Goal: Task Accomplishment & Management: Manage account settings

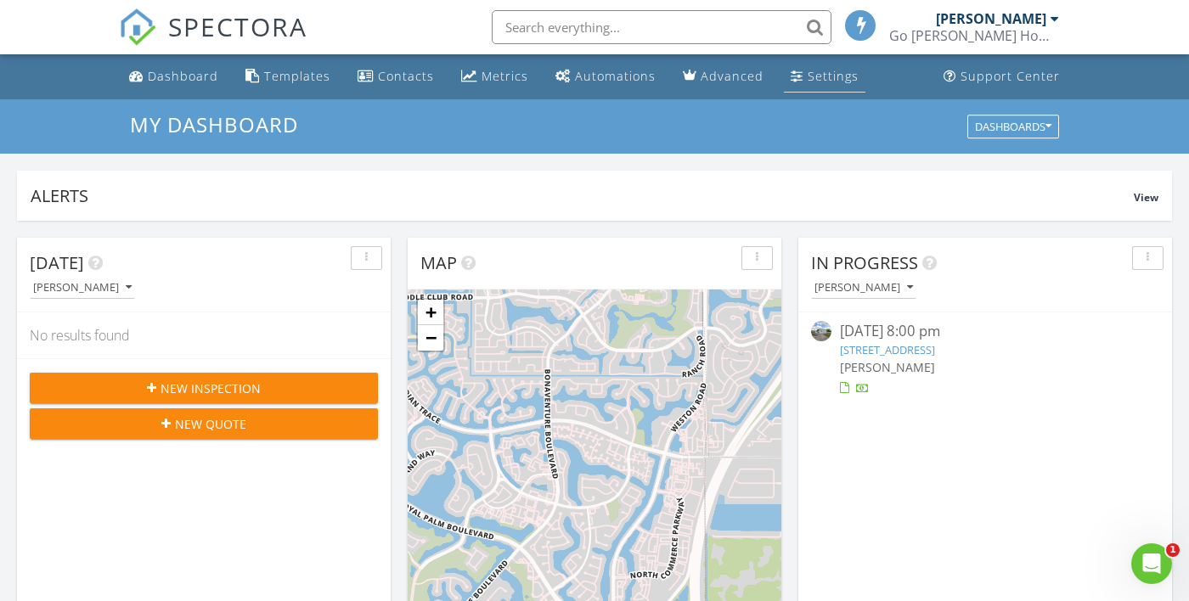
click at [820, 73] on div "Settings" at bounding box center [833, 76] width 51 height 16
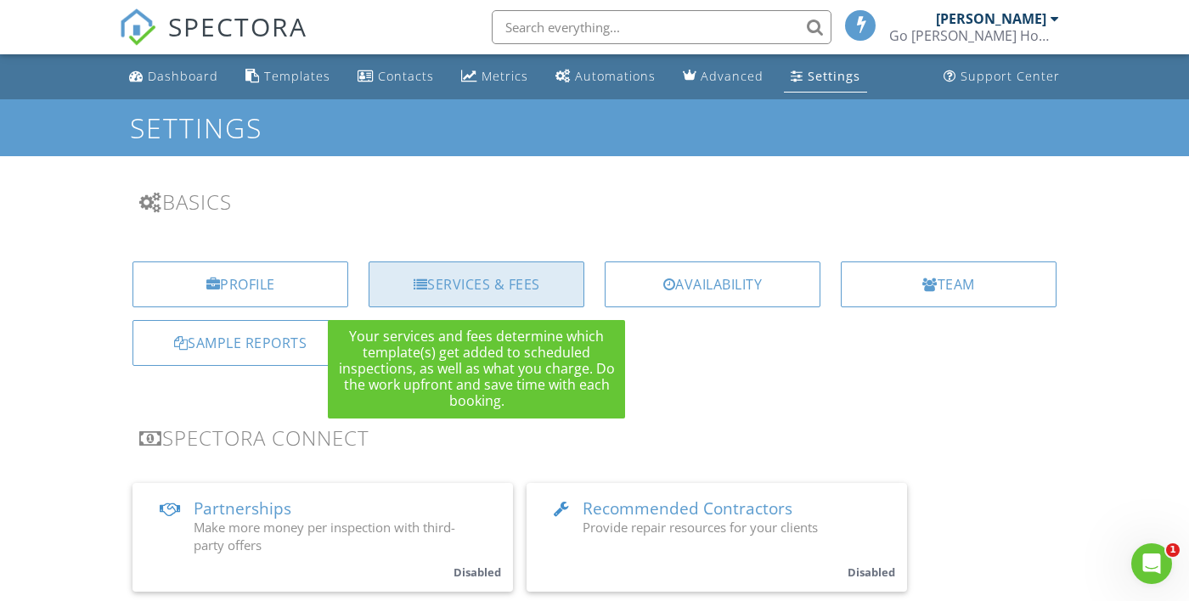
click at [506, 284] on div "Services & Fees" at bounding box center [477, 285] width 216 height 46
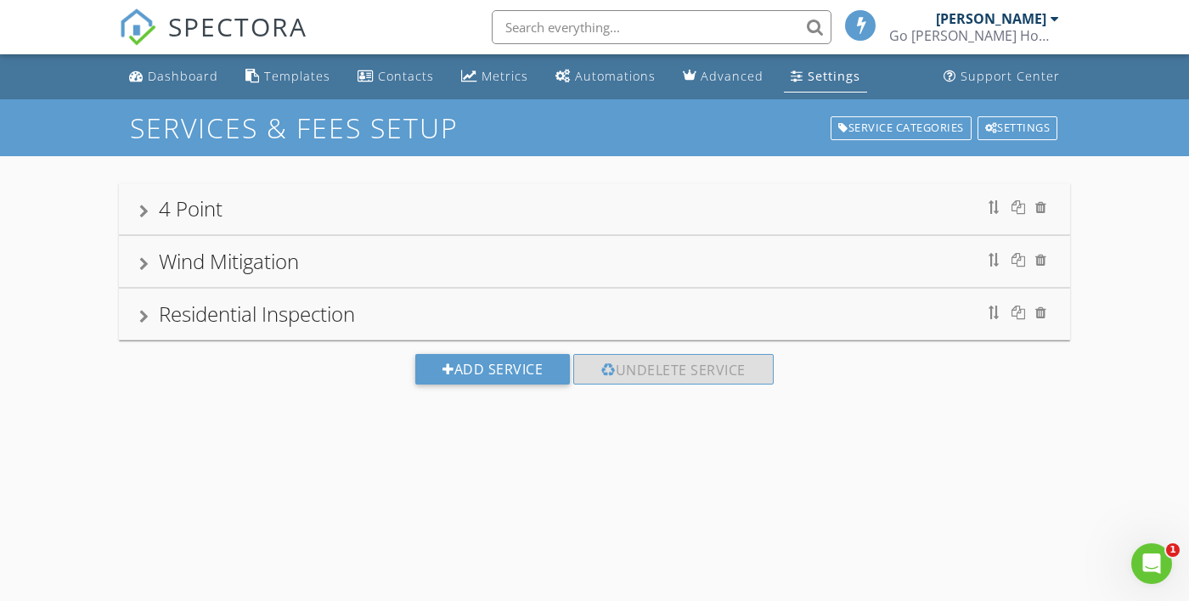
click at [851, 206] on div "4 Point" at bounding box center [594, 209] width 910 height 31
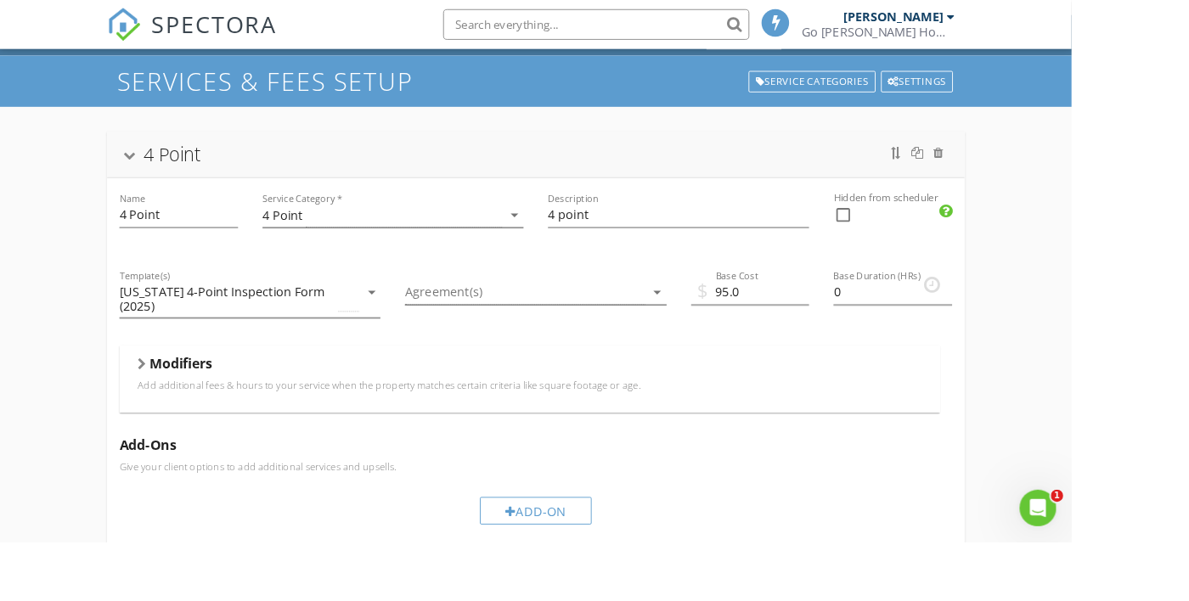
scroll to position [60, 0]
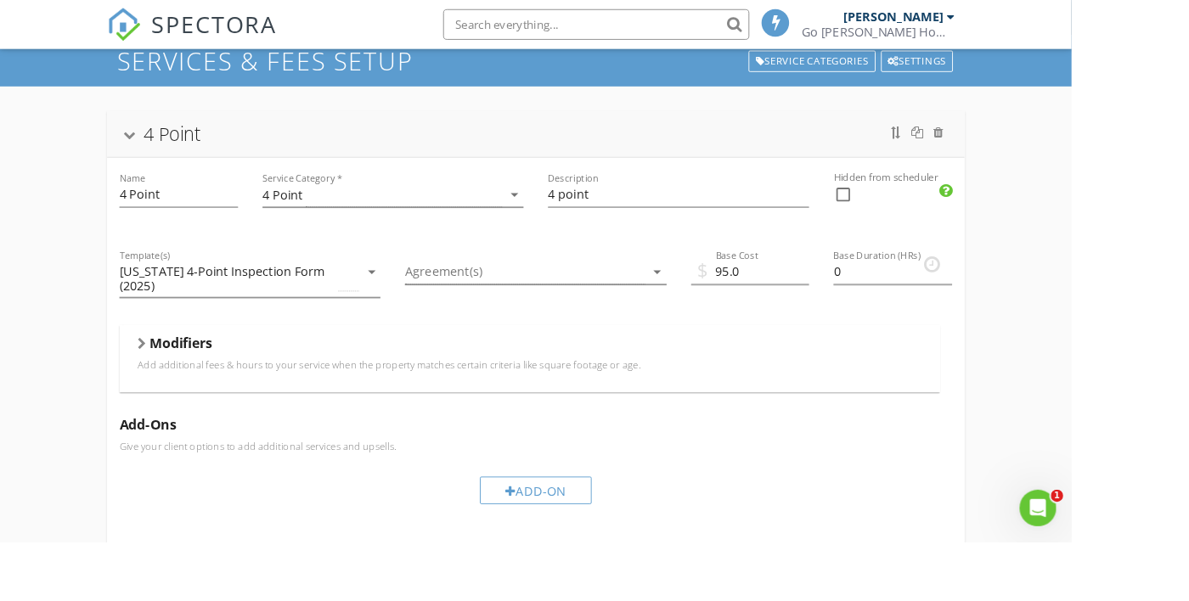
click at [155, 380] on div at bounding box center [157, 381] width 9 height 14
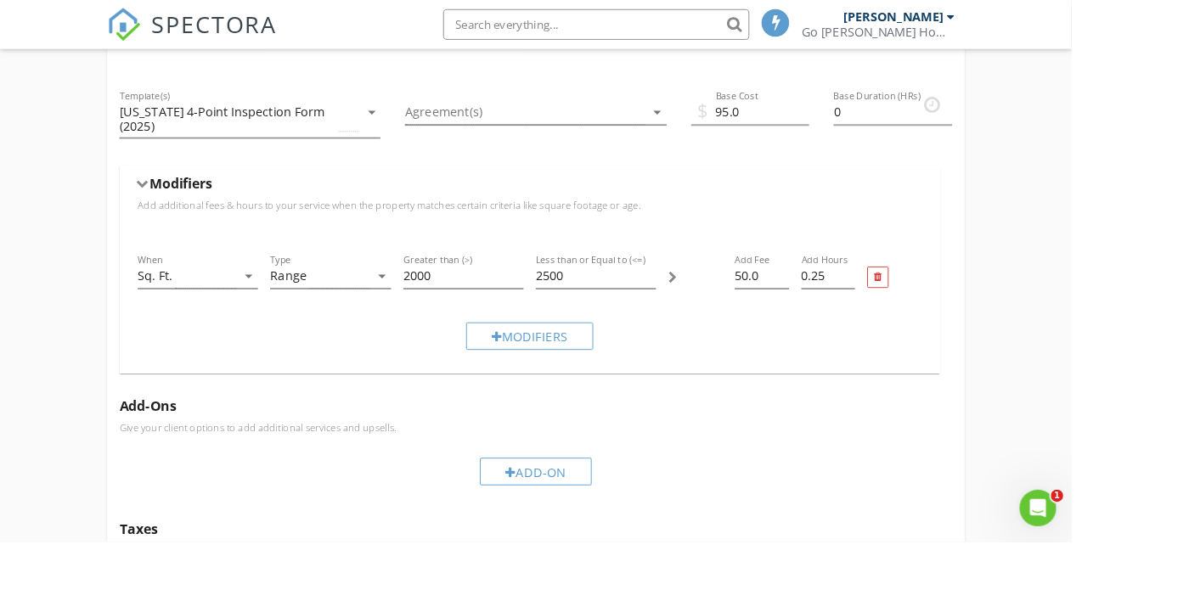
scroll to position [241, 0]
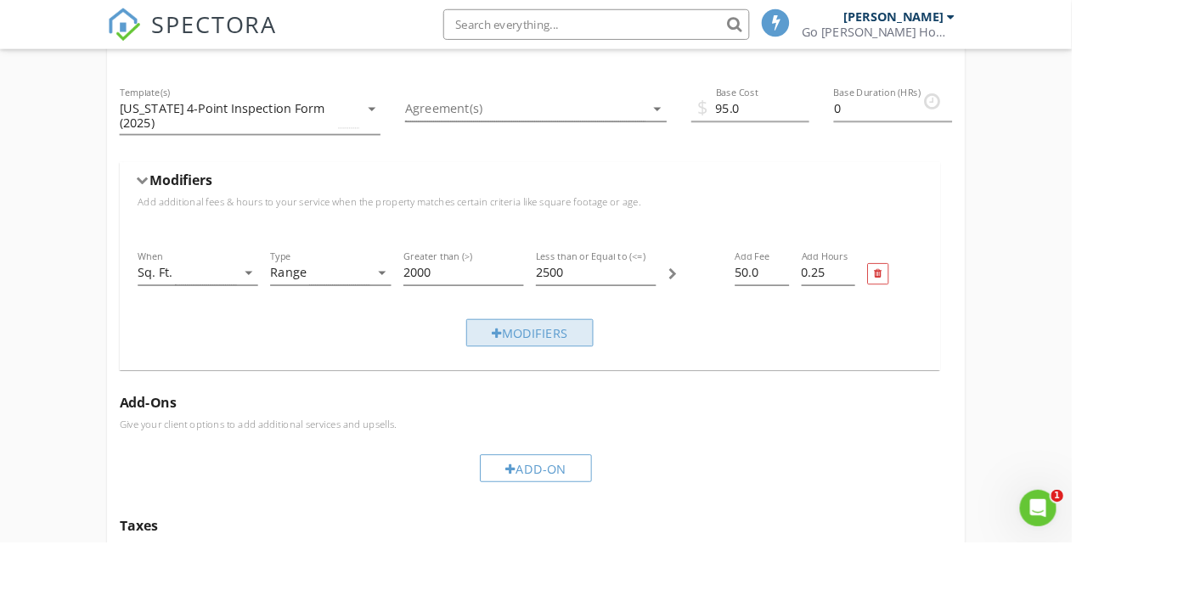
click at [602, 368] on div "Modifiers" at bounding box center [587, 369] width 141 height 31
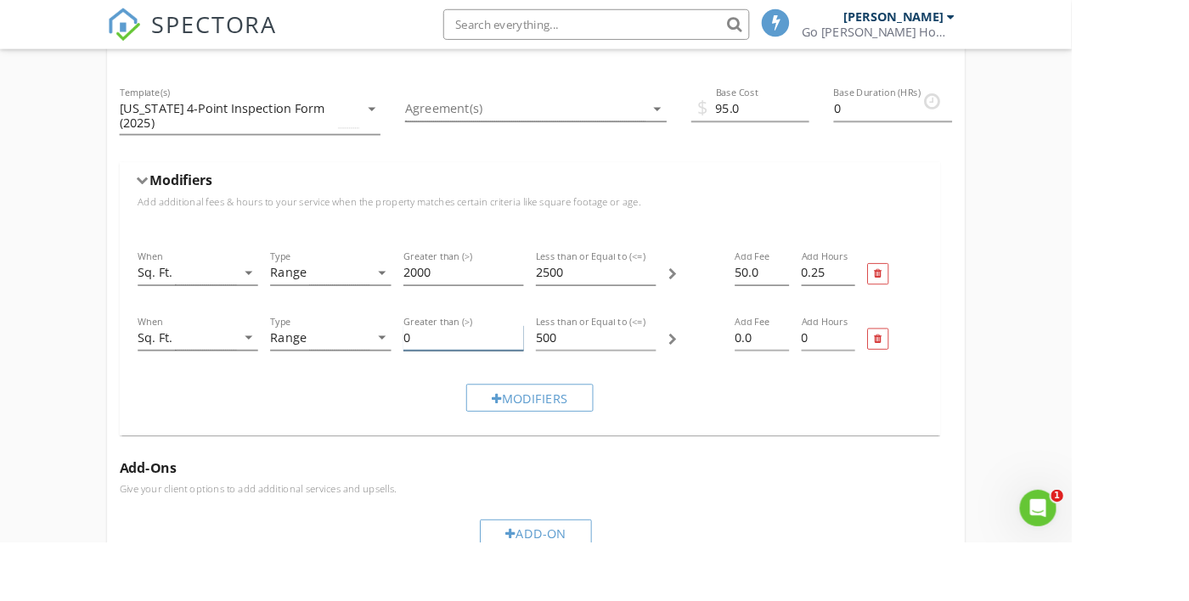
click at [490, 375] on input "0" at bounding box center [514, 375] width 133 height 28
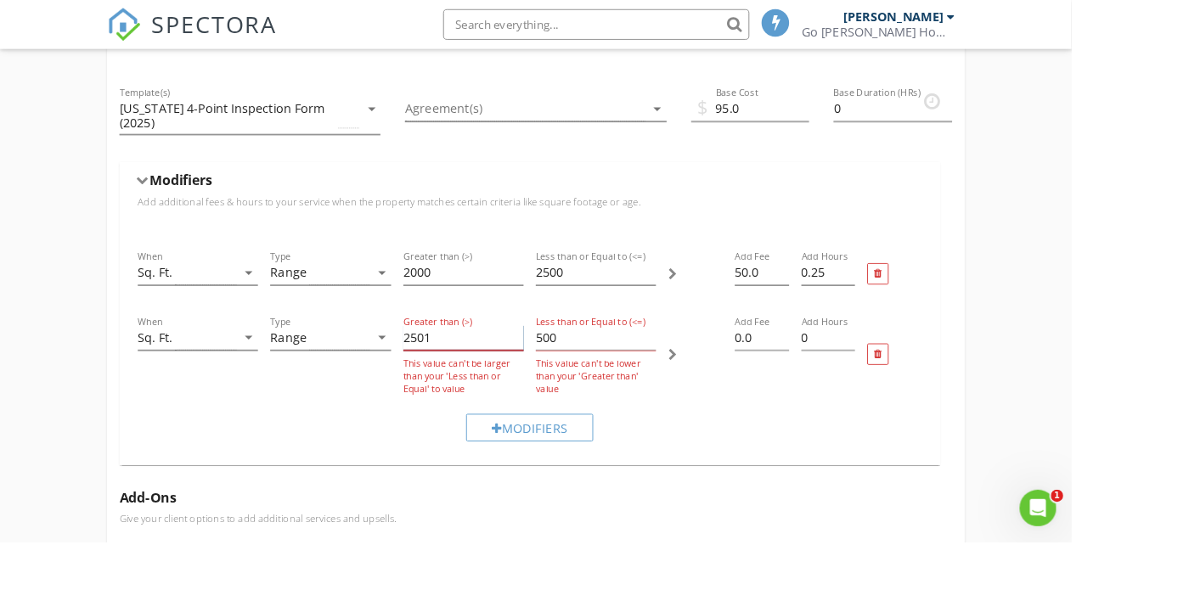
type input "2501"
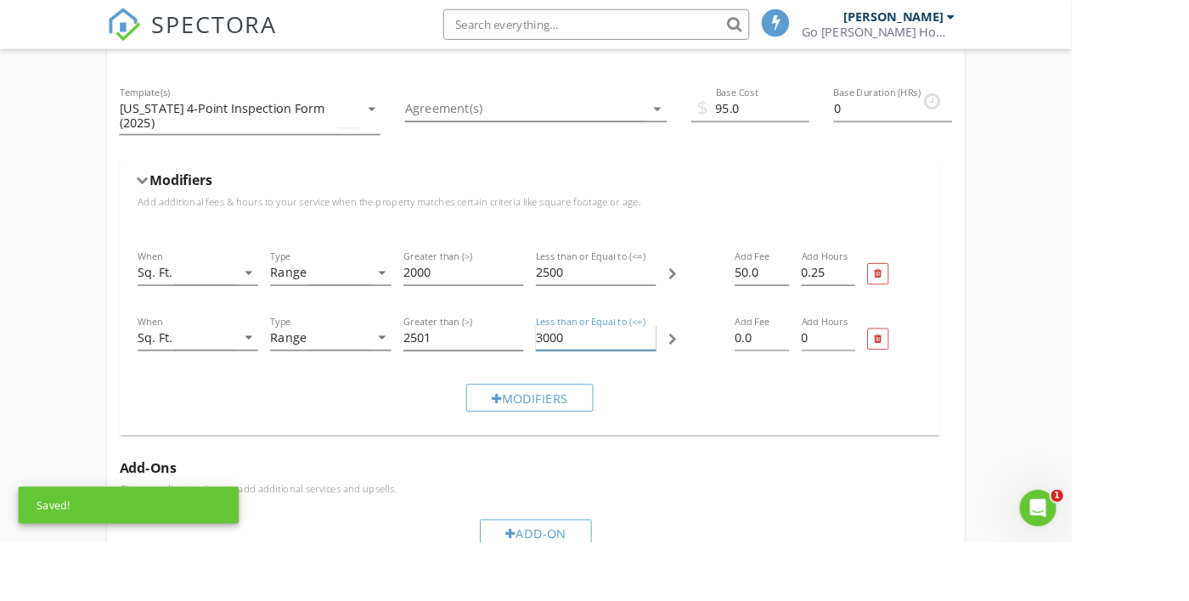
type input "3000"
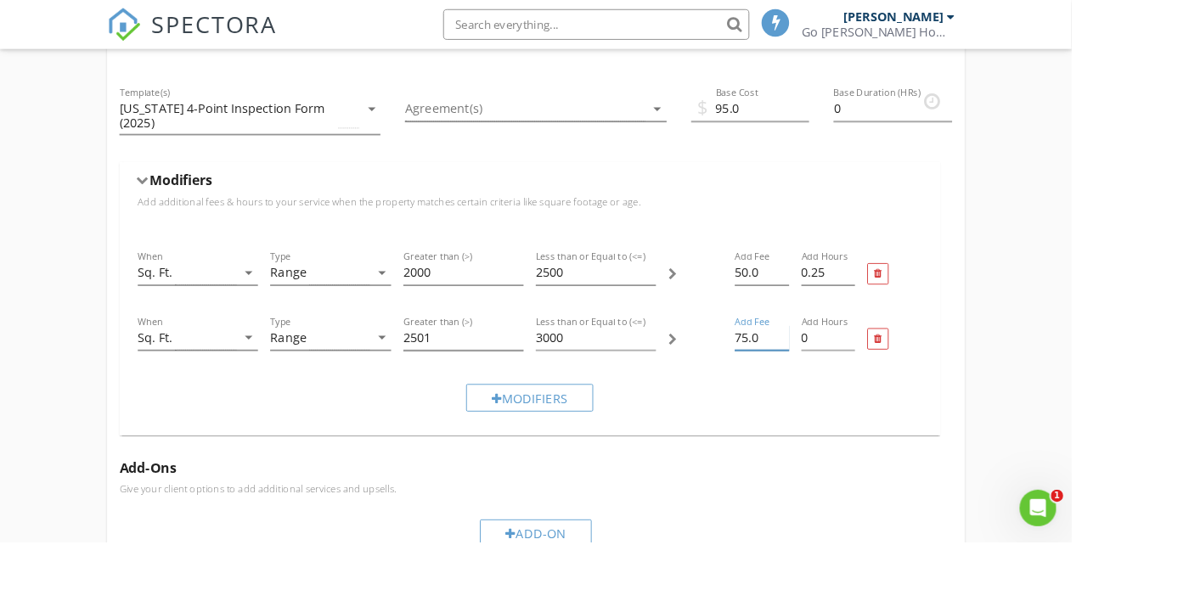
type input "75.0"
type input ".5"
click at [625, 435] on div "Modifiers" at bounding box center [587, 441] width 141 height 31
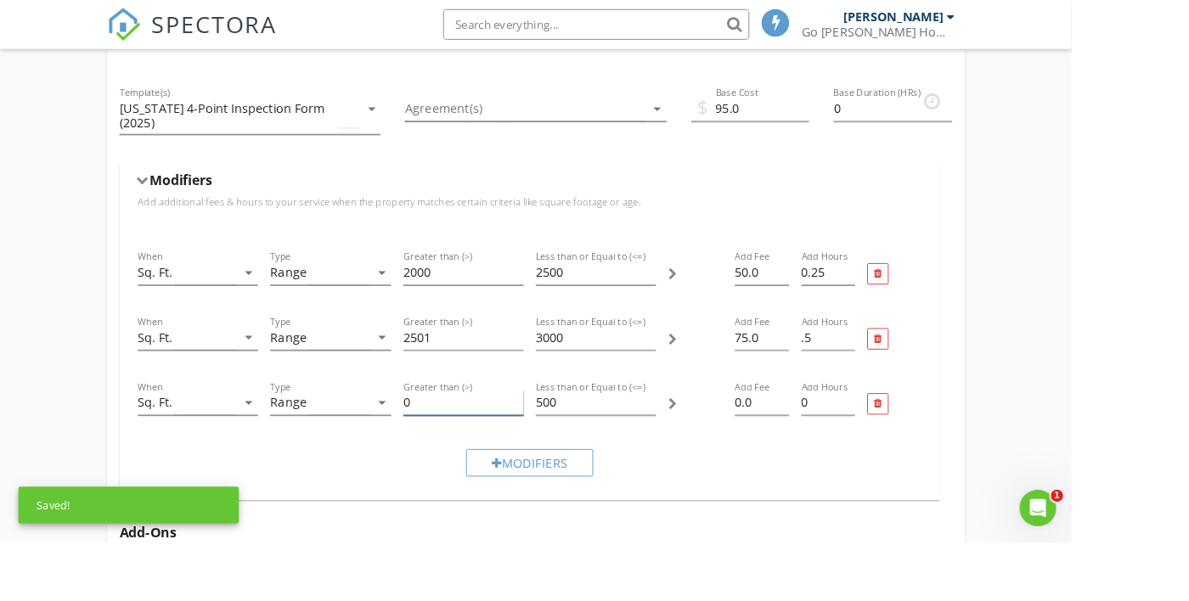
click at [466, 437] on input "0" at bounding box center [514, 447] width 133 height 28
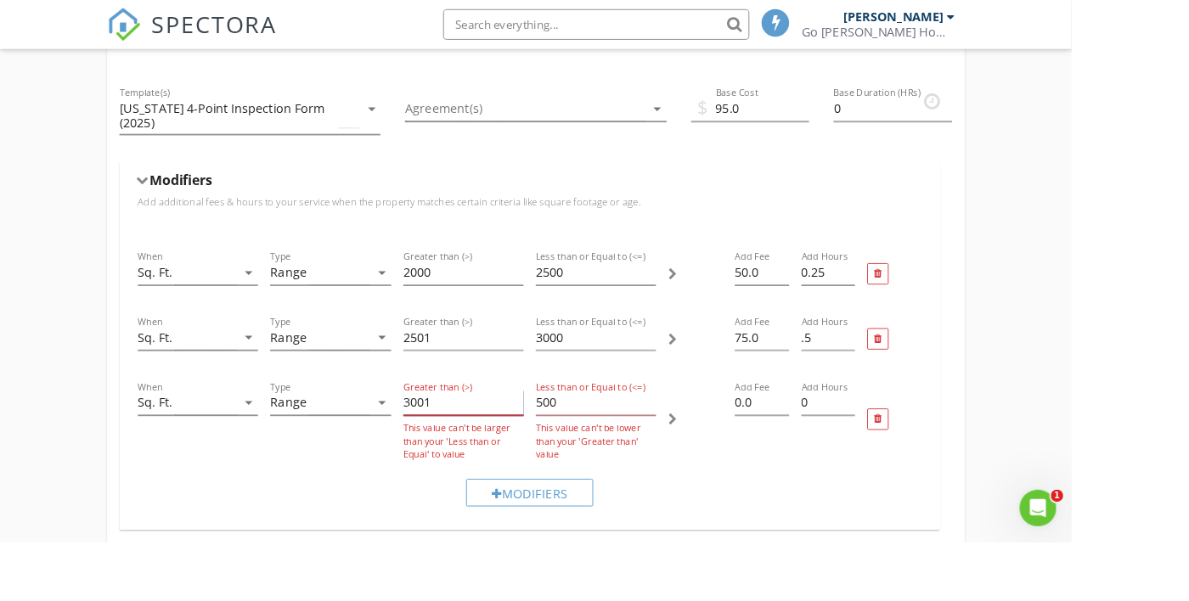
type input "3001"
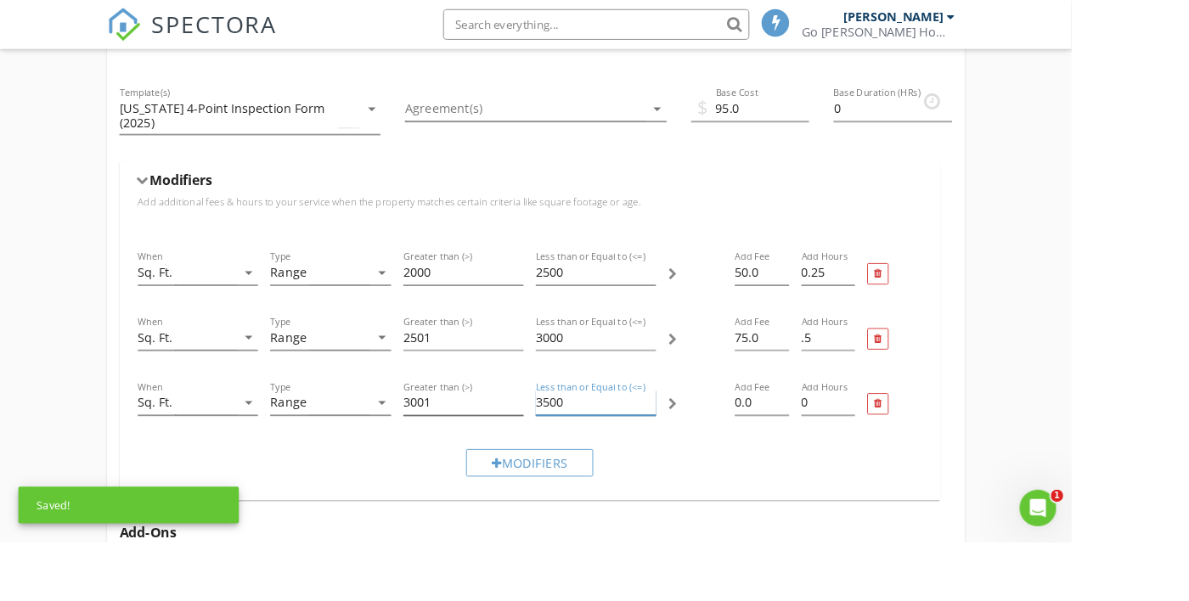
type input "3500"
type input "100.0"
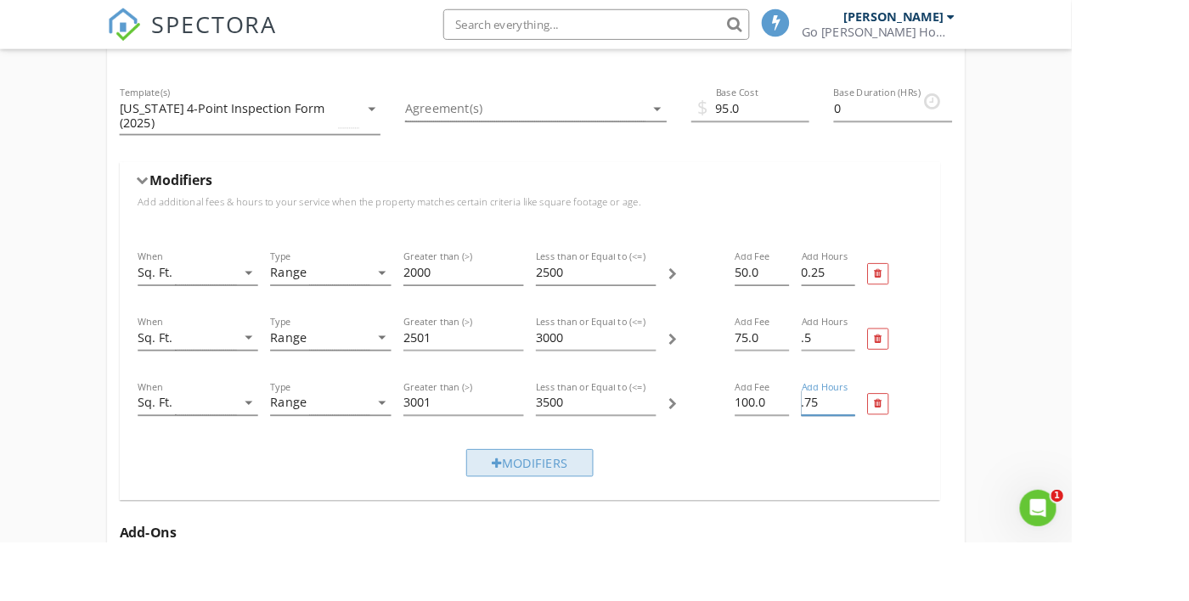
type input ".75"
click at [596, 515] on div "Modifiers" at bounding box center [587, 513] width 141 height 31
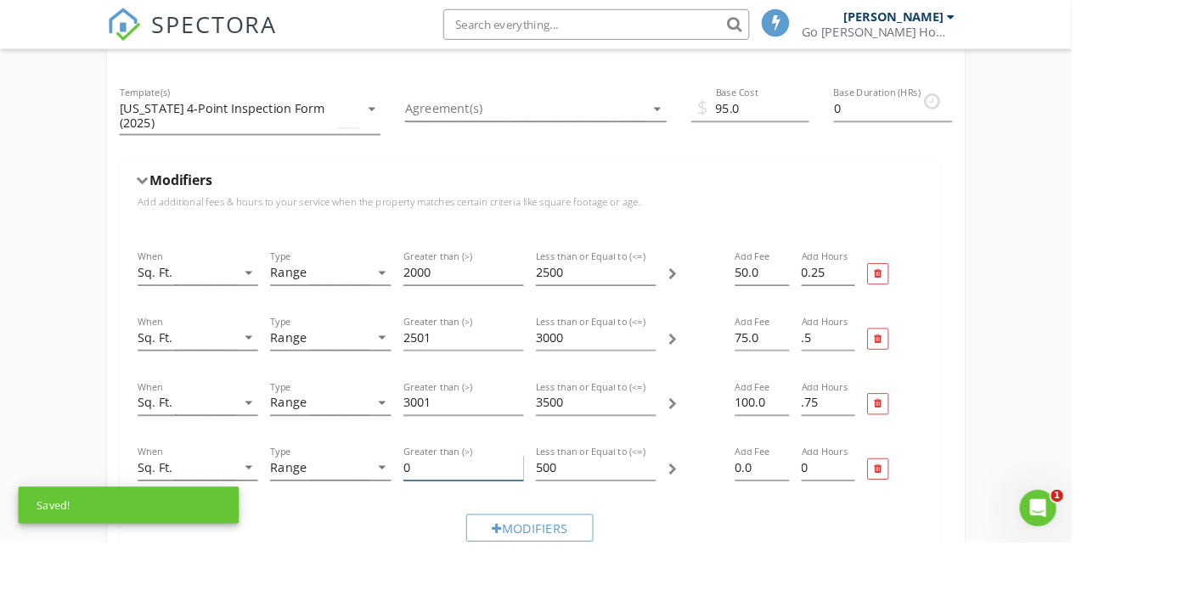
click at [468, 516] on input "0" at bounding box center [514, 519] width 133 height 28
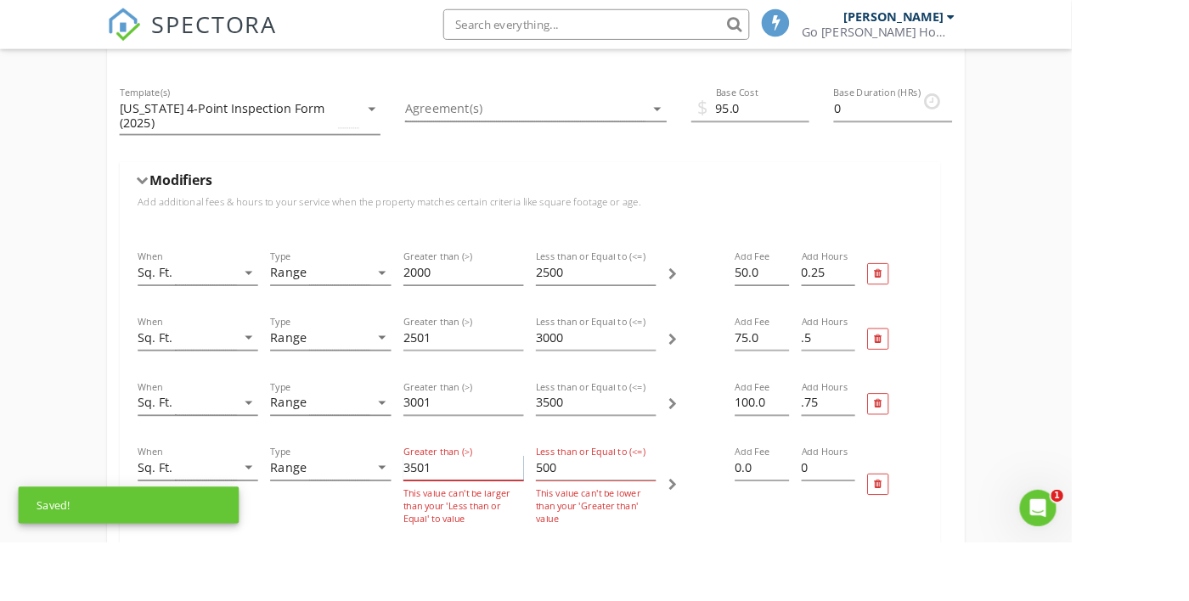
type input "3501"
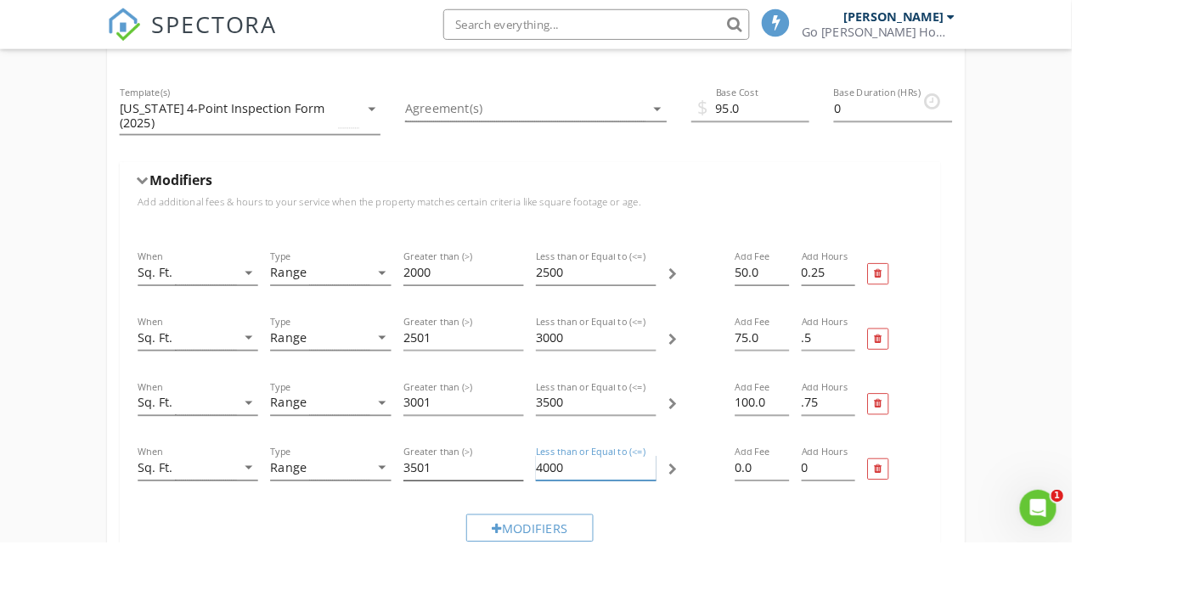
type input "4000"
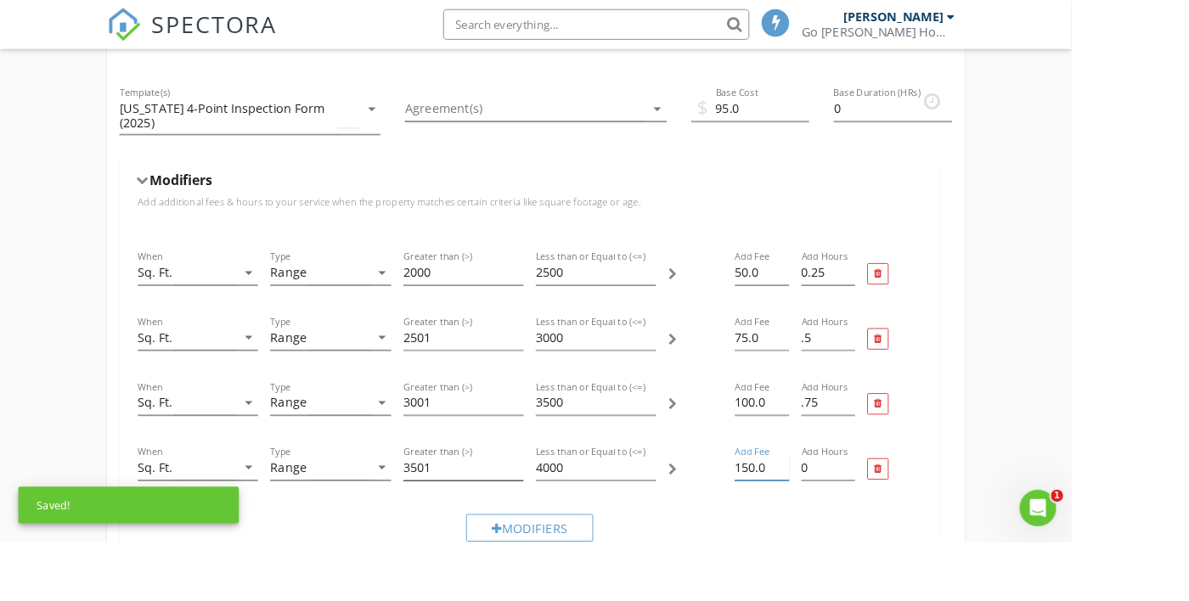
type input "150.0"
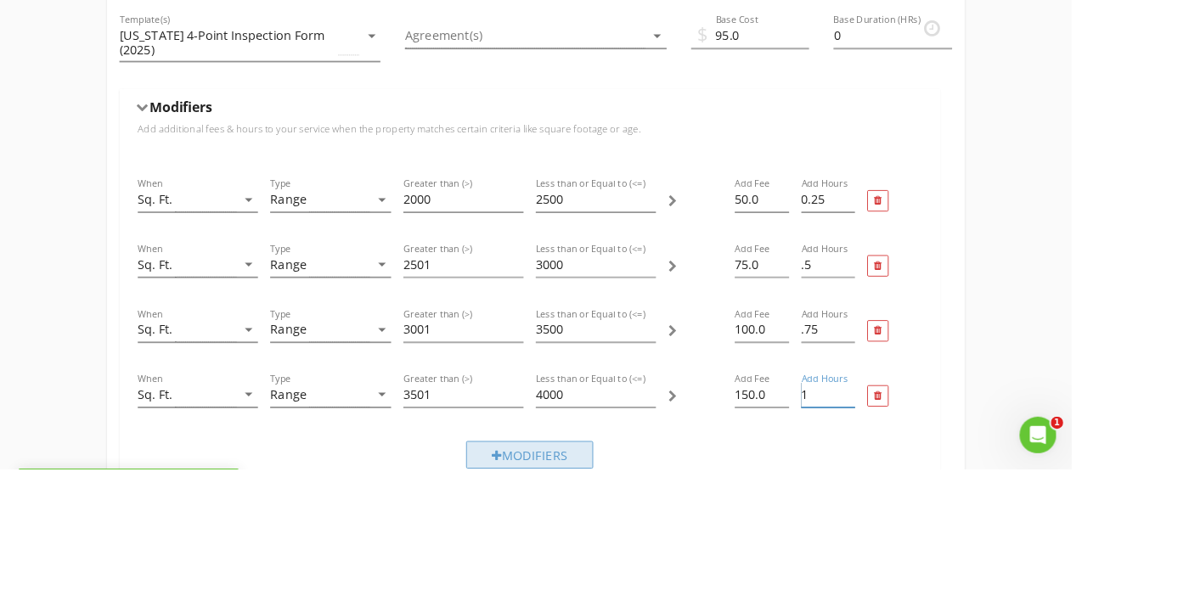
type input "1"
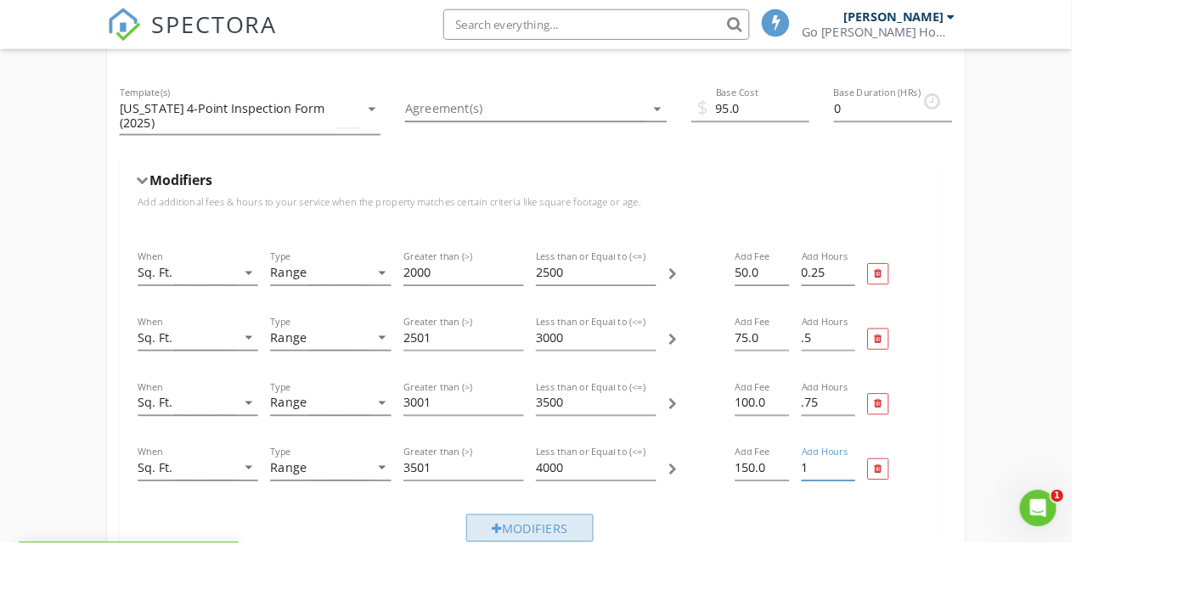
click at [622, 511] on div "When Sq. Ft. arrow_drop_down Type Range arrow_drop_down Greater than (>) 2000 L…" at bounding box center [587, 441] width 910 height 373
click at [600, 586] on div "Modifiers" at bounding box center [587, 586] width 141 height 31
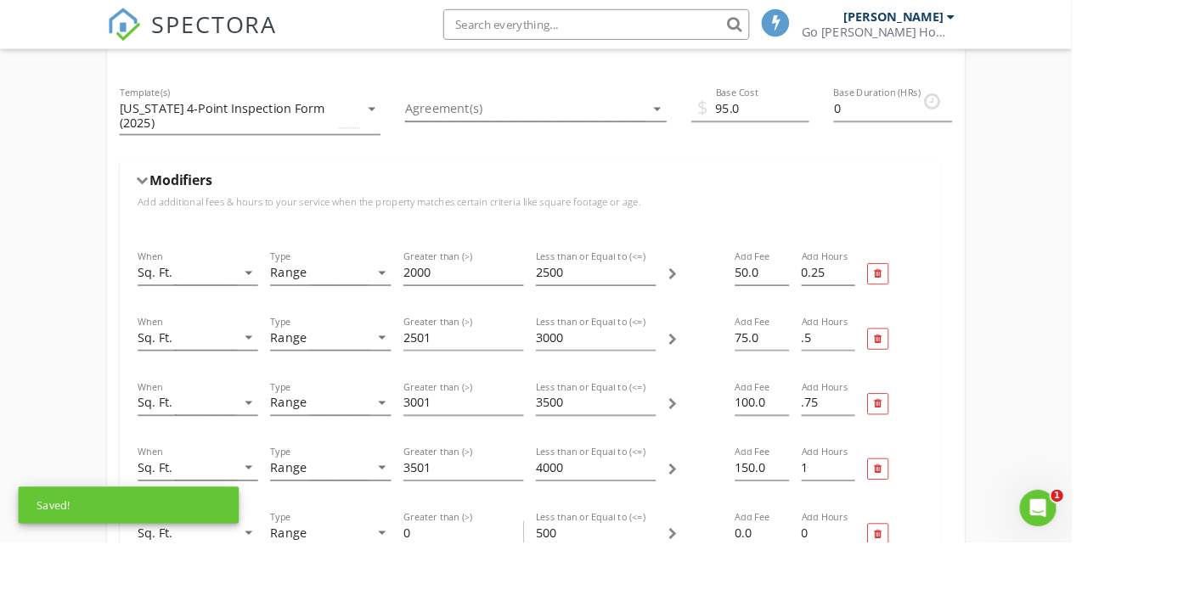
click at [482, 594] on input "0" at bounding box center [514, 591] width 133 height 28
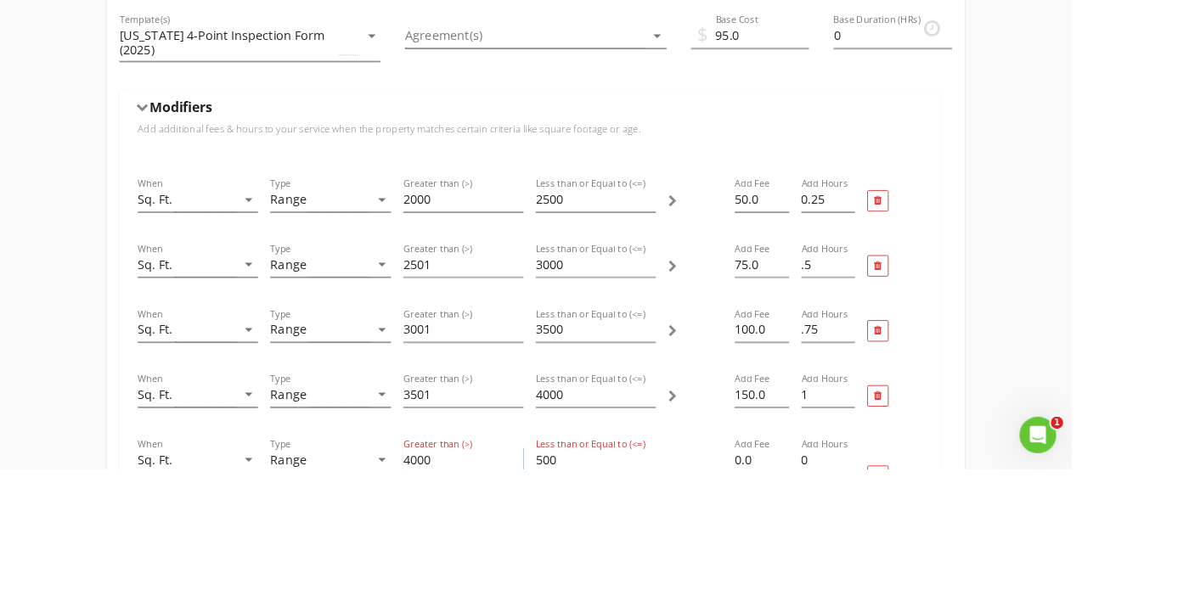
type input "4000"
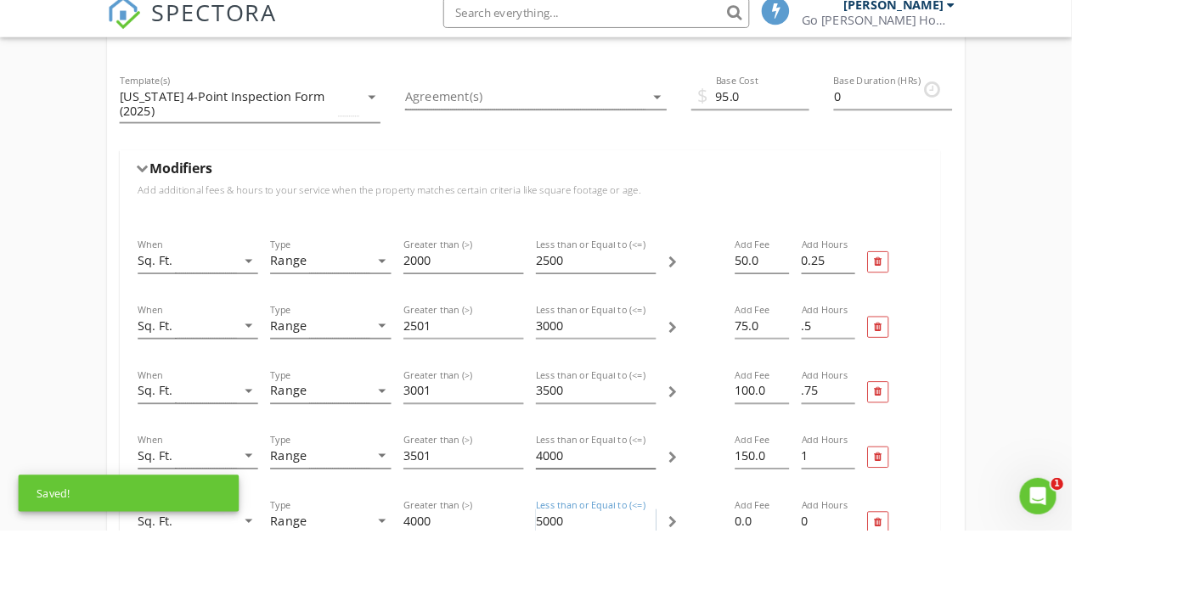
type input "5000"
type input "175.0"
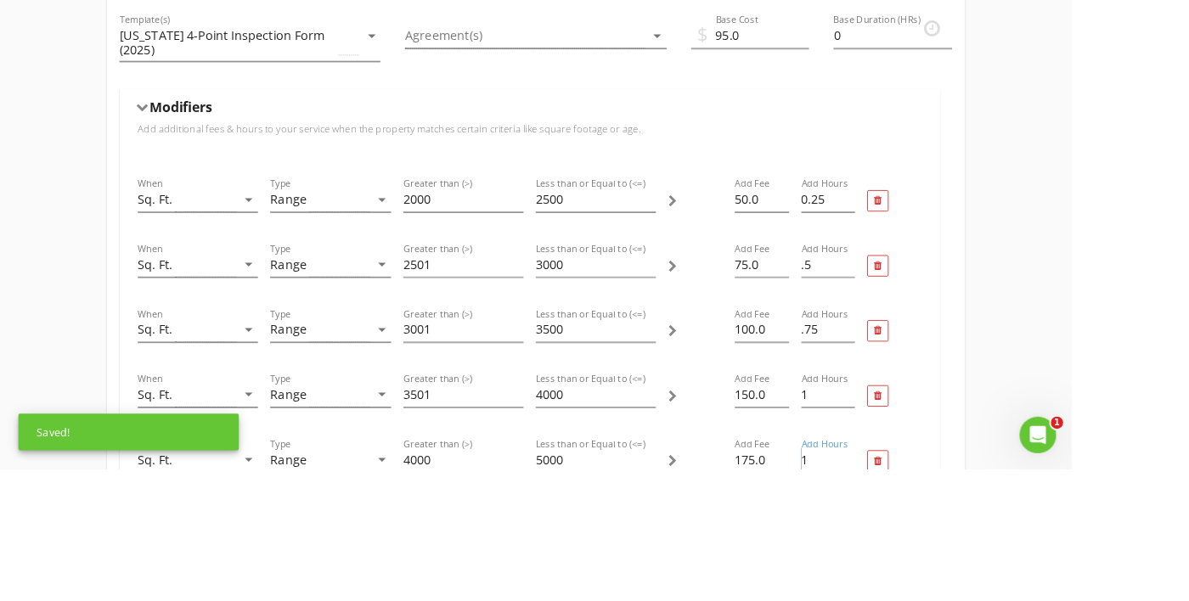
type input "1"
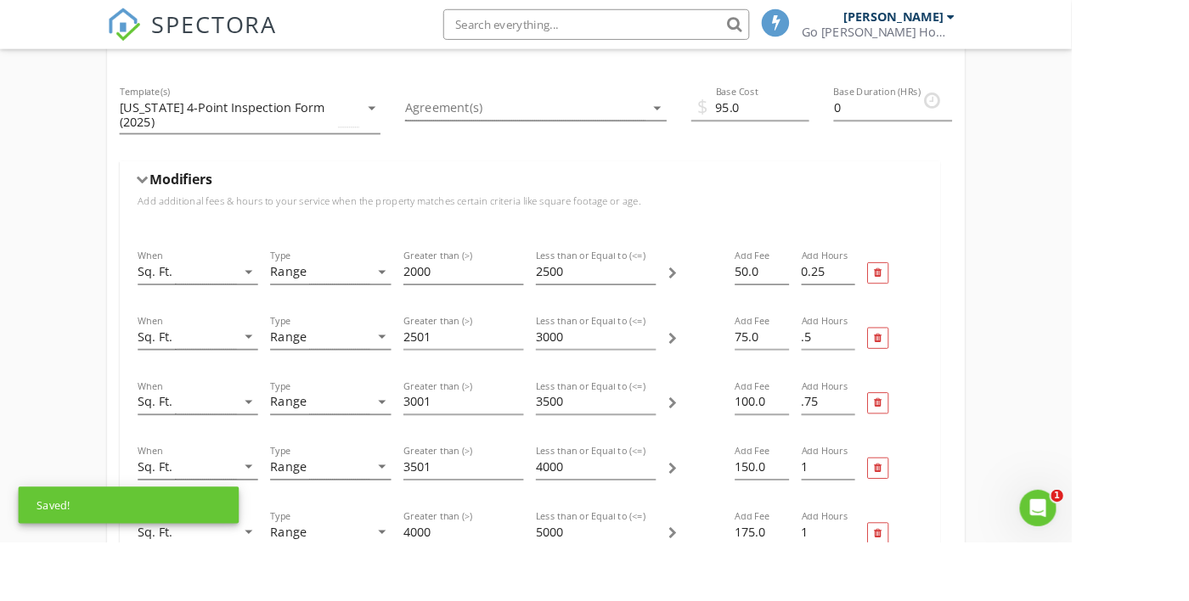
click at [1115, 355] on div "4 Point Name 4 Point Service Category * 4 Point arrow_drop_down Description 4 p…" at bounding box center [594, 599] width 1189 height 1370
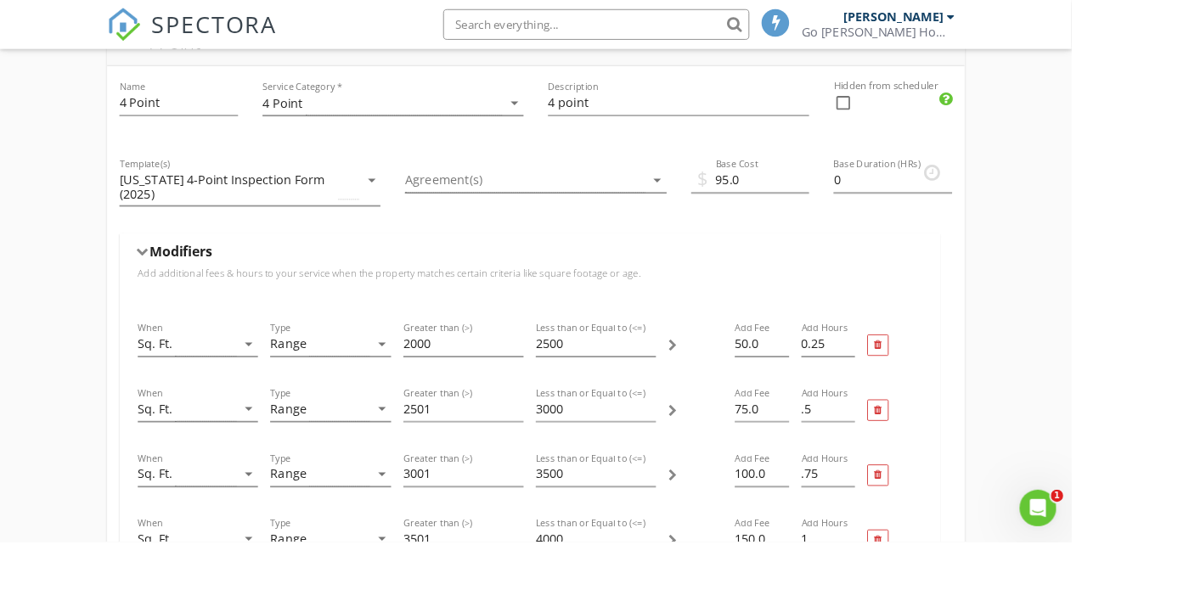
scroll to position [180, 0]
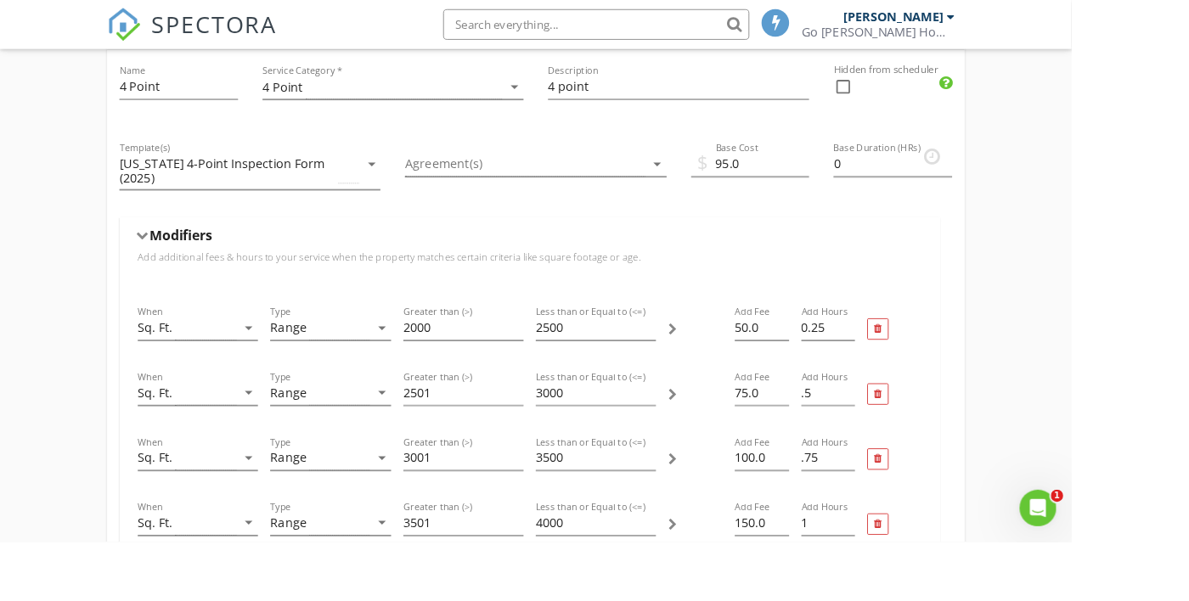
click at [156, 257] on div at bounding box center [158, 261] width 14 height 9
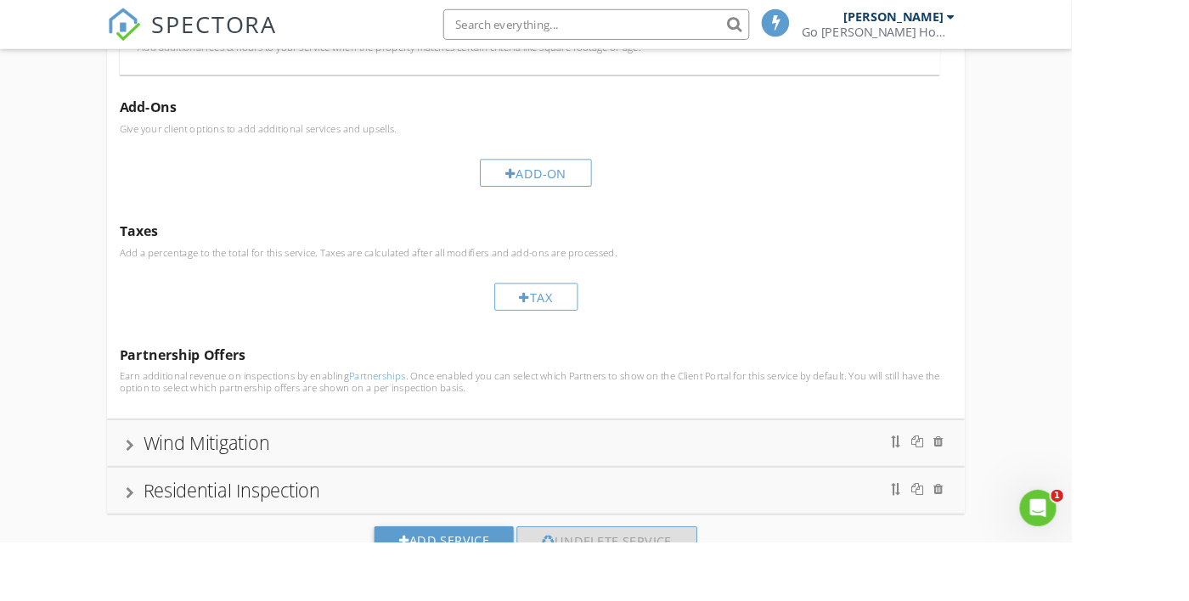
scroll to position [414, 0]
click at [149, 489] on div "Wind Mitigation" at bounding box center [594, 491] width 910 height 31
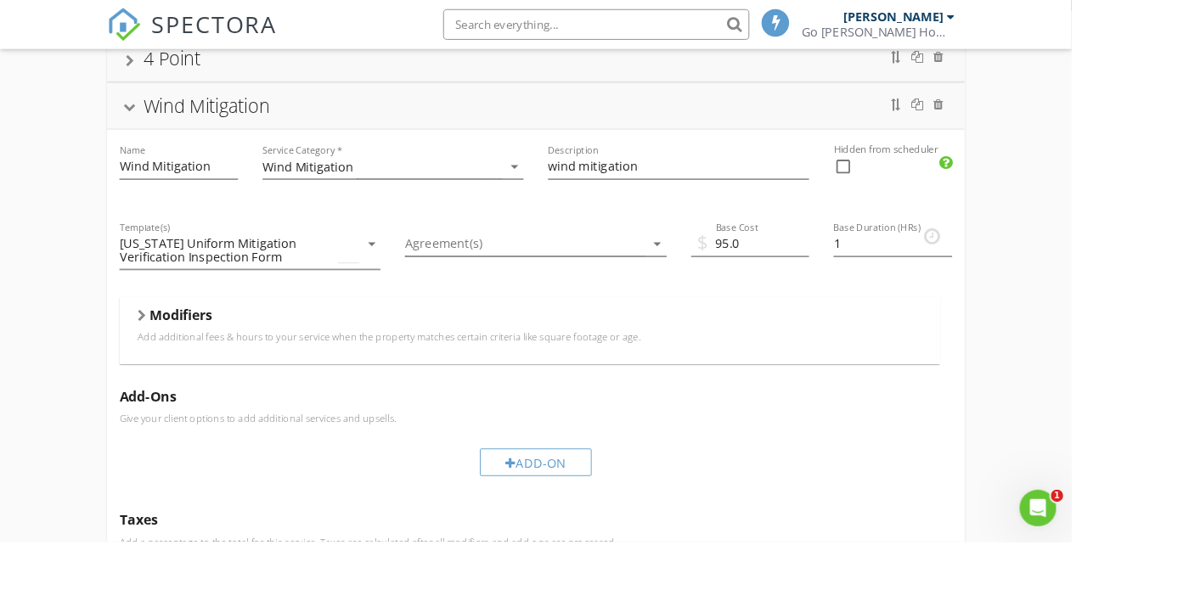
scroll to position [121, 0]
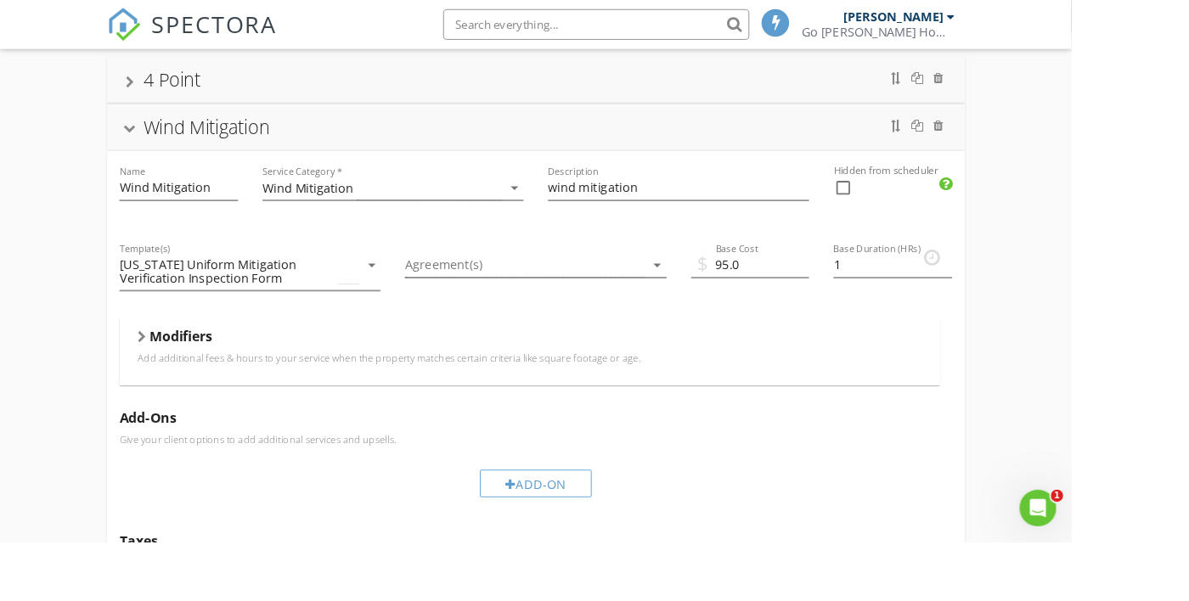
click at [161, 374] on div at bounding box center [157, 374] width 9 height 14
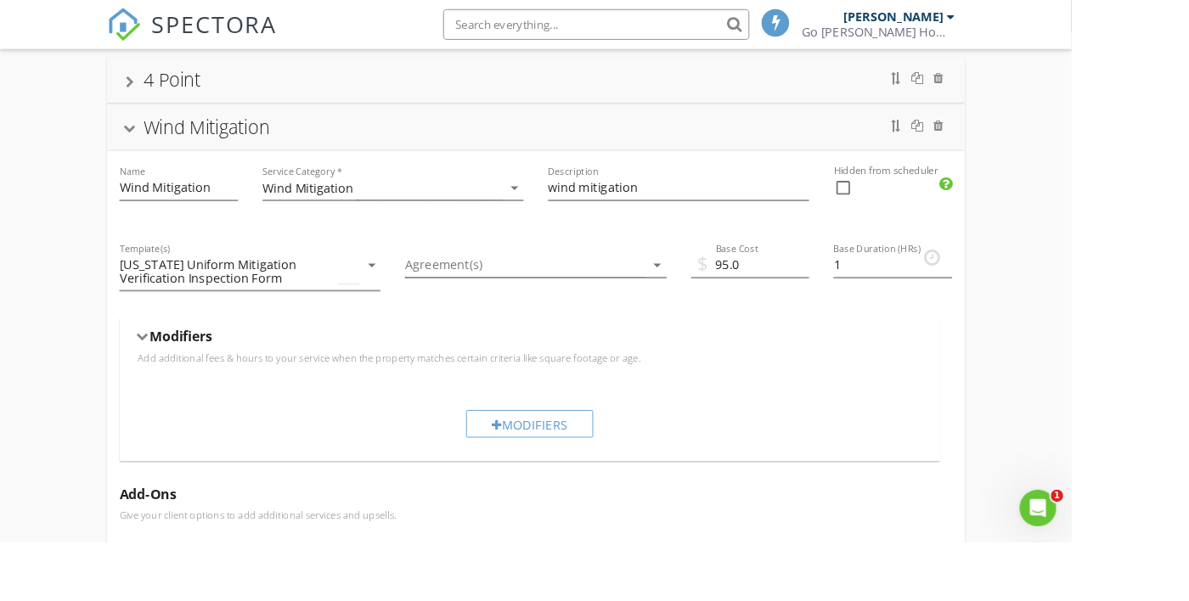
click at [161, 374] on div at bounding box center [158, 373] width 14 height 9
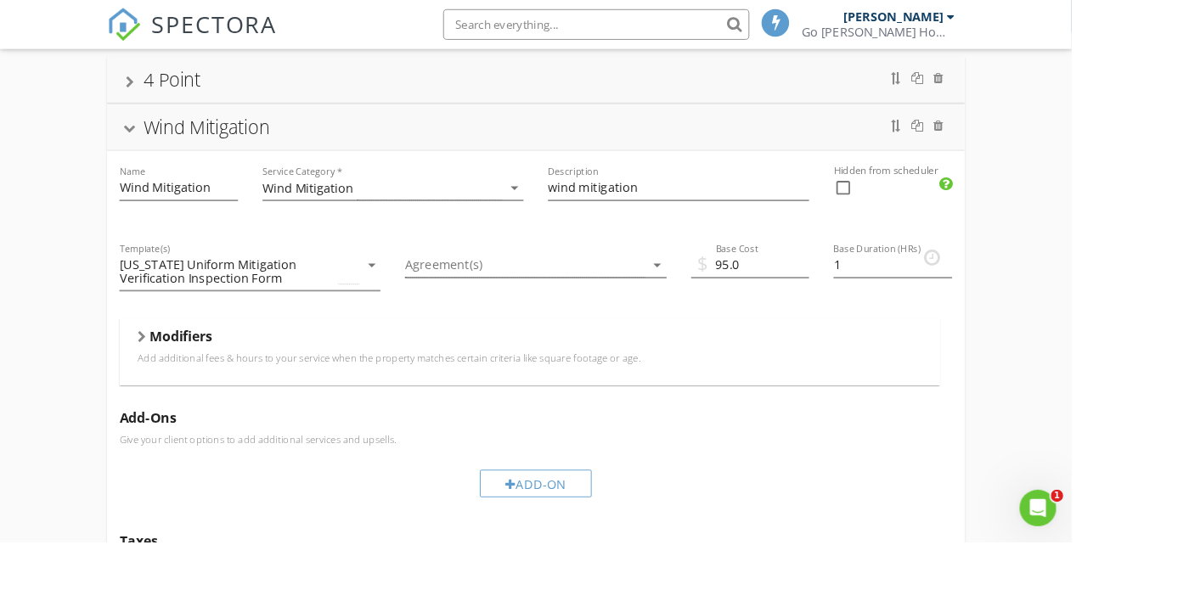
click at [160, 366] on div "Modifiers" at bounding box center [588, 376] width 870 height 26
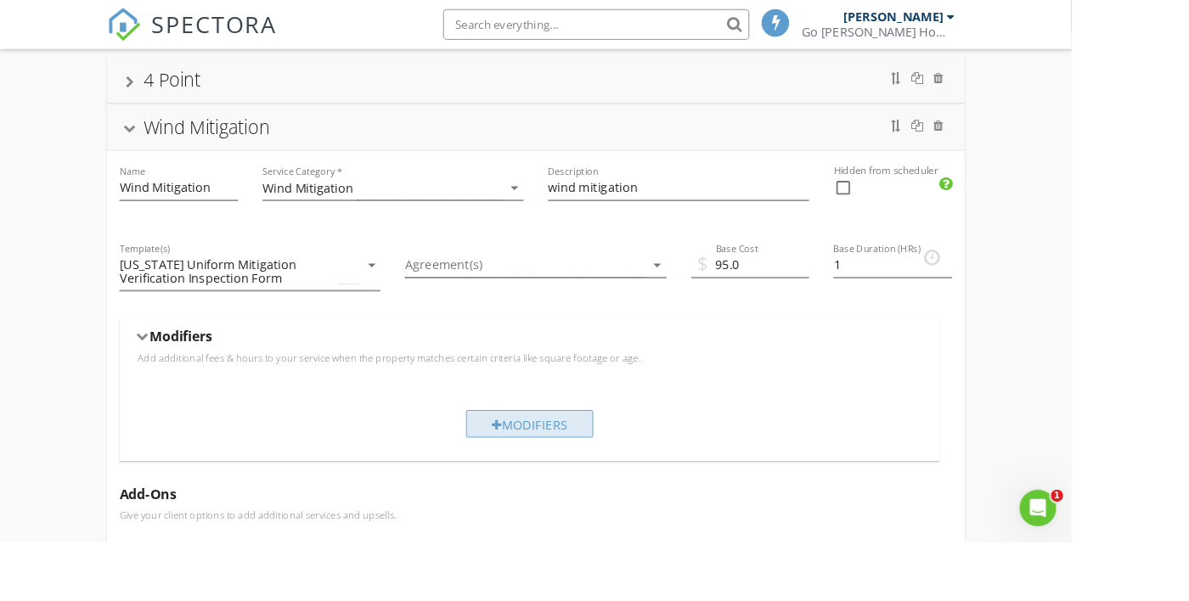
click at [604, 478] on div "Modifiers" at bounding box center [587, 470] width 141 height 31
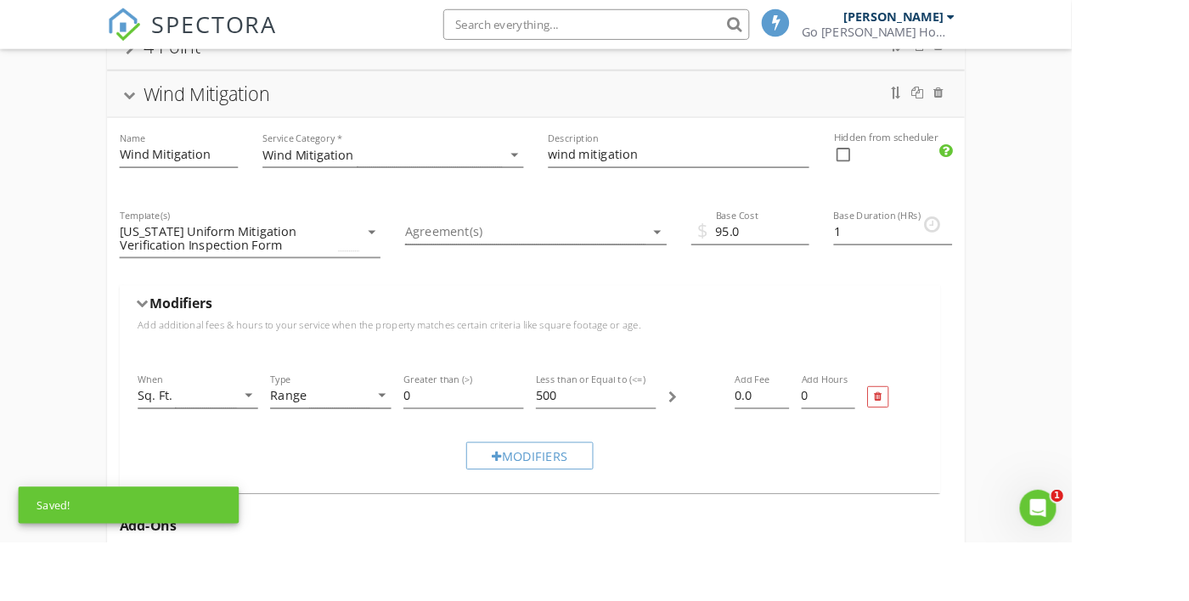
scroll to position [181, 0]
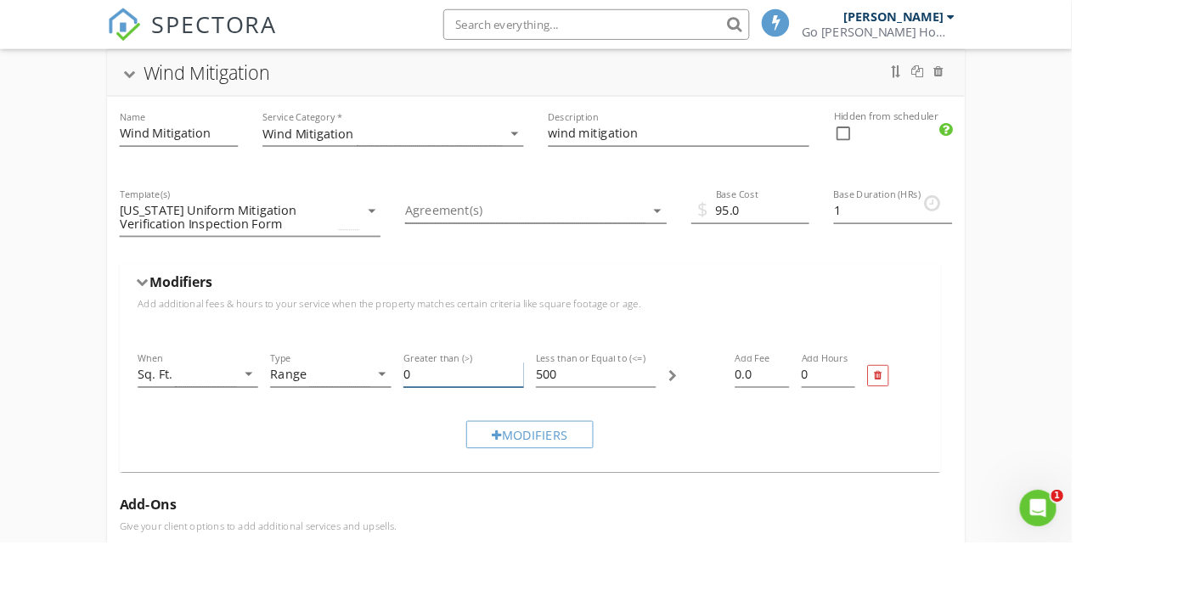
click at [498, 428] on div "Greater than (>) 0" at bounding box center [514, 416] width 133 height 28
click at [445, 413] on div "Greater than (>) 0" at bounding box center [514, 417] width 147 height 72
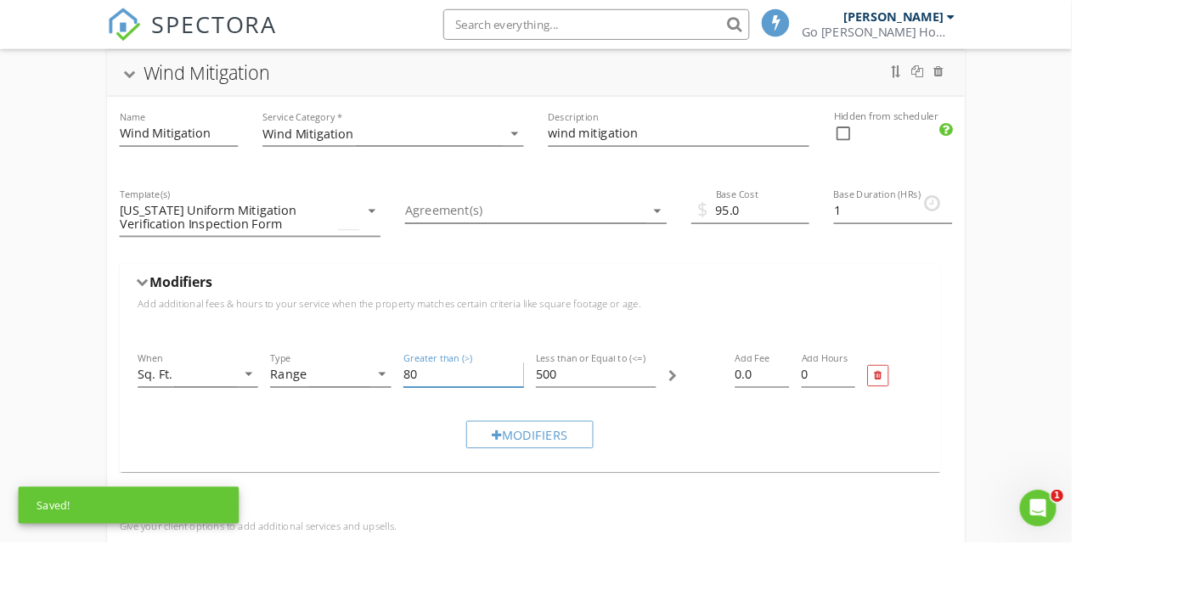
type input "80"
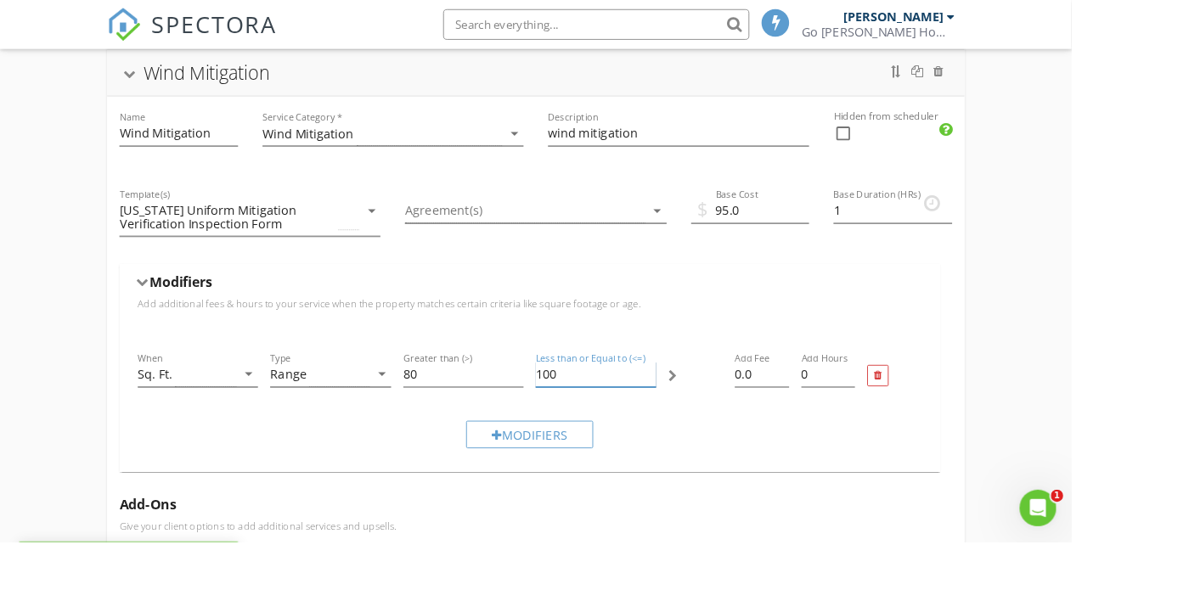
type input "100"
click at [480, 421] on input "80" at bounding box center [514, 416] width 133 height 28
type input "8"
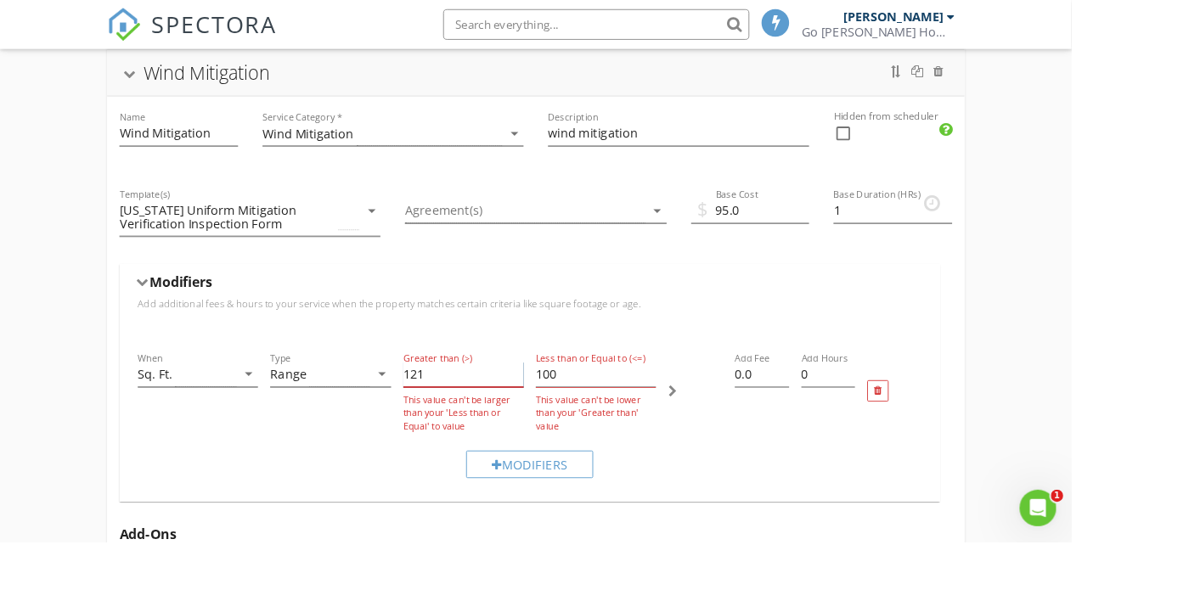
type input "121"
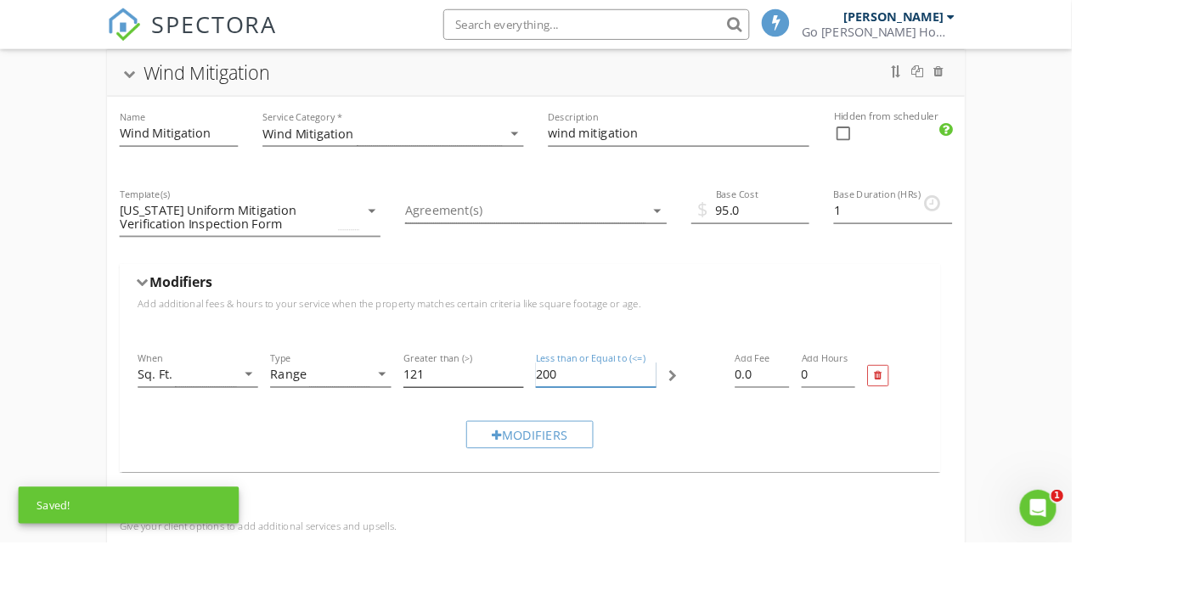
type input "200"
type input "115"
type input "1"
click at [593, 487] on div "Modifiers" at bounding box center [587, 482] width 141 height 31
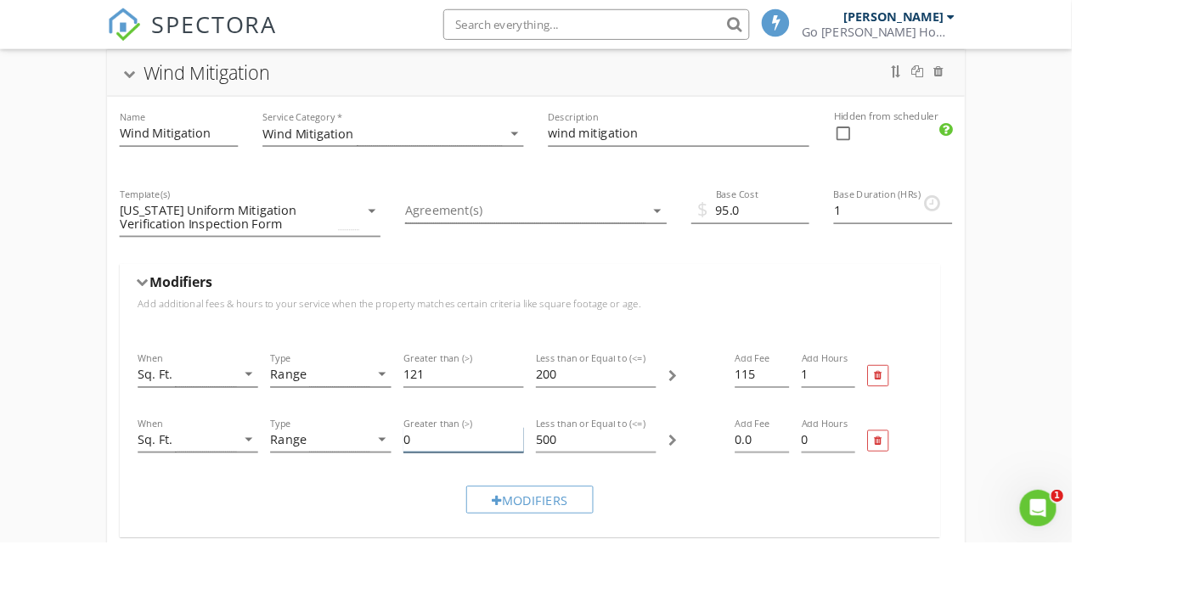
click at [501, 484] on input "0" at bounding box center [514, 488] width 133 height 28
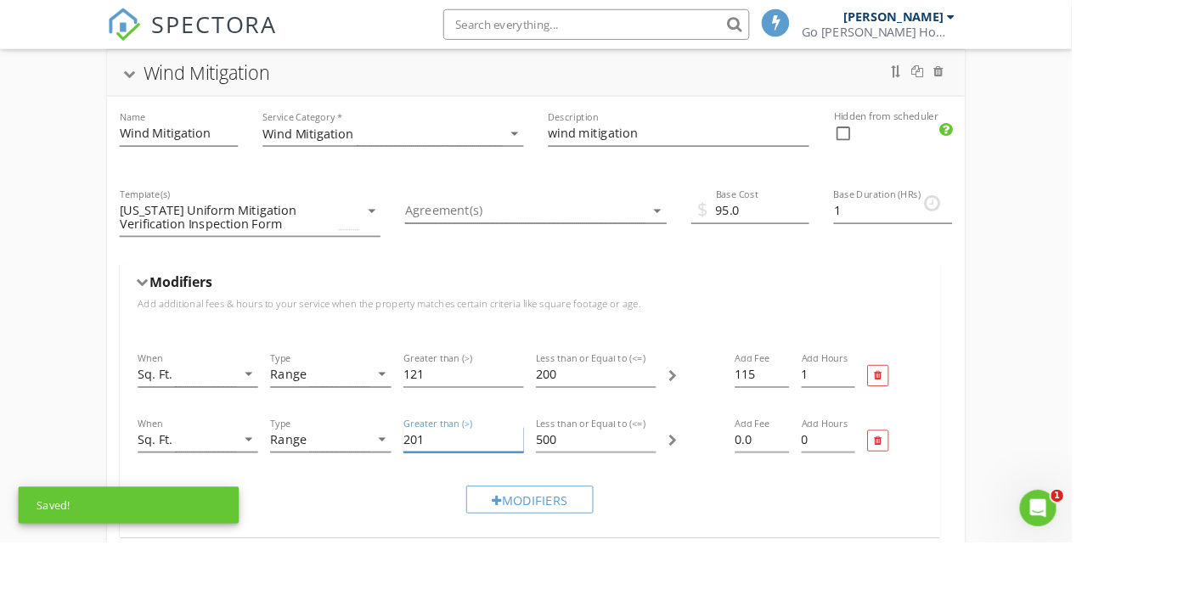
type input "201"
type input "300"
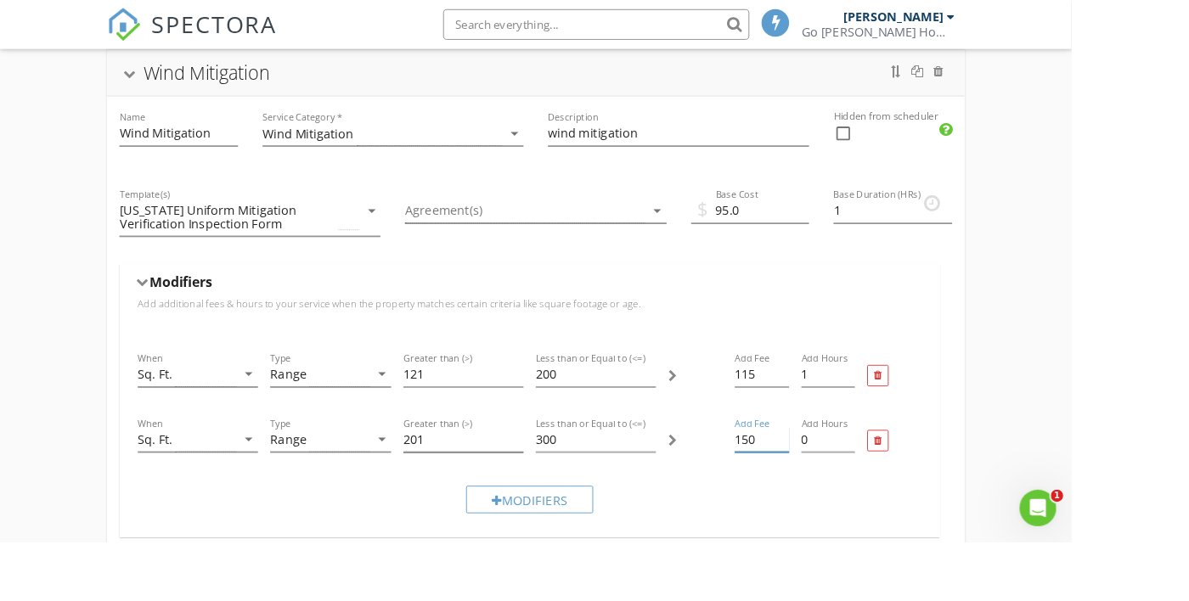
type input "150"
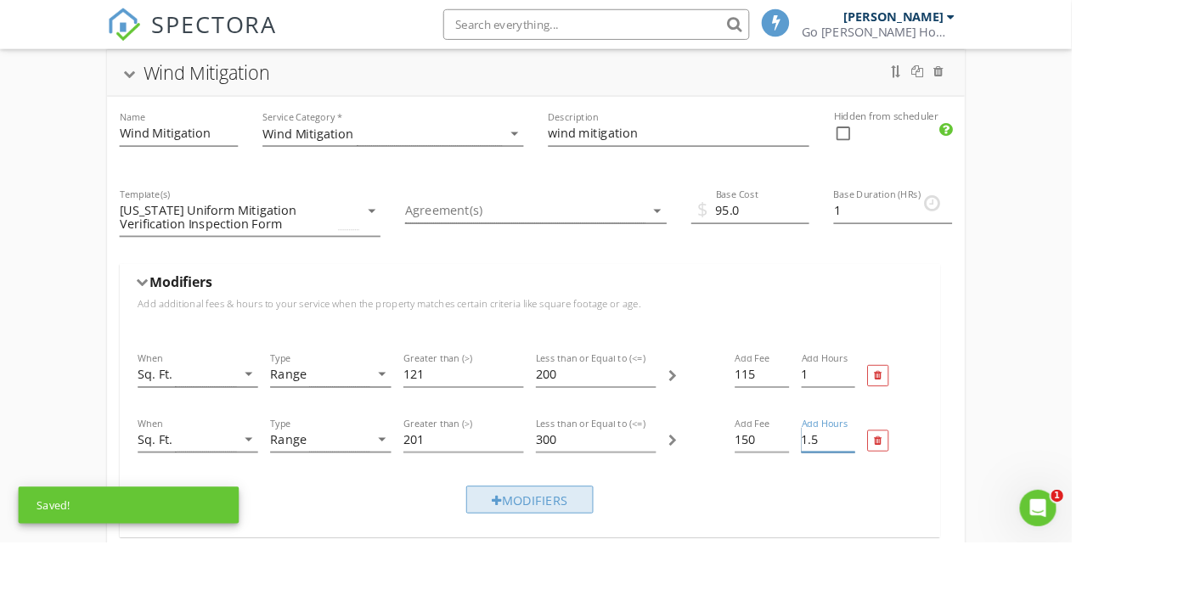
type input "1.5"
click at [591, 545] on div "Modifiers" at bounding box center [587, 554] width 141 height 31
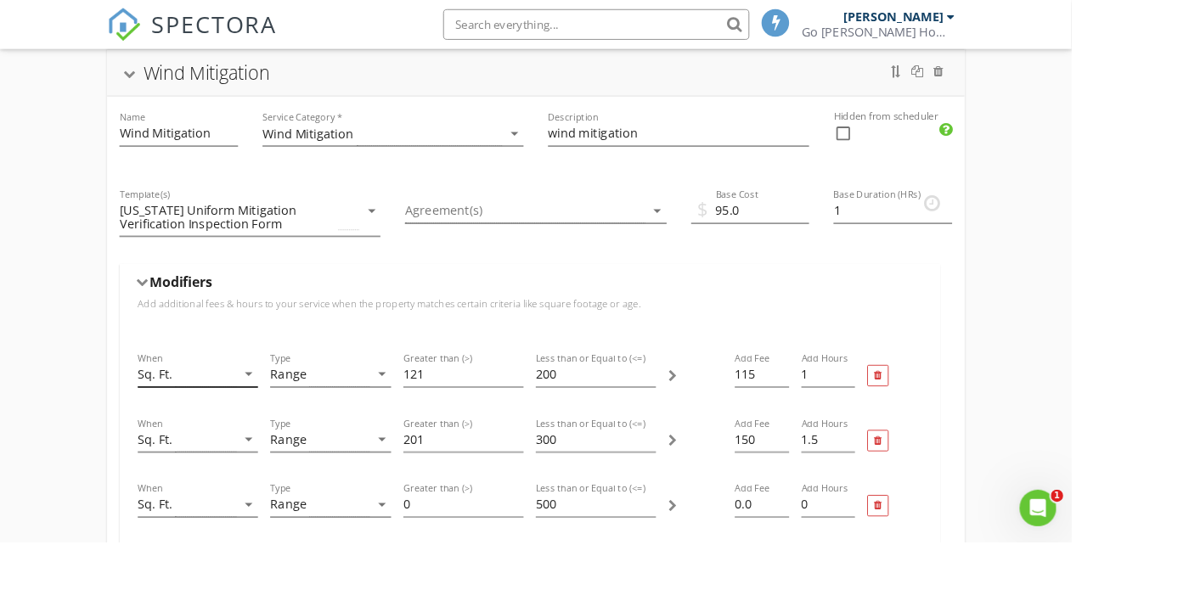
click at [269, 419] on icon "arrow_drop_down" at bounding box center [276, 415] width 20 height 20
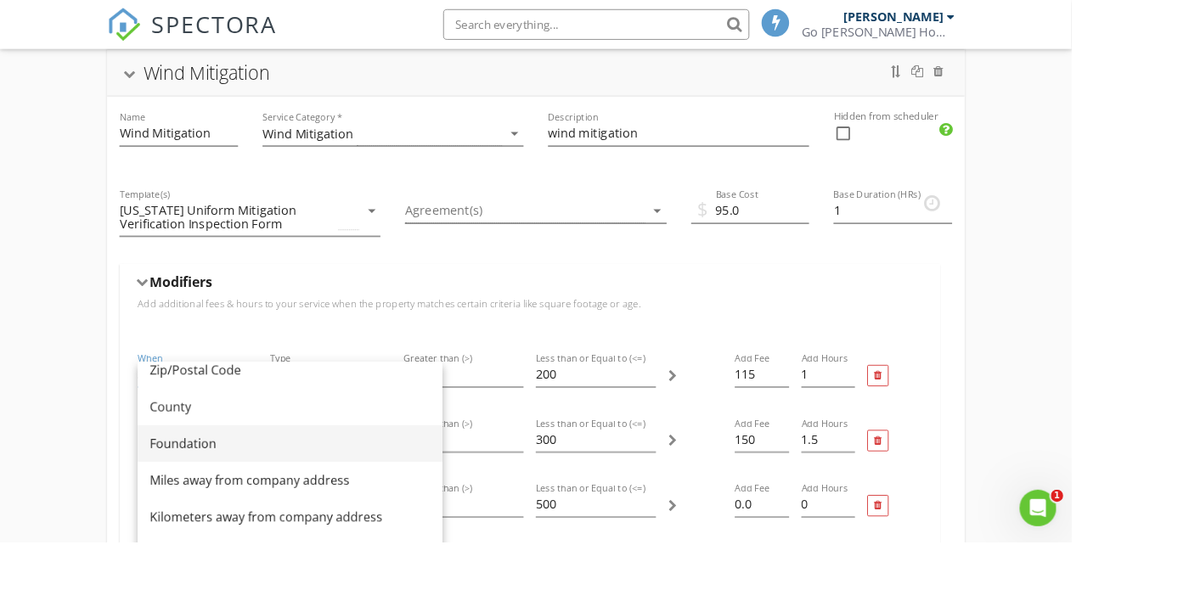
click at [207, 533] on div "Miles away from company address" at bounding box center [321, 533] width 311 height 20
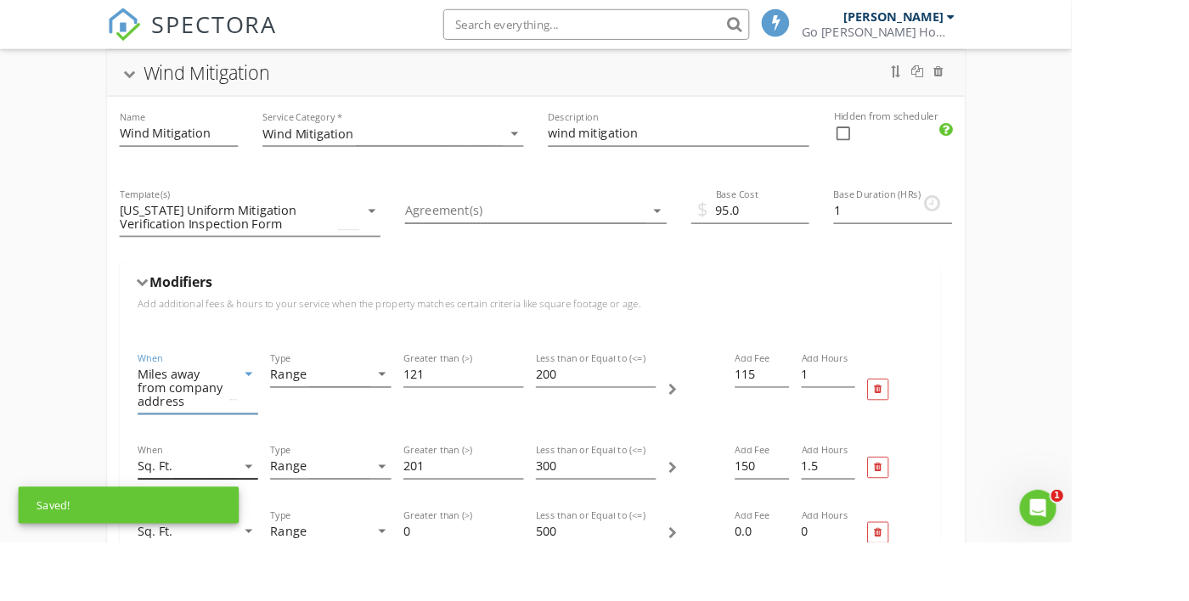
click at [274, 518] on icon "arrow_drop_down" at bounding box center [276, 517] width 20 height 20
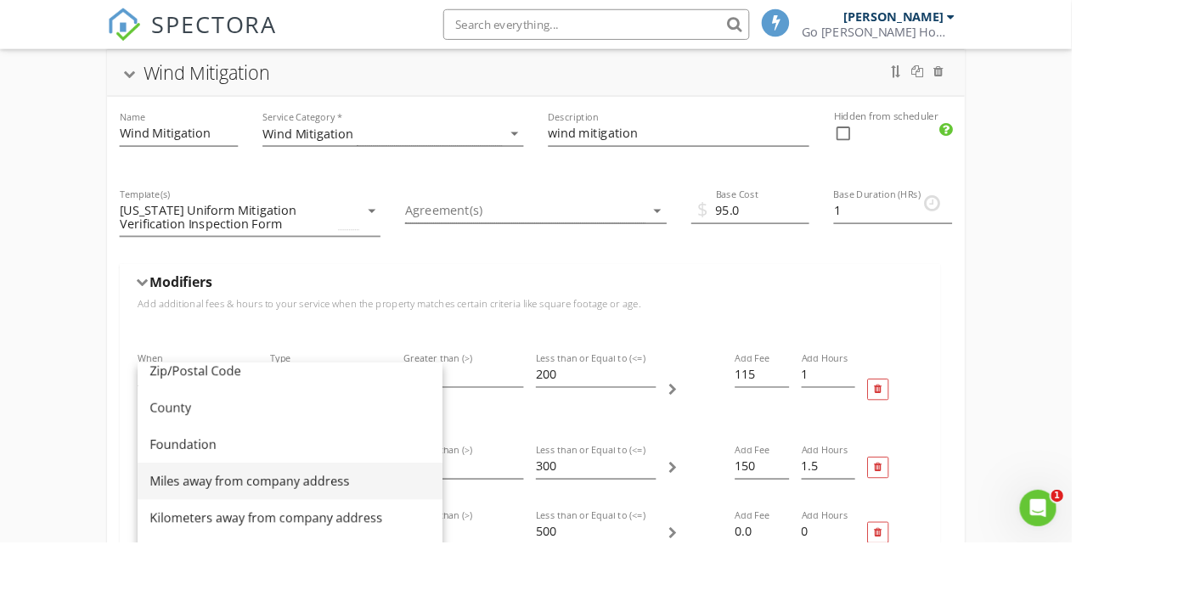
click at [275, 538] on div "Miles away from company address" at bounding box center [321, 534] width 311 height 20
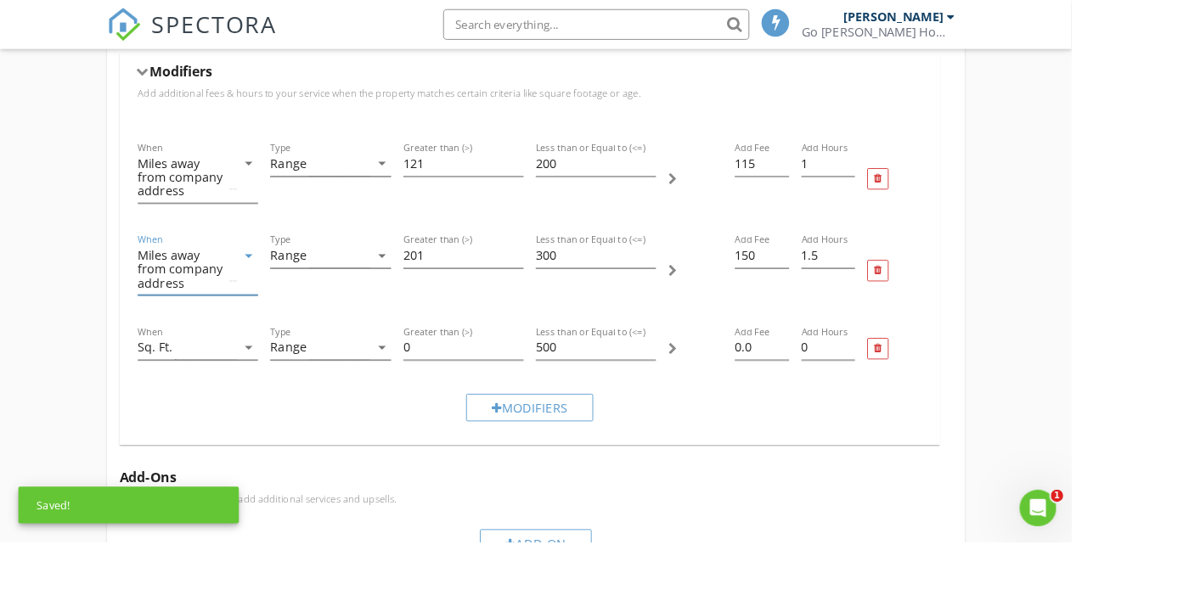
scroll to position [422, 0]
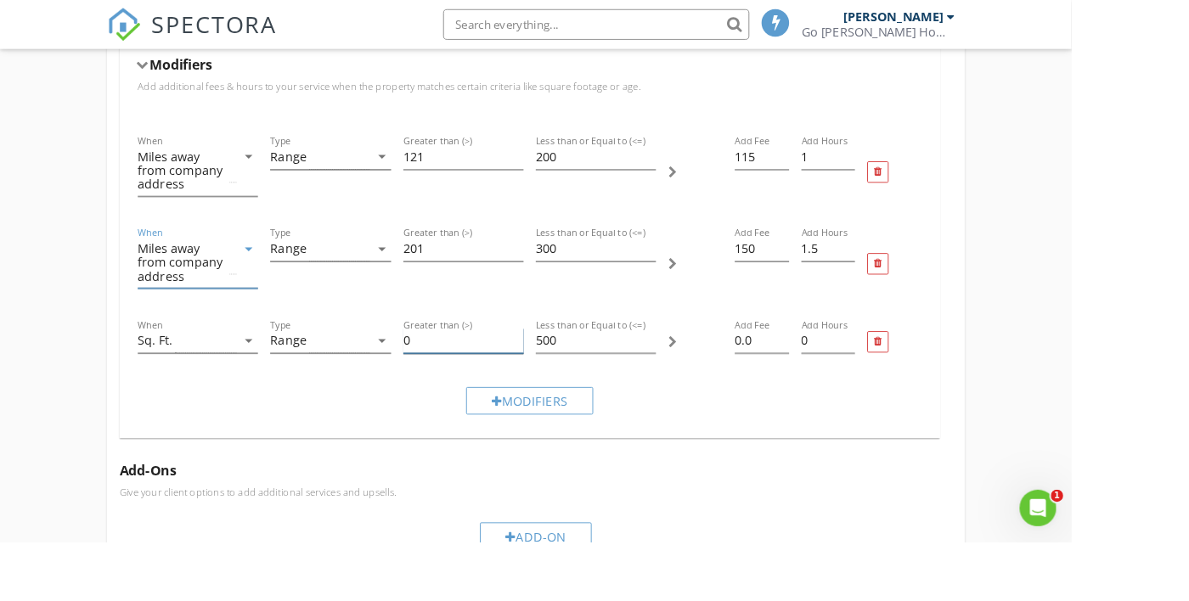
click at [480, 374] on input "0" at bounding box center [514, 378] width 133 height 28
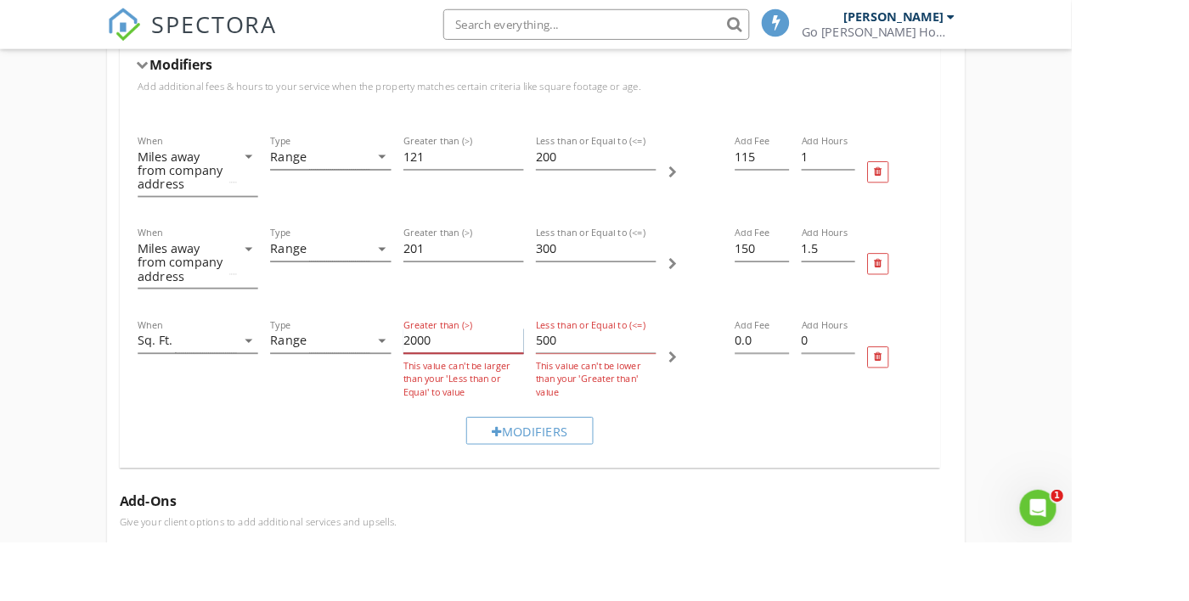
type input "2000"
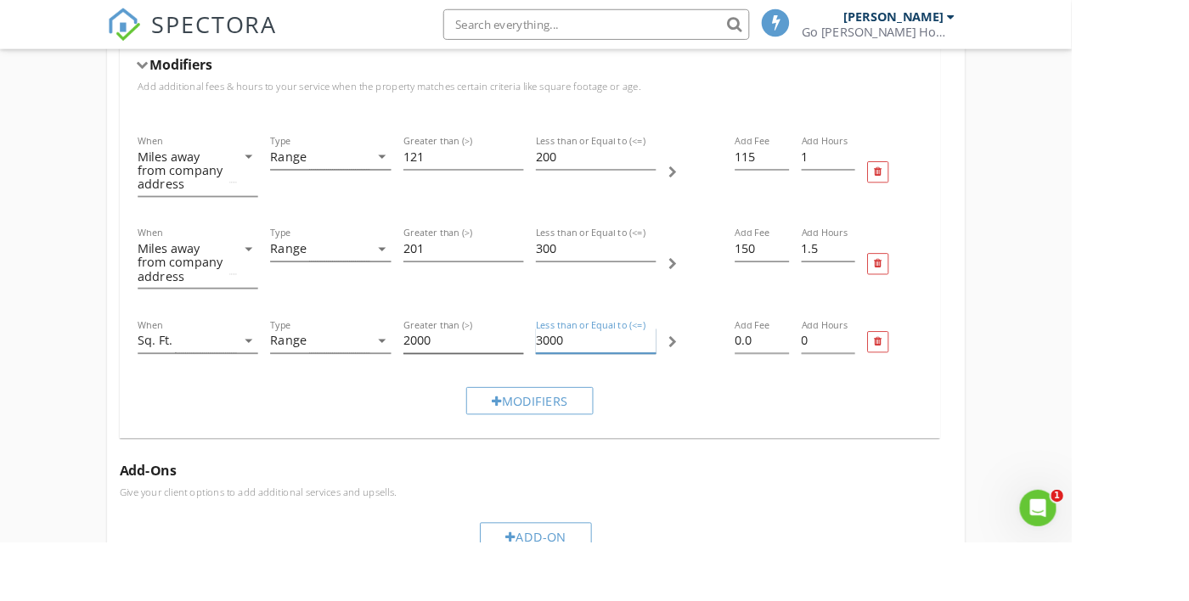
type input "3000"
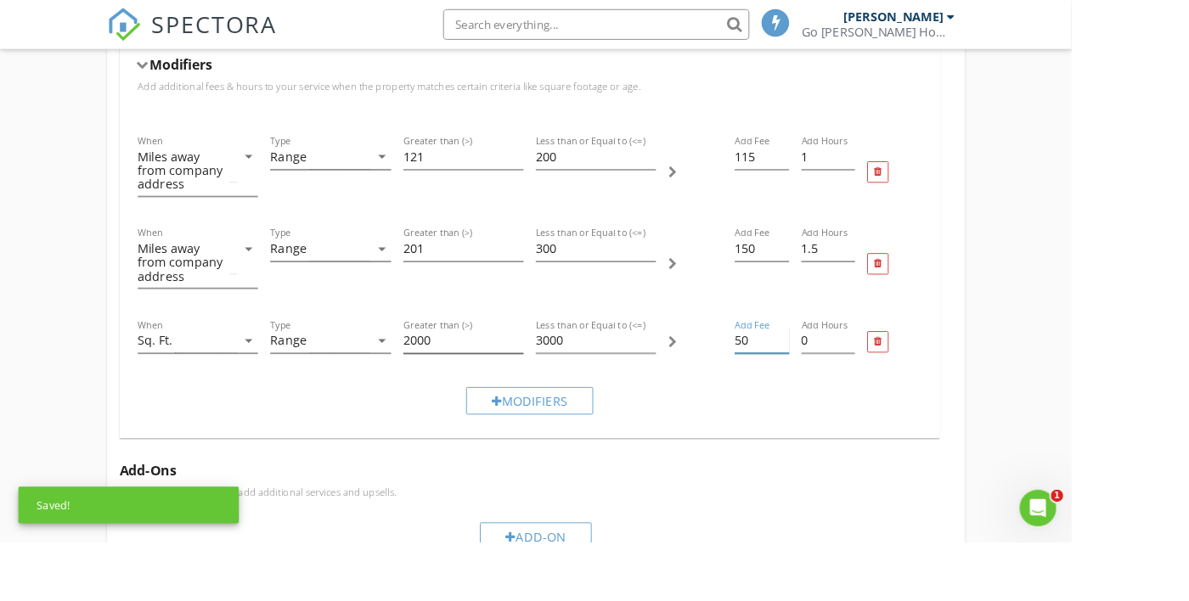
type input "50"
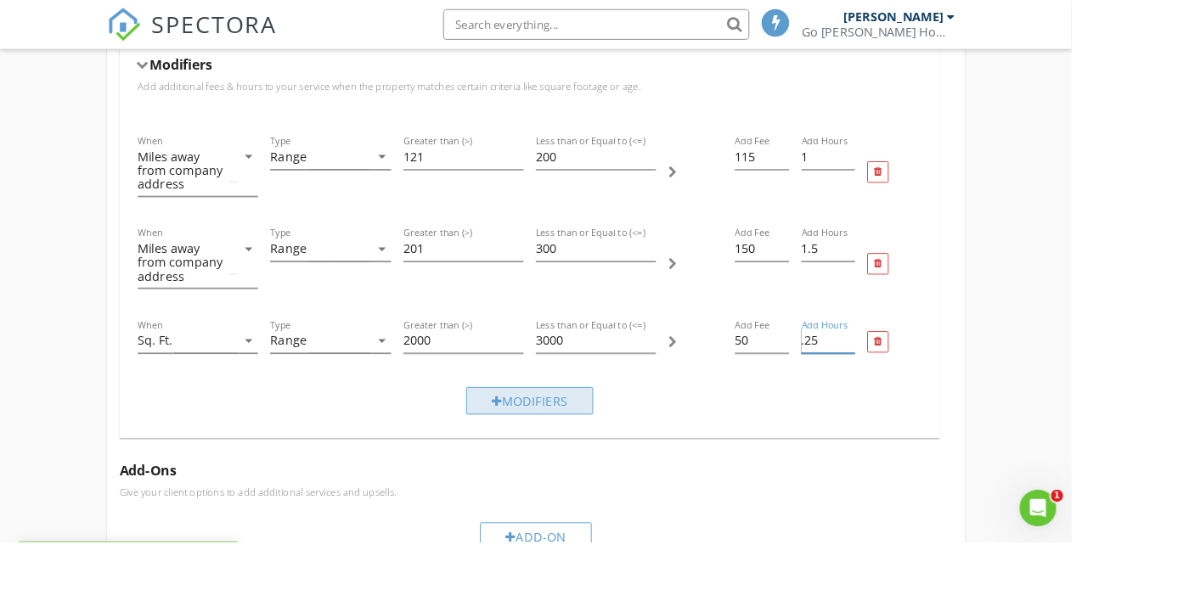
type input ".25"
click at [553, 442] on div at bounding box center [551, 446] width 12 height 14
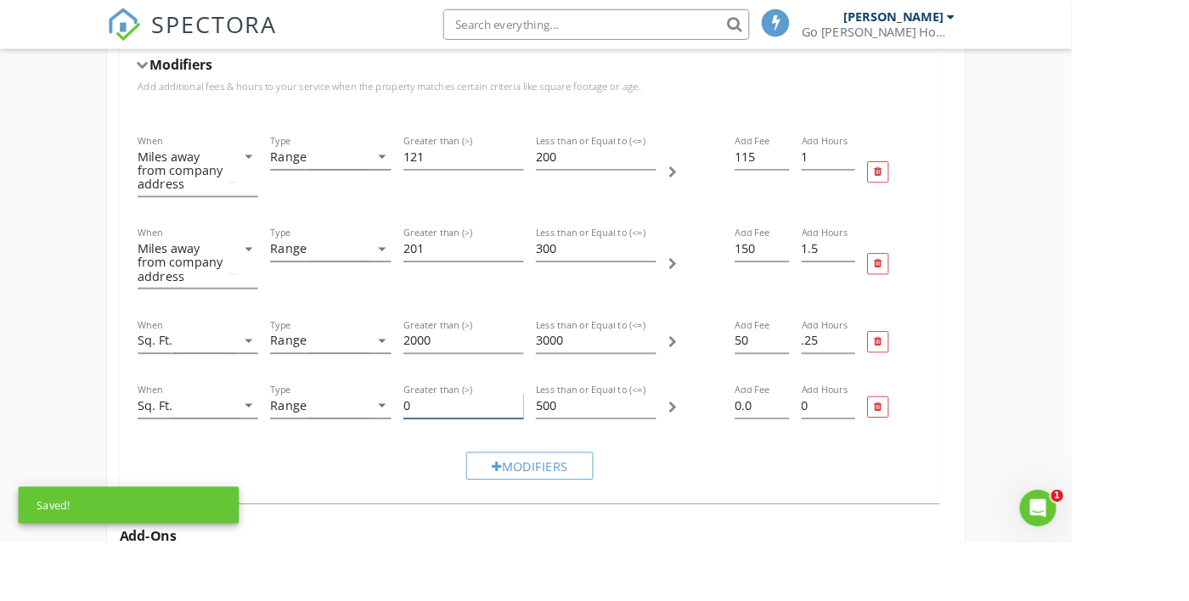
click at [493, 447] on input "0" at bounding box center [514, 450] width 133 height 28
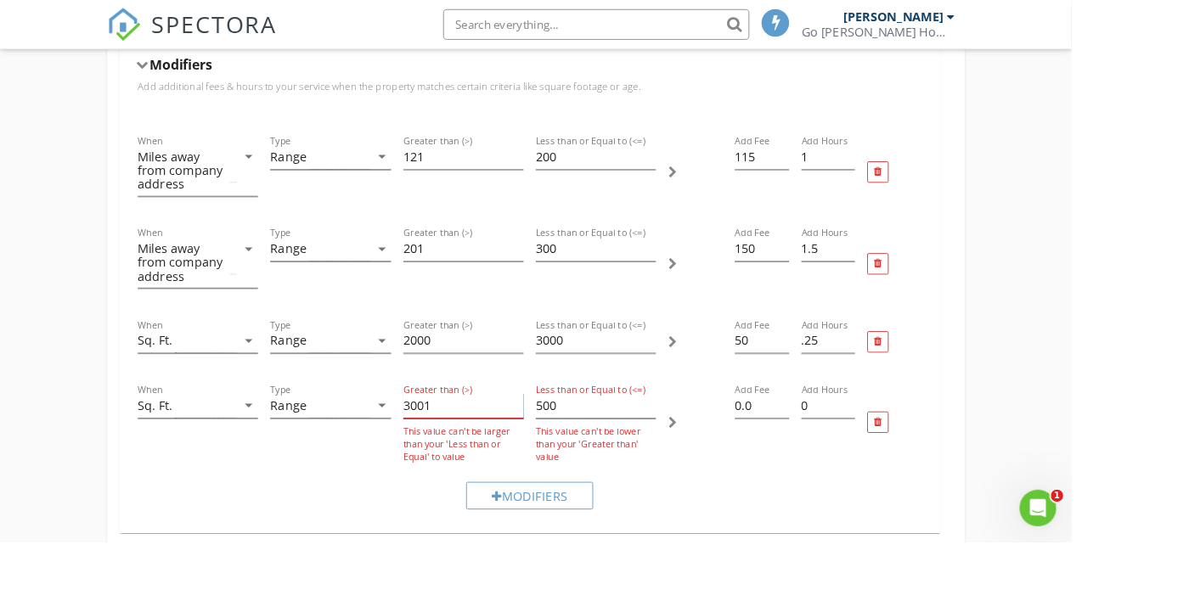
type input "3001"
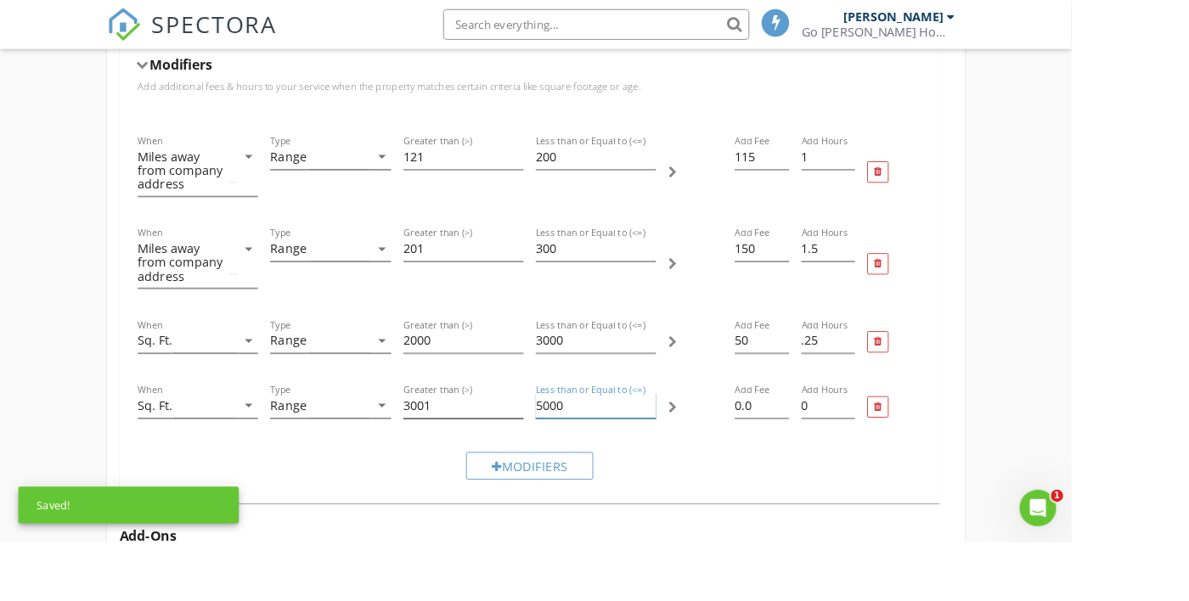
type input "5000"
type input "100"
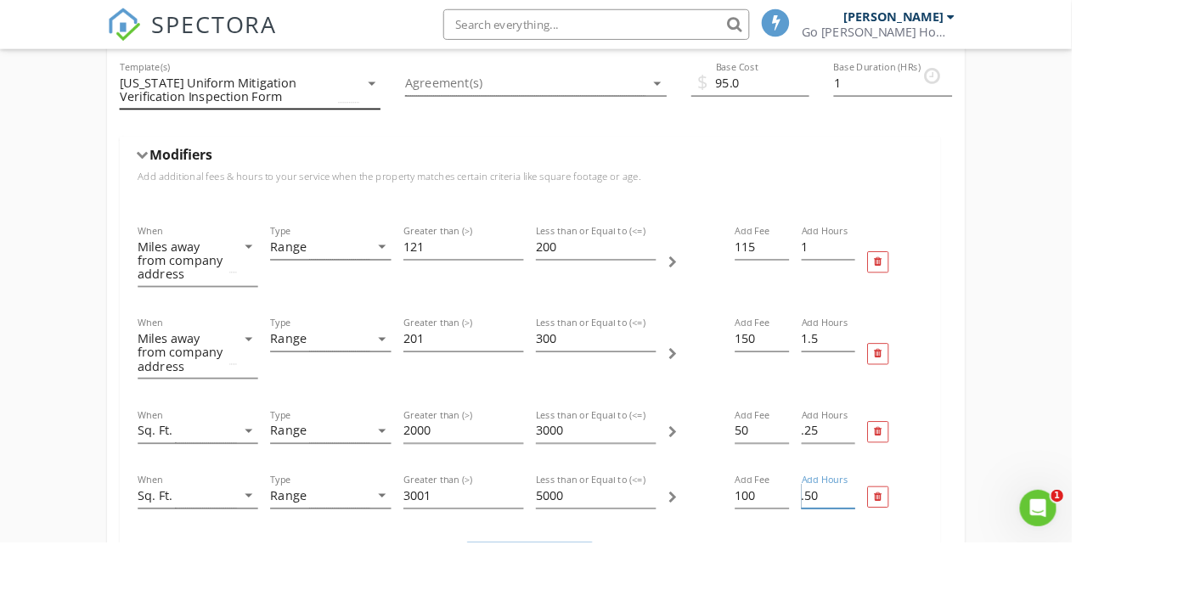
scroll to position [307, 0]
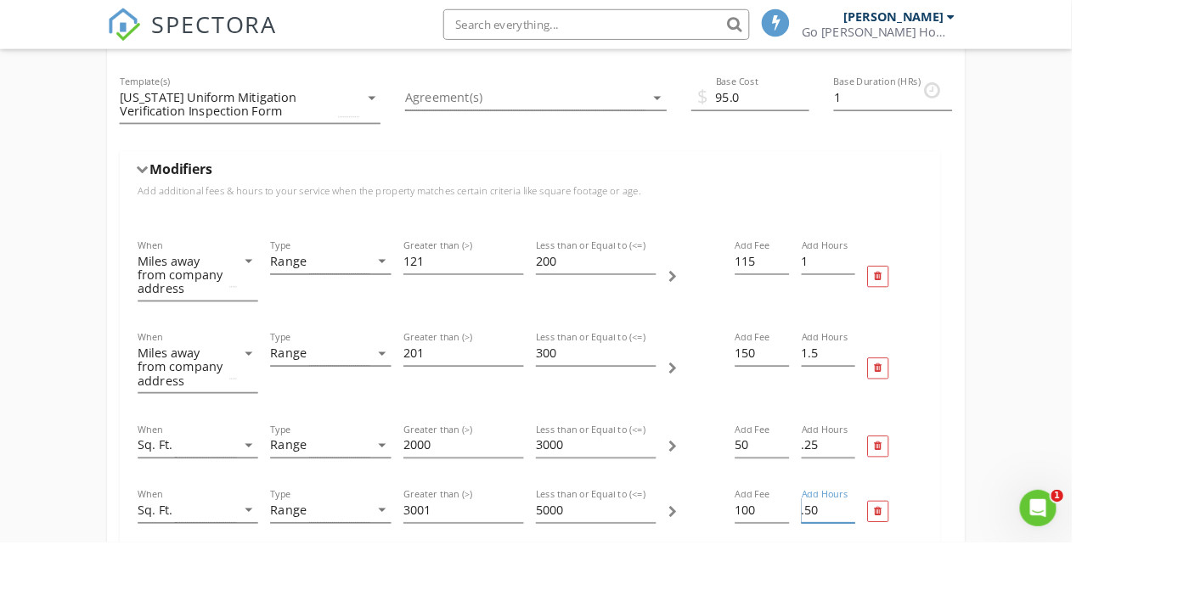
type input ".50"
click at [158, 194] on div "Modifiers" at bounding box center [588, 190] width 870 height 26
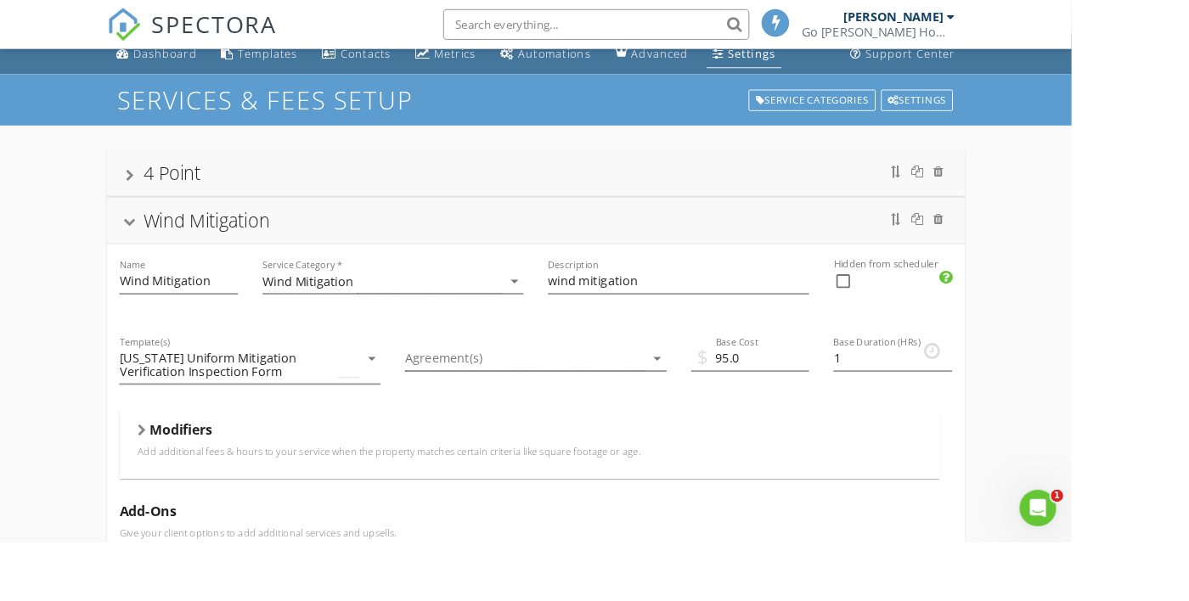
scroll to position [0, 0]
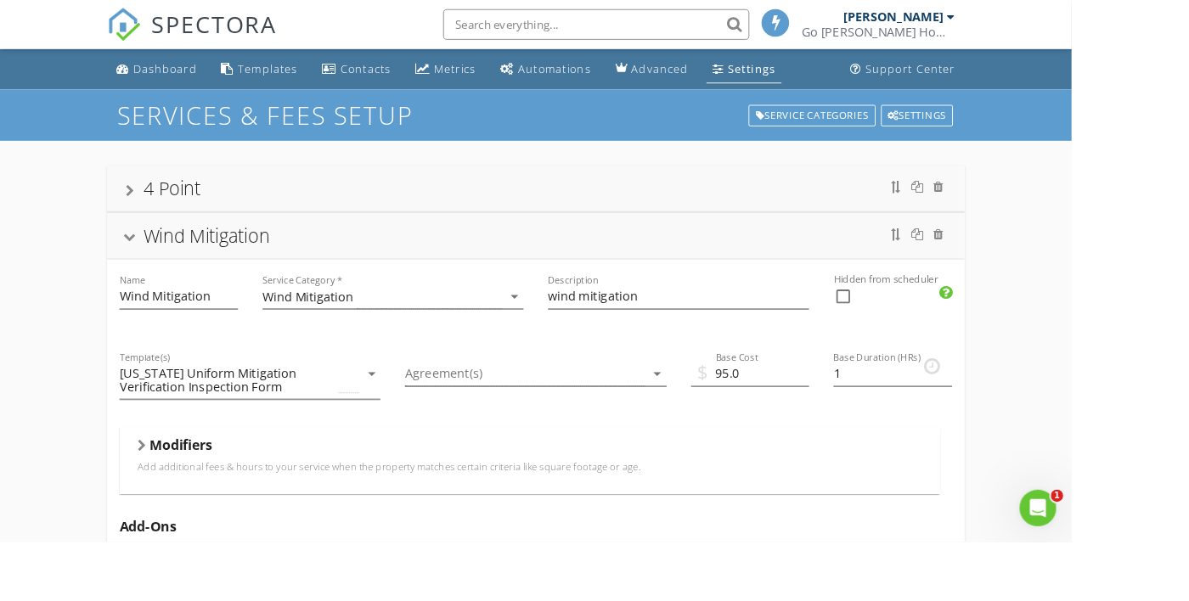
click at [146, 263] on div at bounding box center [145, 264] width 14 height 9
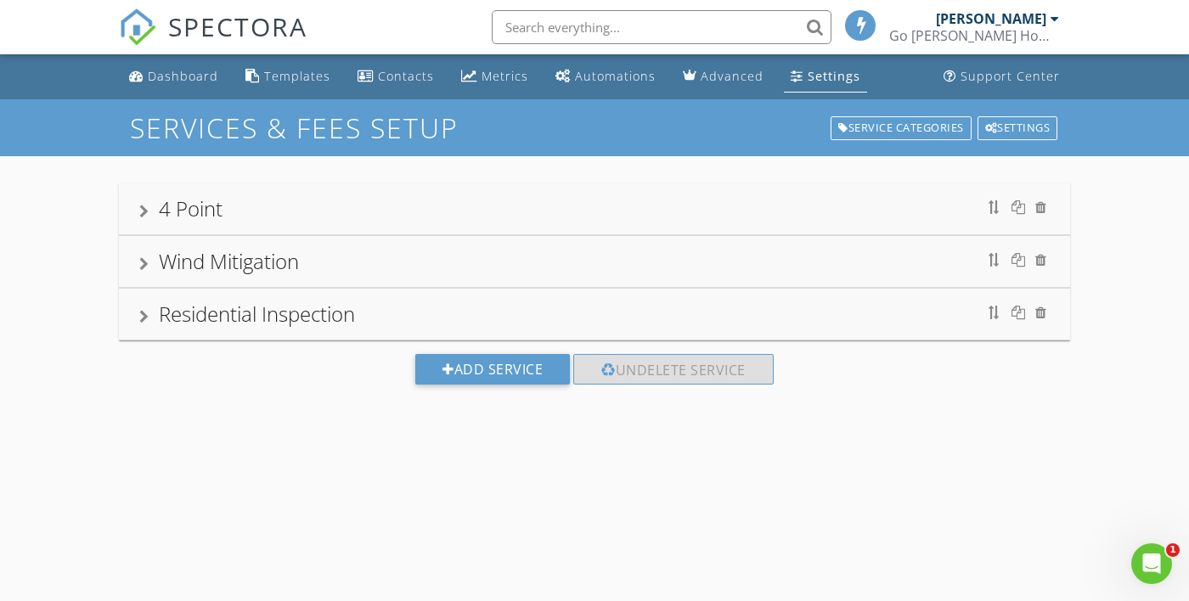
click at [147, 322] on div at bounding box center [143, 317] width 9 height 14
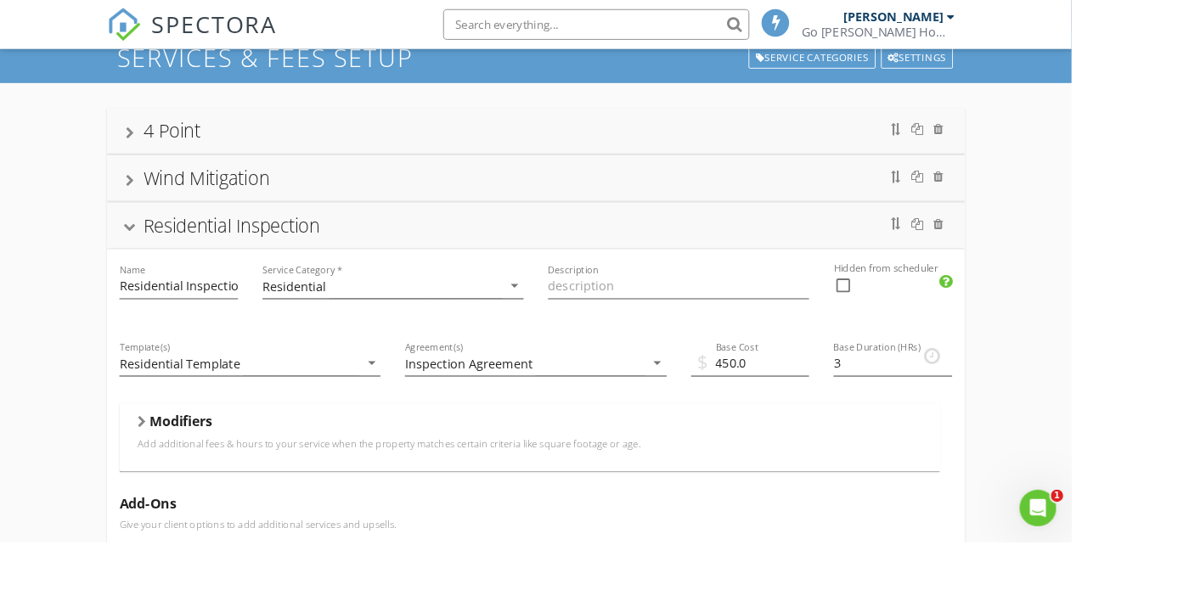
scroll to position [181, 0]
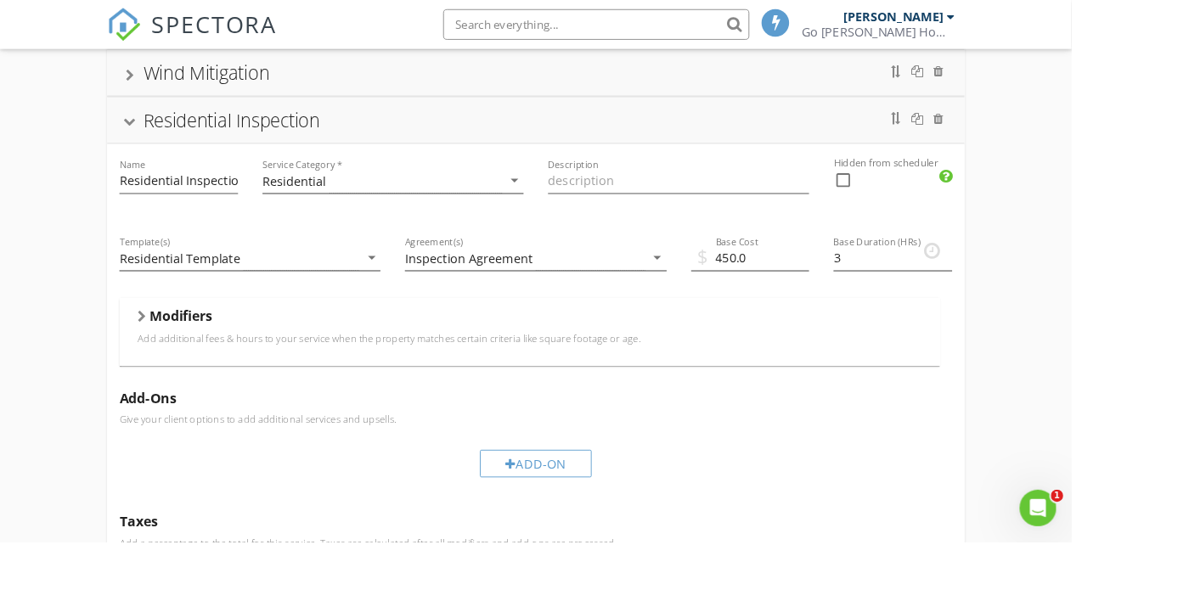
click at [149, 354] on div "Modifiers Add additional fees & hours to your service when the property matches…" at bounding box center [587, 368] width 910 height 74
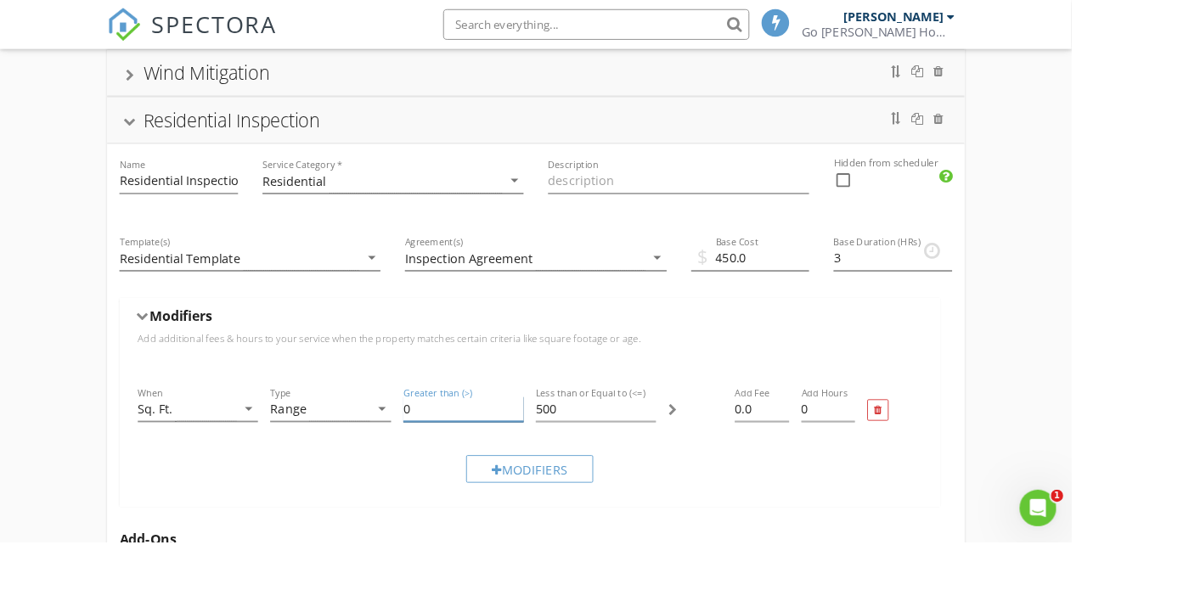
click at [481, 454] on input "0" at bounding box center [514, 454] width 133 height 28
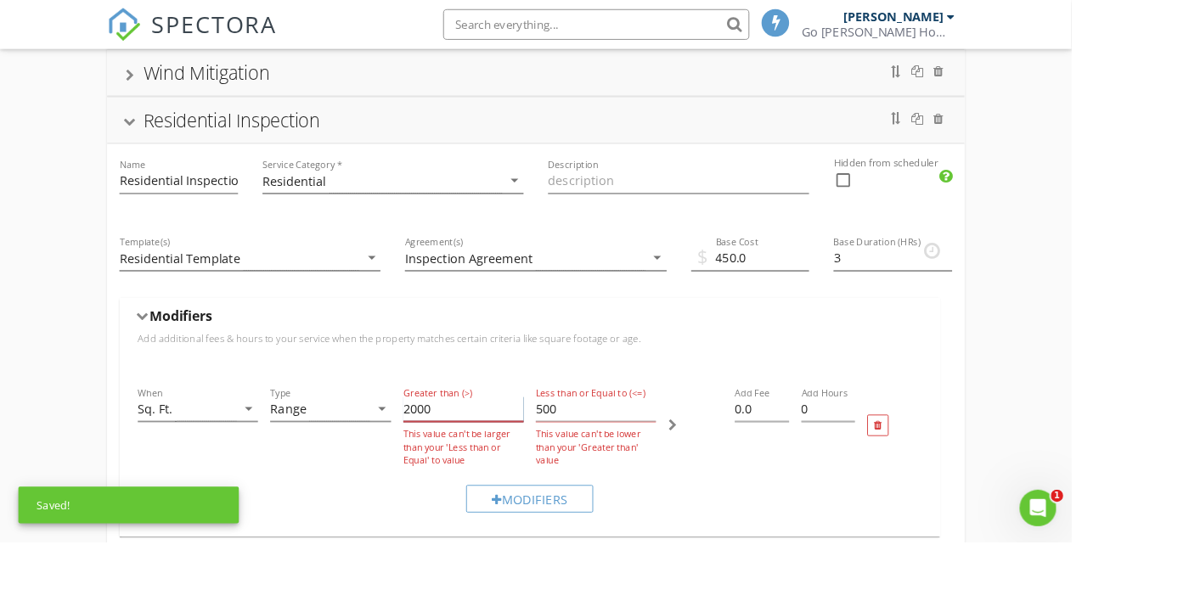
type input "2000"
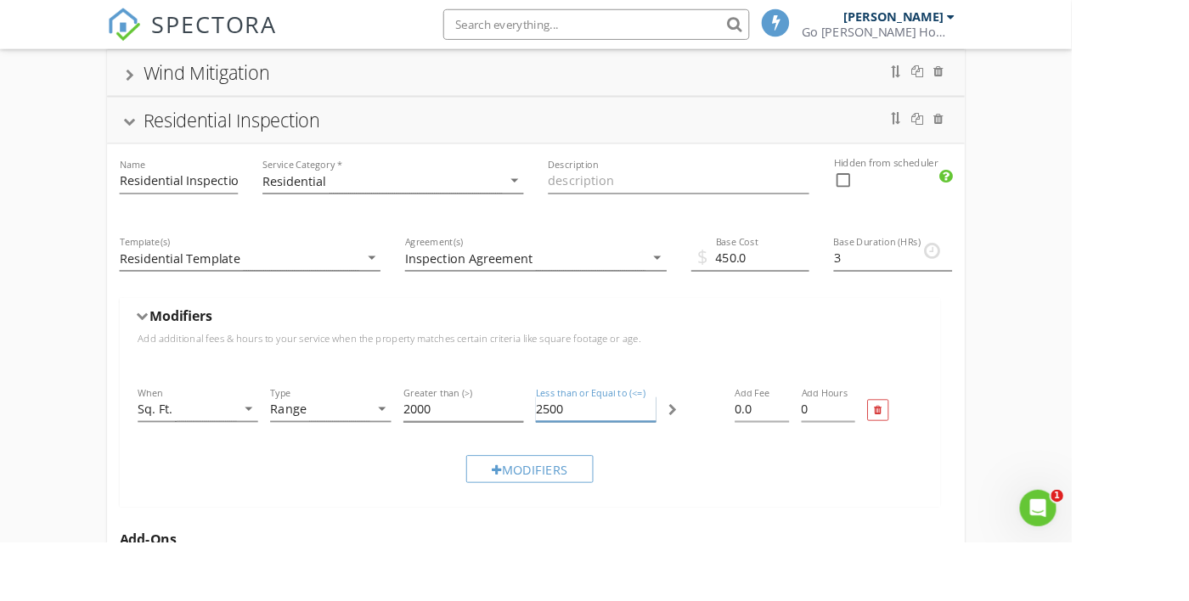
type input "2500"
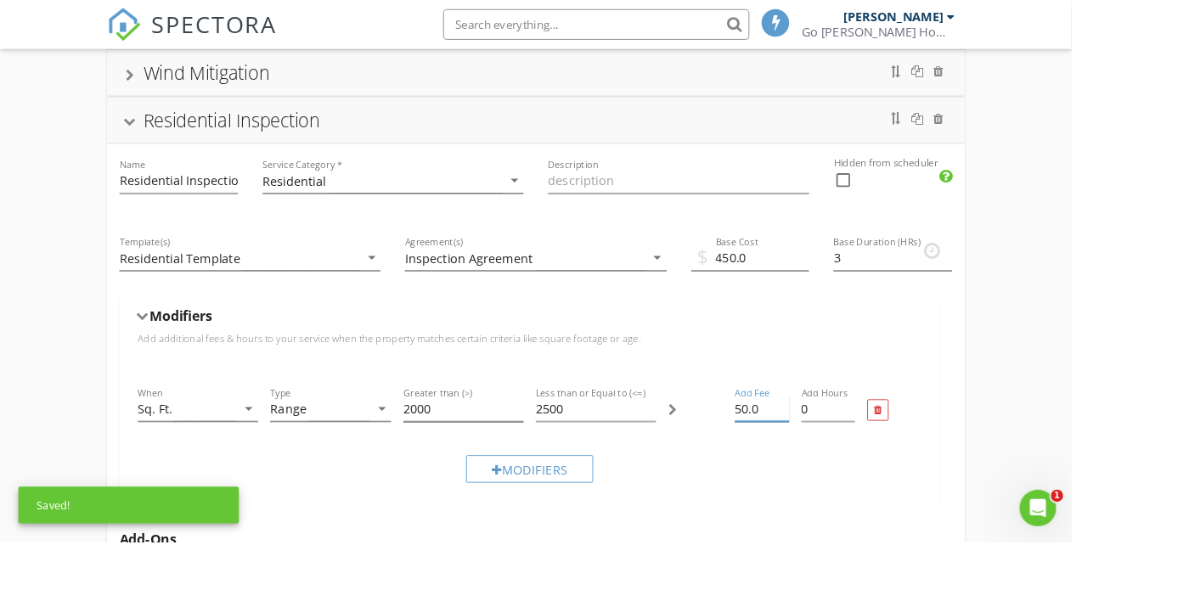
type input "50.0"
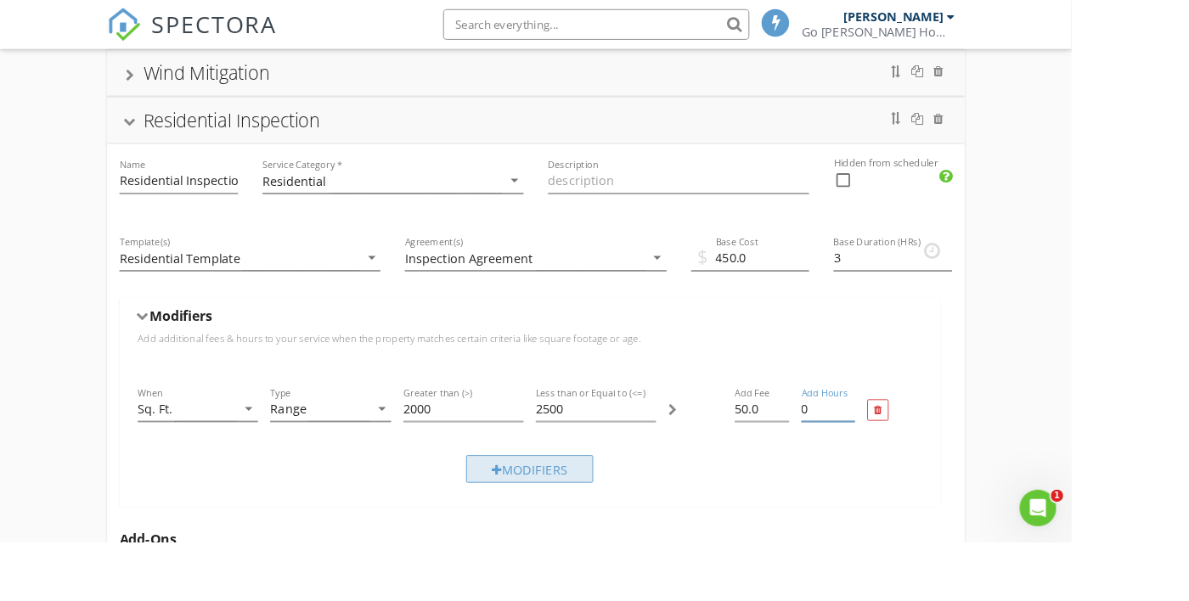
click at [587, 509] on div "Modifiers" at bounding box center [587, 520] width 141 height 31
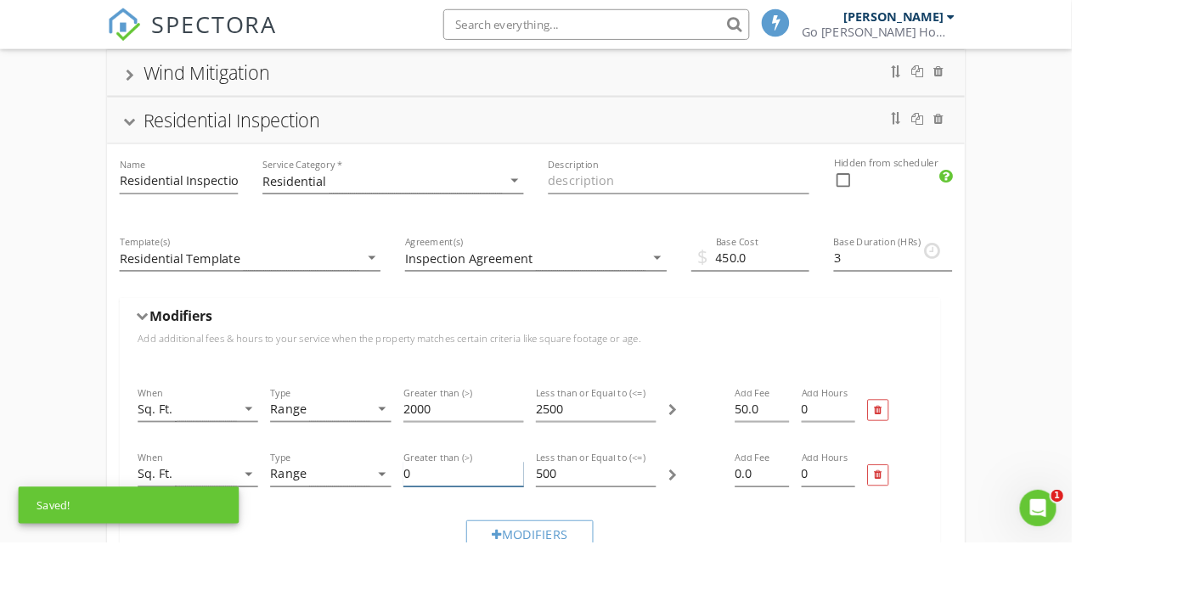
click at [460, 516] on input "0" at bounding box center [514, 526] width 133 height 28
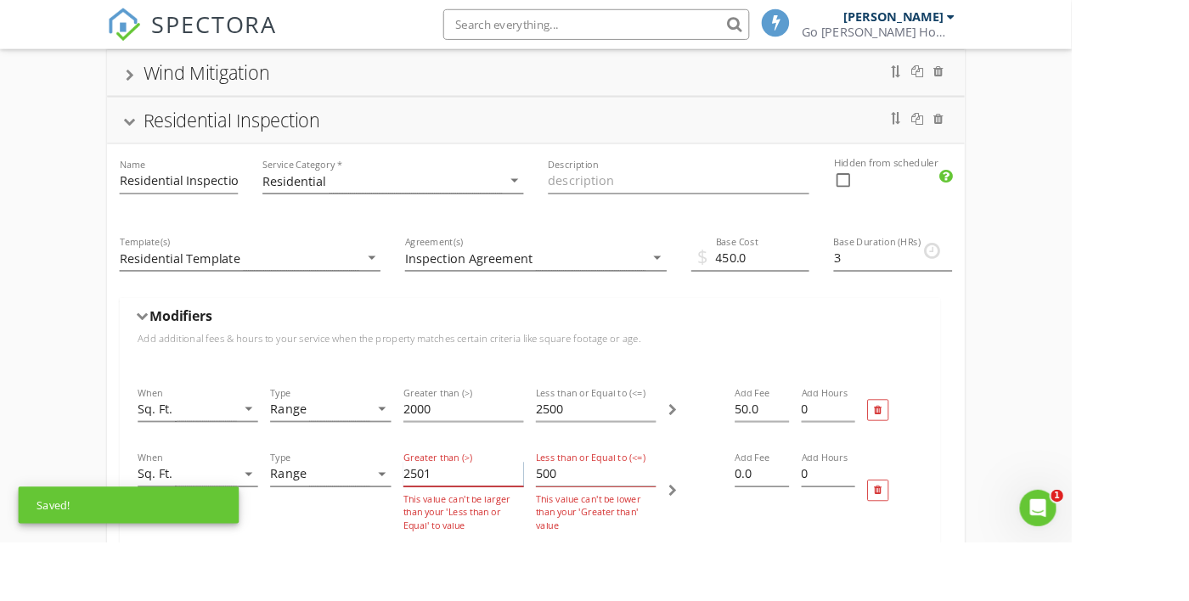
type input "2501"
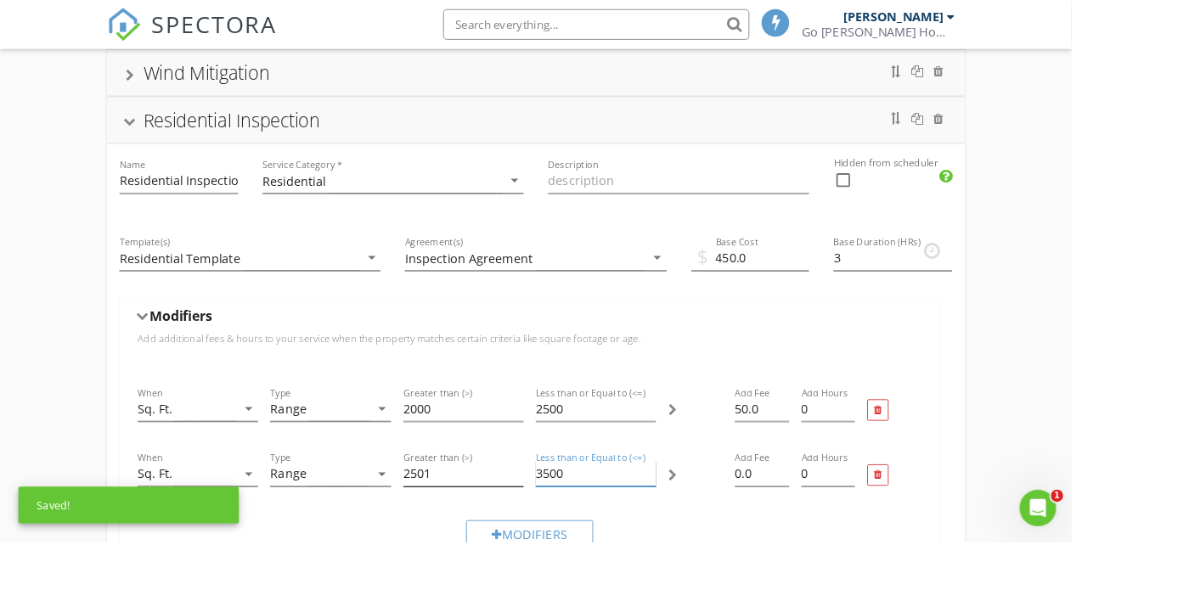
type input "3500"
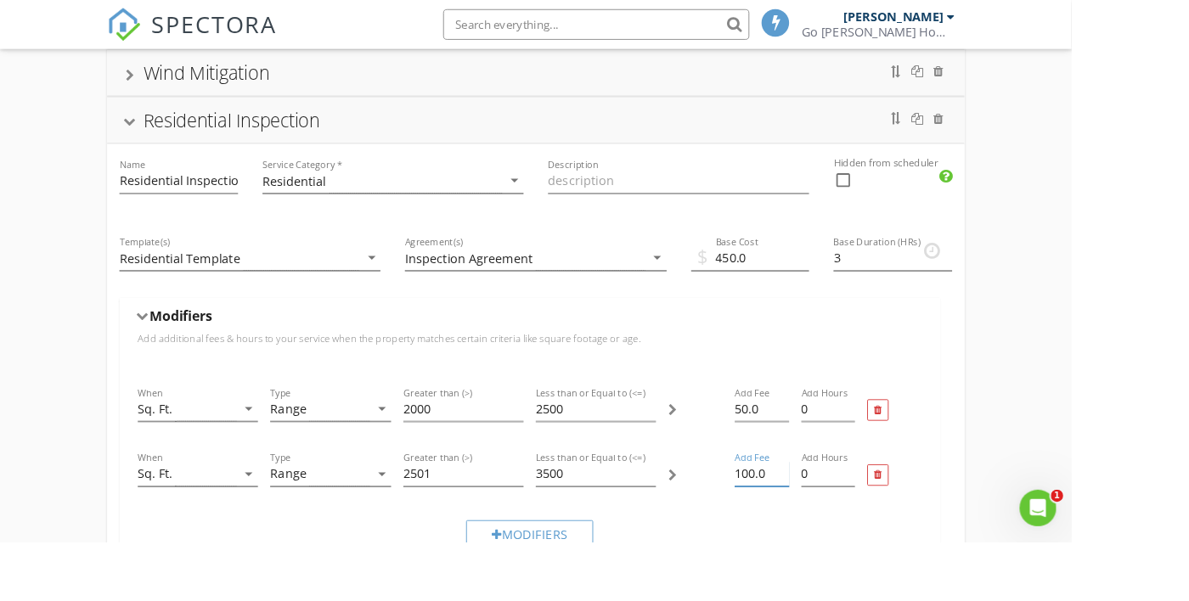
type input "100.0"
click at [639, 600] on div "Modifiers" at bounding box center [587, 592] width 141 height 31
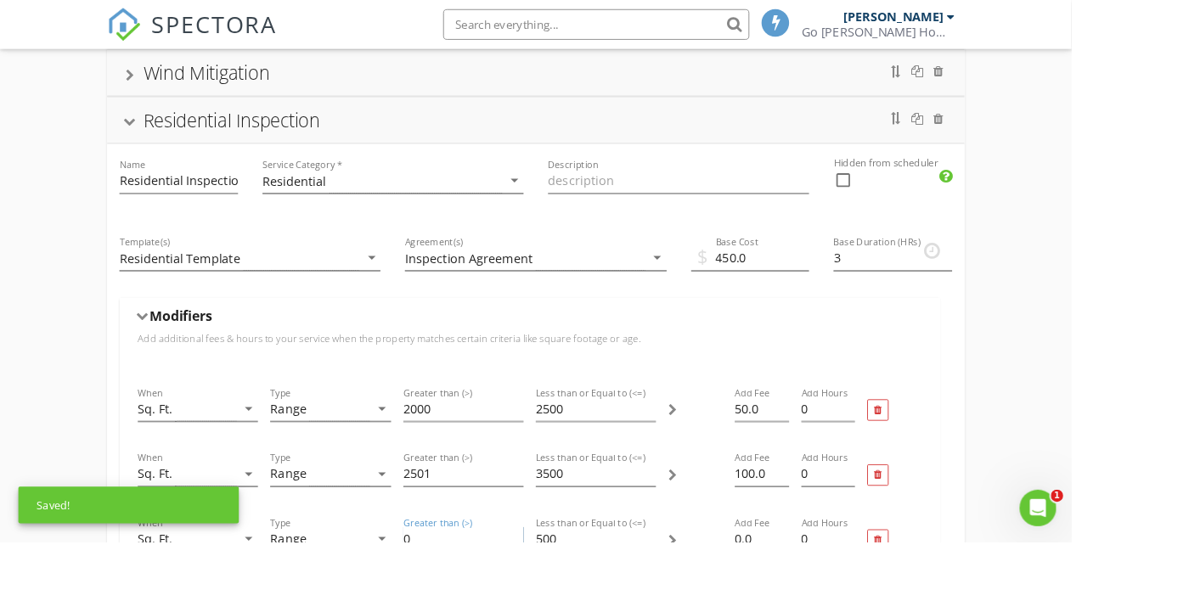
click at [462, 600] on input "0" at bounding box center [514, 598] width 133 height 28
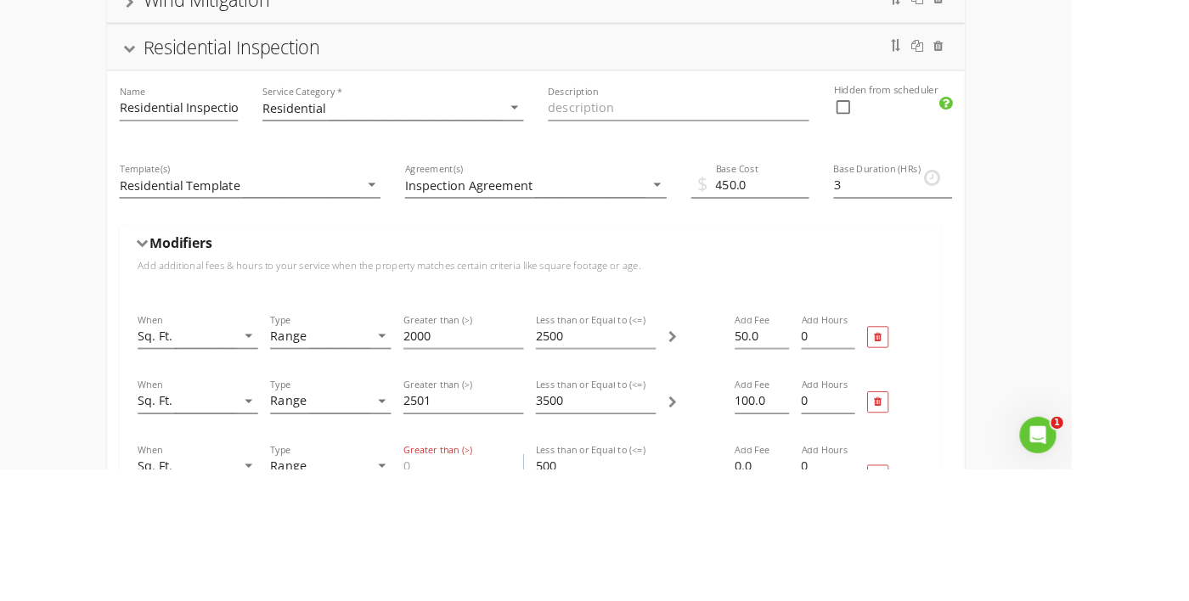
click at [509, 591] on input "Greater than (>)" at bounding box center [514, 598] width 133 height 28
type input "3501"
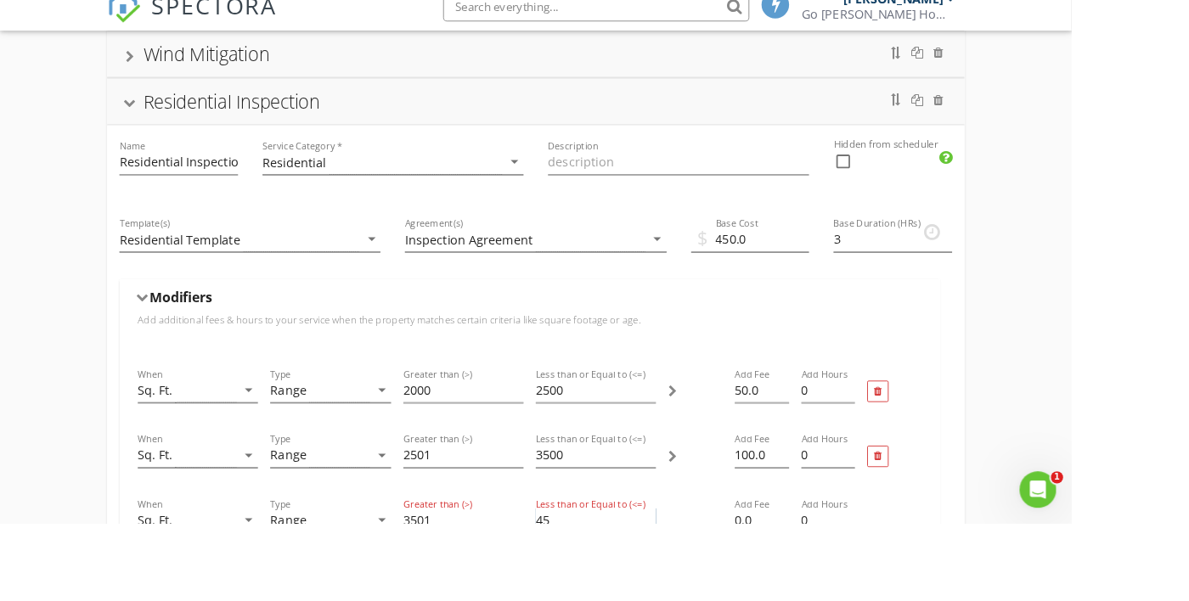
type input "4"
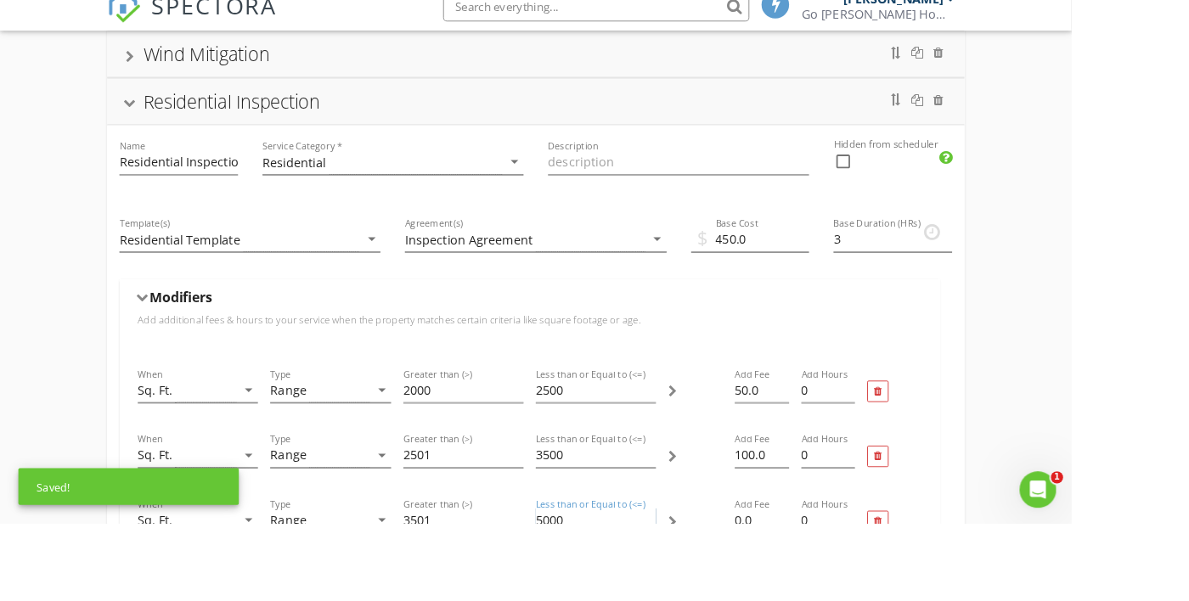
type input "5000"
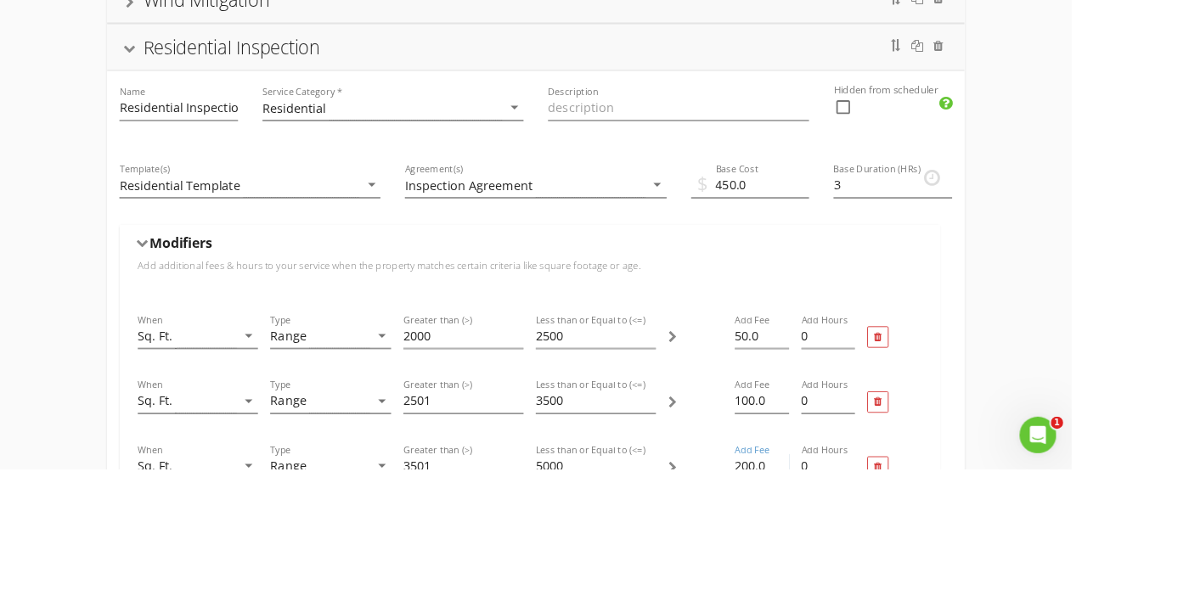
type input "200.0"
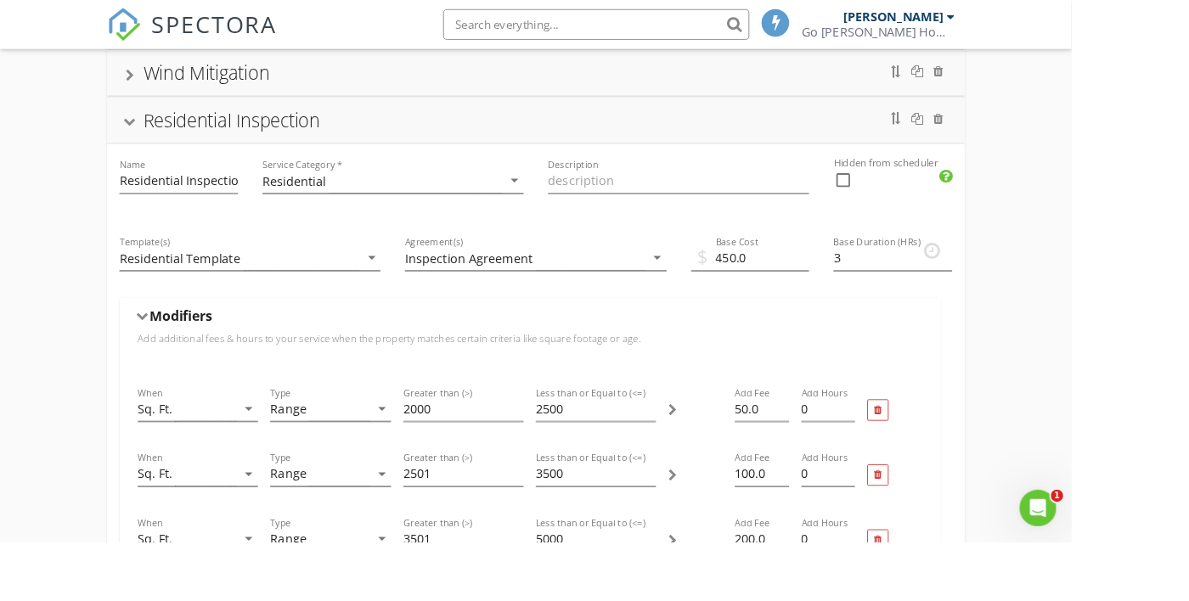
click at [144, 54] on body "SPECTORA Franky Villanueva Go Conroy Home Inspector LLC Role: Inspector Dashboa…" at bounding box center [594, 502] width 1189 height 1367
click at [138, 140] on div at bounding box center [145, 136] width 14 height 9
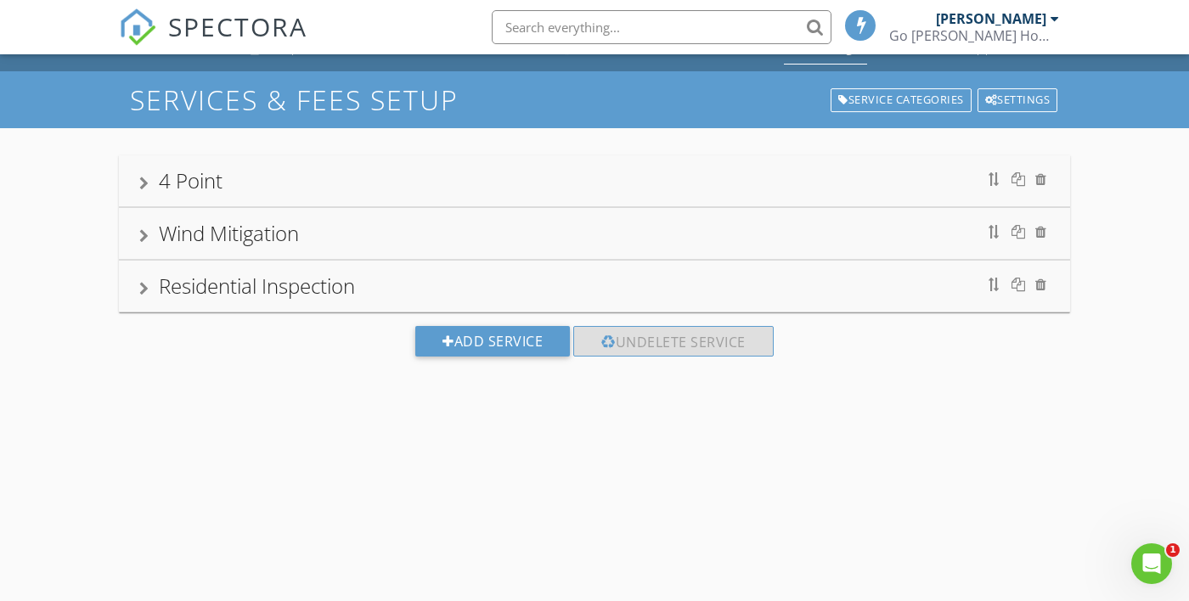
scroll to position [0, 0]
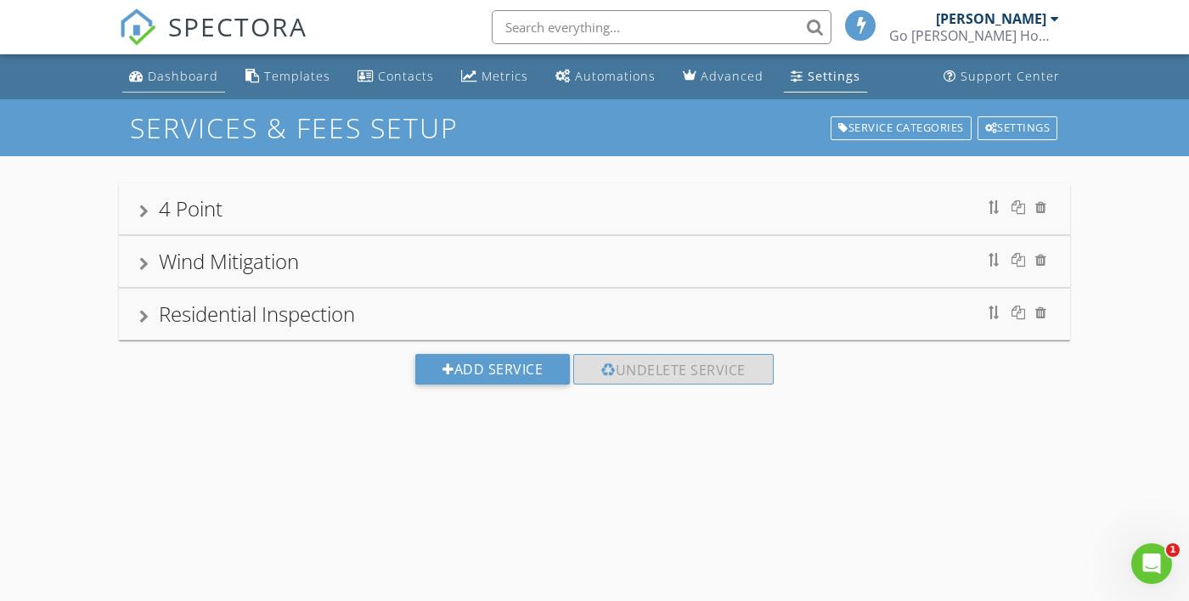
click at [155, 72] on div "Dashboard" at bounding box center [183, 76] width 70 height 16
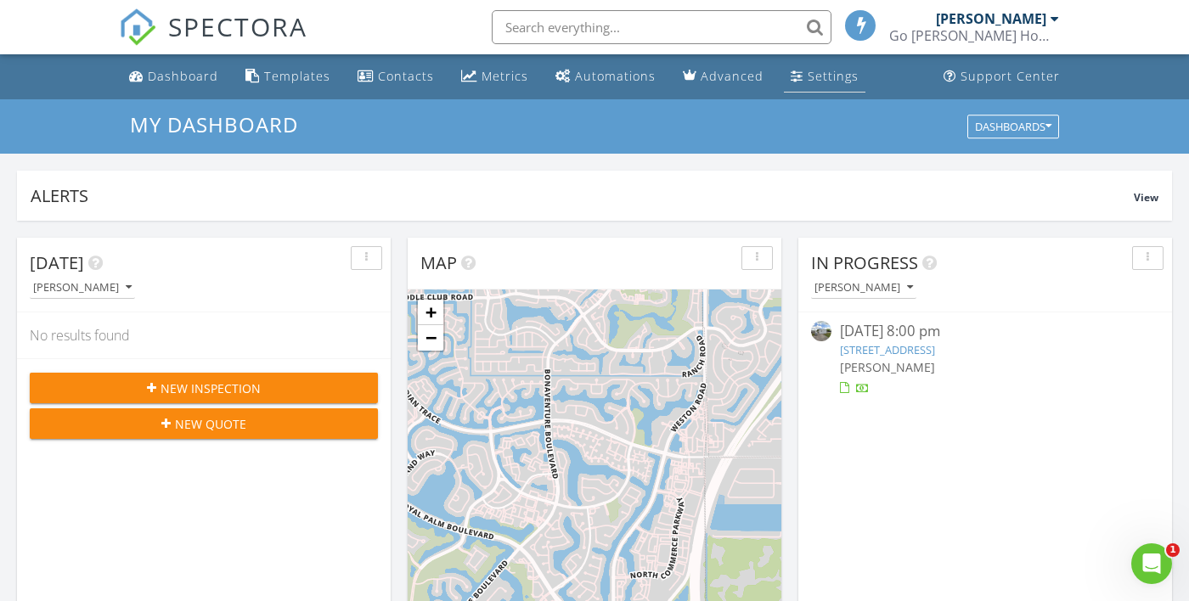
click at [834, 77] on div "Settings" at bounding box center [833, 76] width 51 height 16
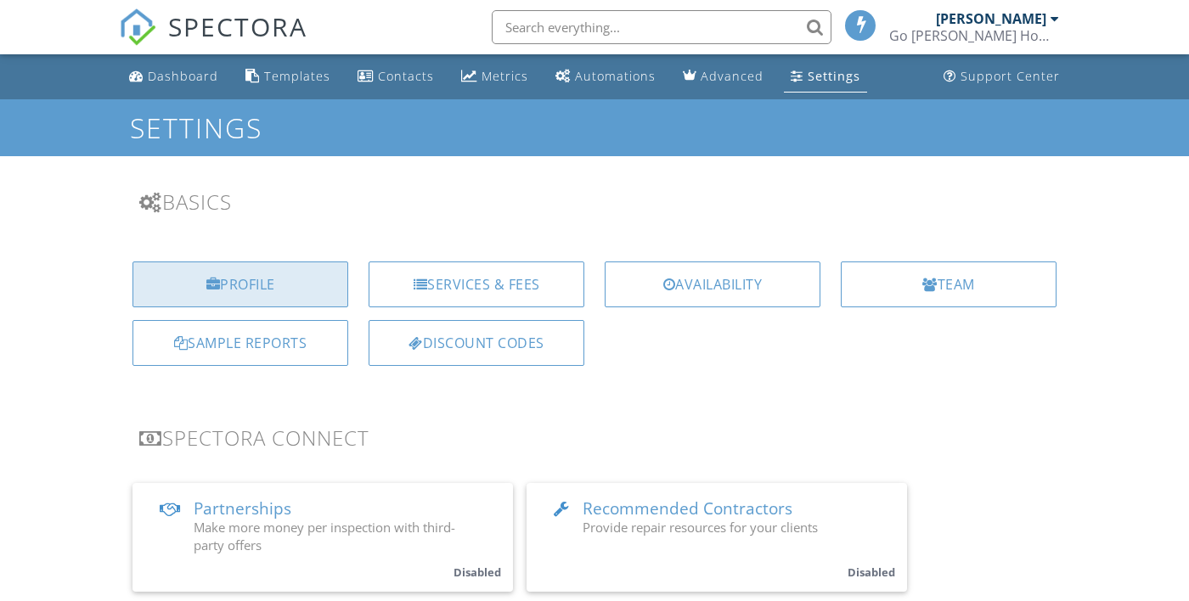
click at [275, 279] on div "Profile" at bounding box center [240, 285] width 216 height 46
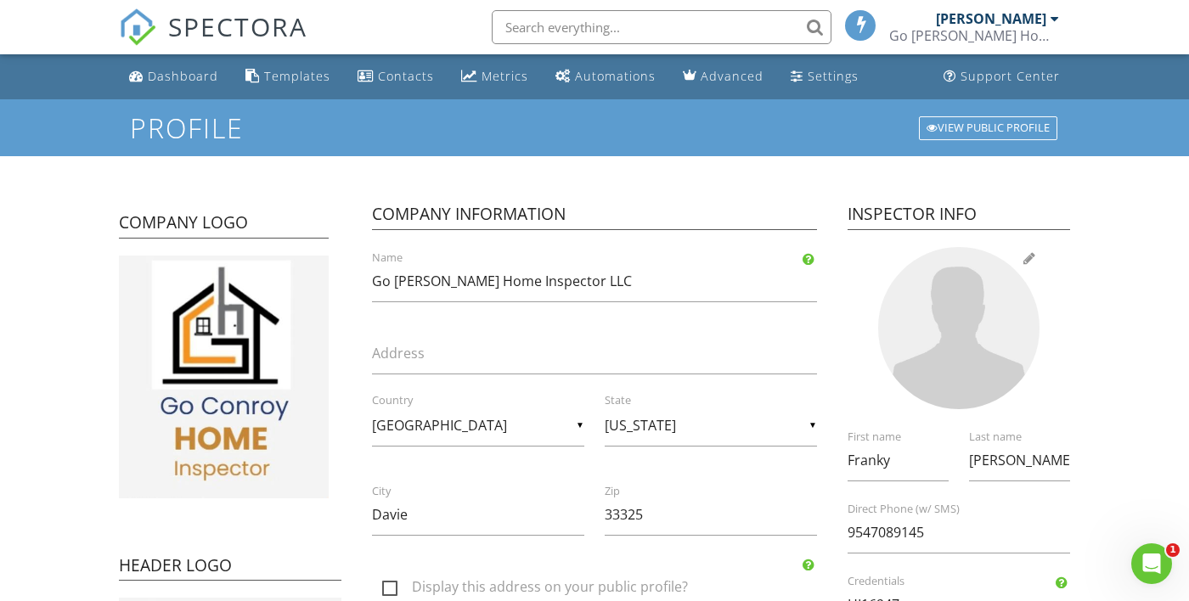
click at [971, 324] on div at bounding box center [959, 328] width 162 height 162
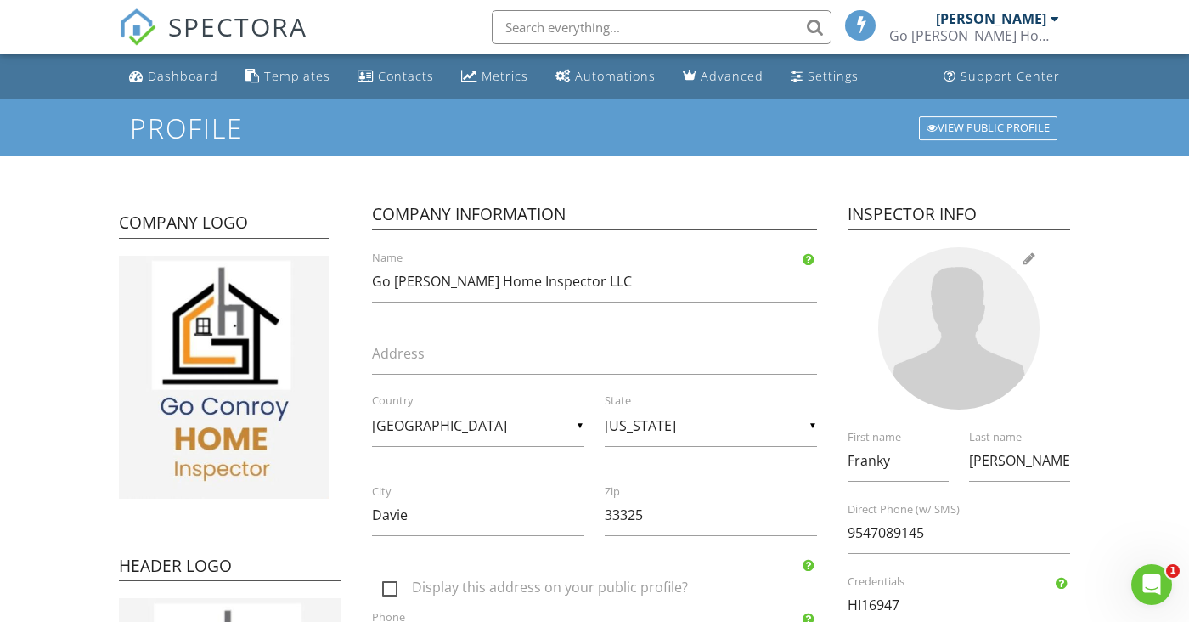
type input "C:\fakepath\Screenshot_20250826_180208_WhatsApp.jpg"
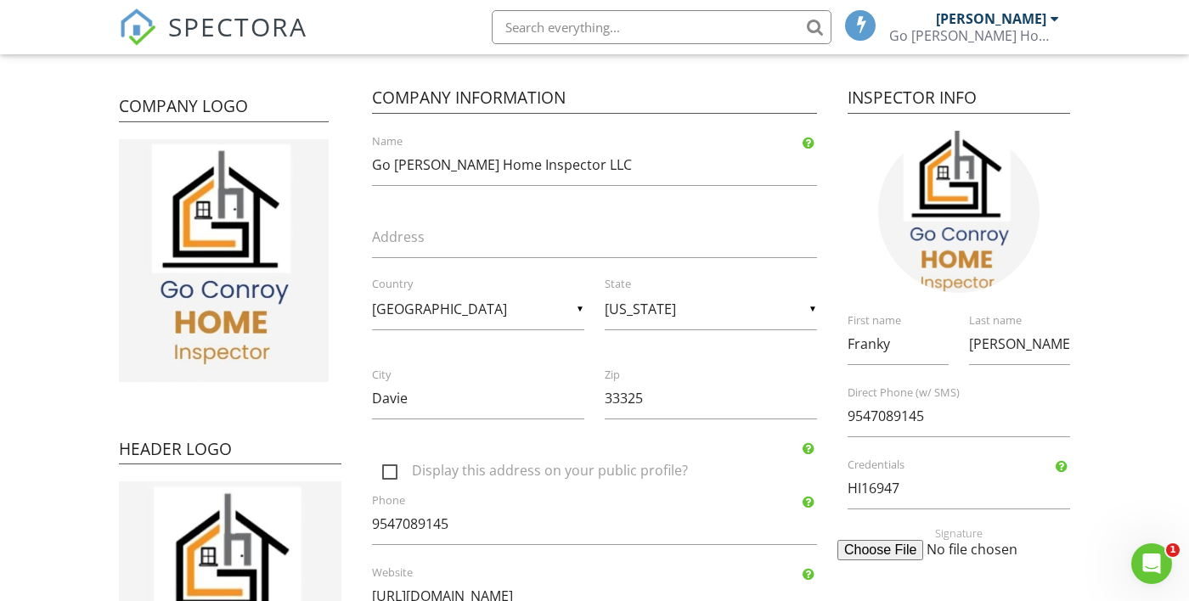
scroll to position [109, 0]
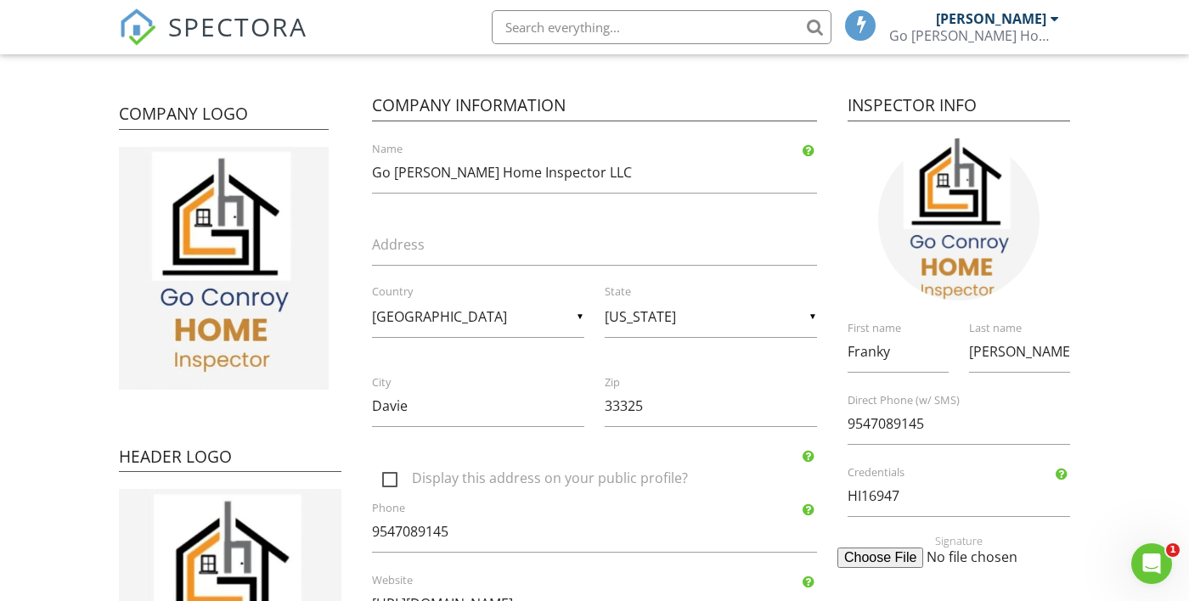
click at [897, 563] on input "file" at bounding box center [967, 558] width 260 height 20
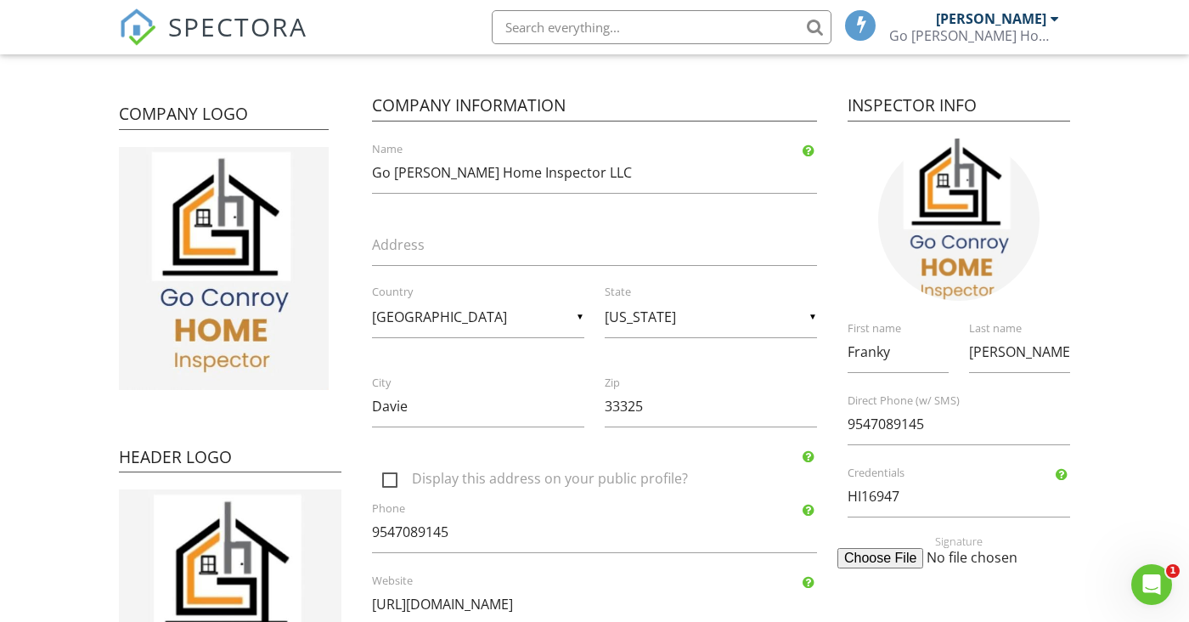
type input "C:\fakepath\signature .pdf"
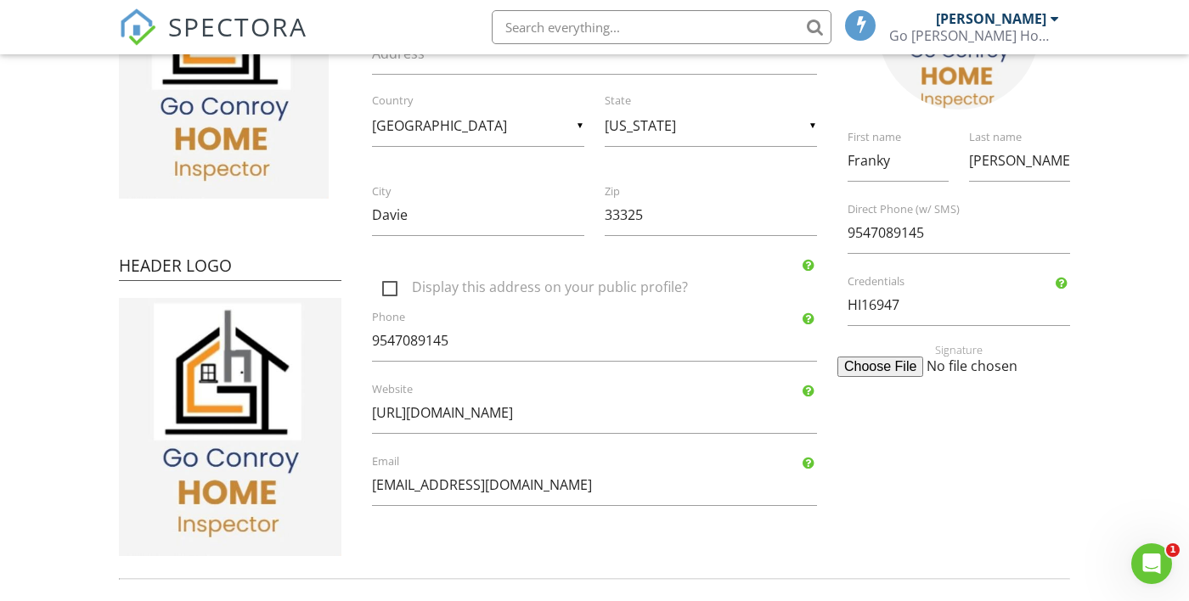
scroll to position [326, 0]
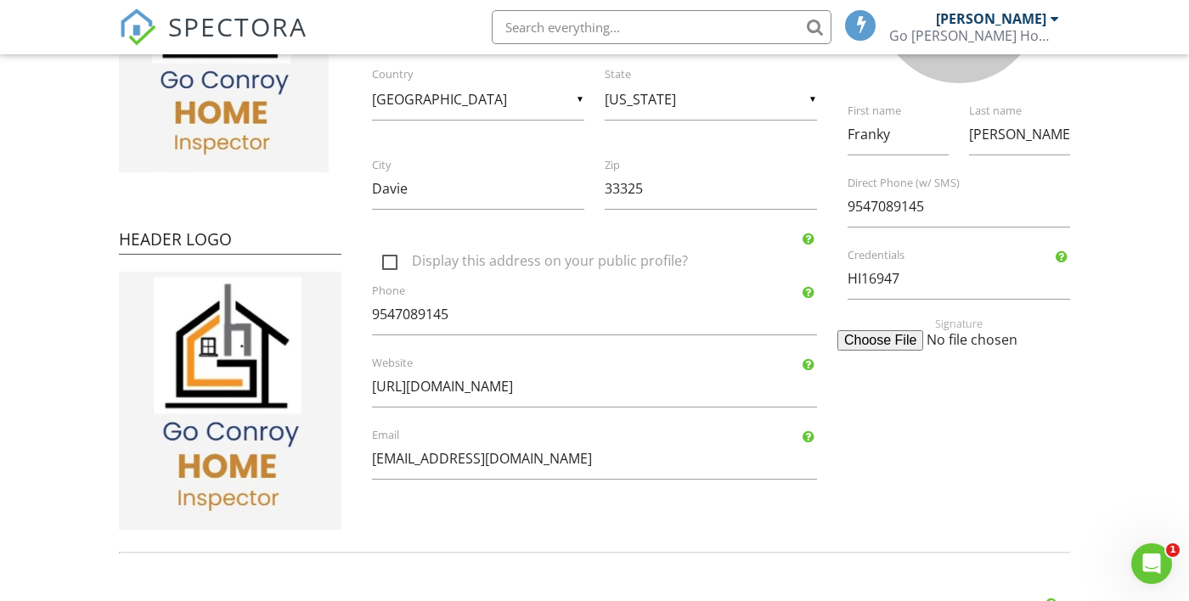
click at [938, 409] on div "Company Logo Header Logo Company Information Go [PERSON_NAME] Home Inspector LL…" at bounding box center [594, 192] width 971 height 683
click at [892, 342] on input "file" at bounding box center [967, 340] width 260 height 20
click at [887, 339] on input "file" at bounding box center [967, 340] width 260 height 20
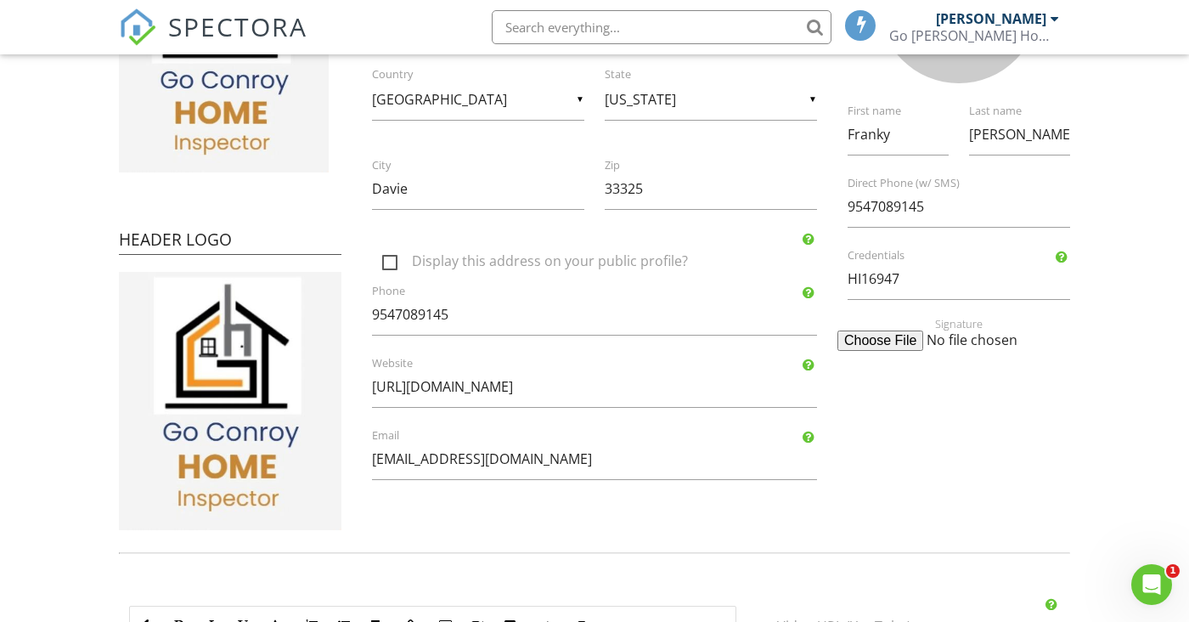
type input "C:\fakepath\signature _250827_203638.jpg"
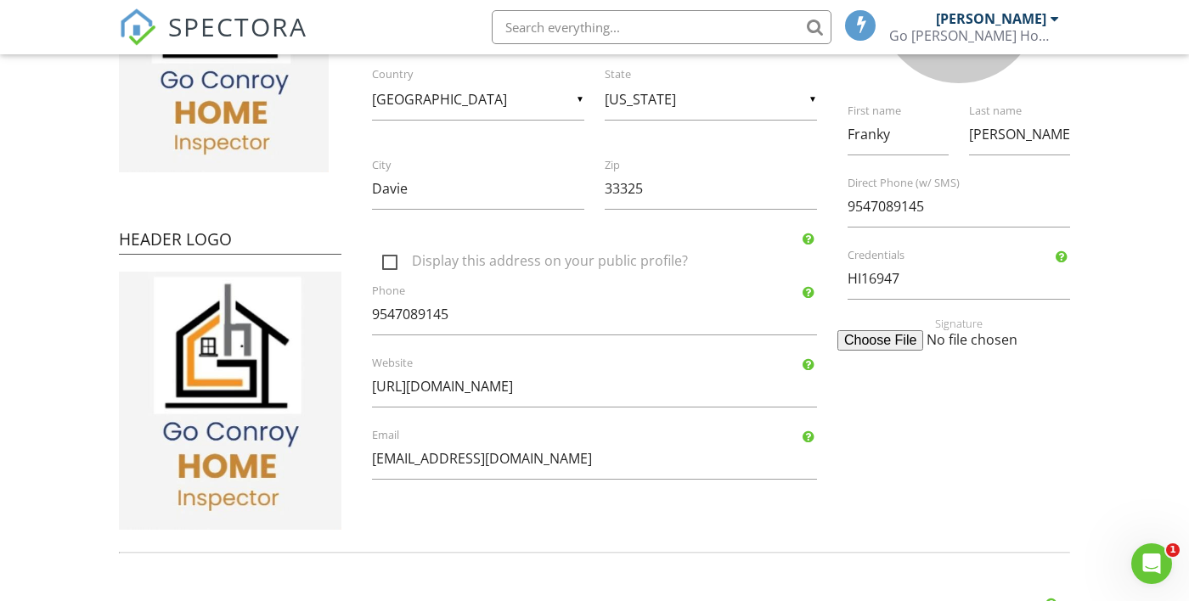
click at [988, 414] on div "Company Logo Header Logo Company Information Go [PERSON_NAME] Home Inspector LL…" at bounding box center [594, 192] width 971 height 683
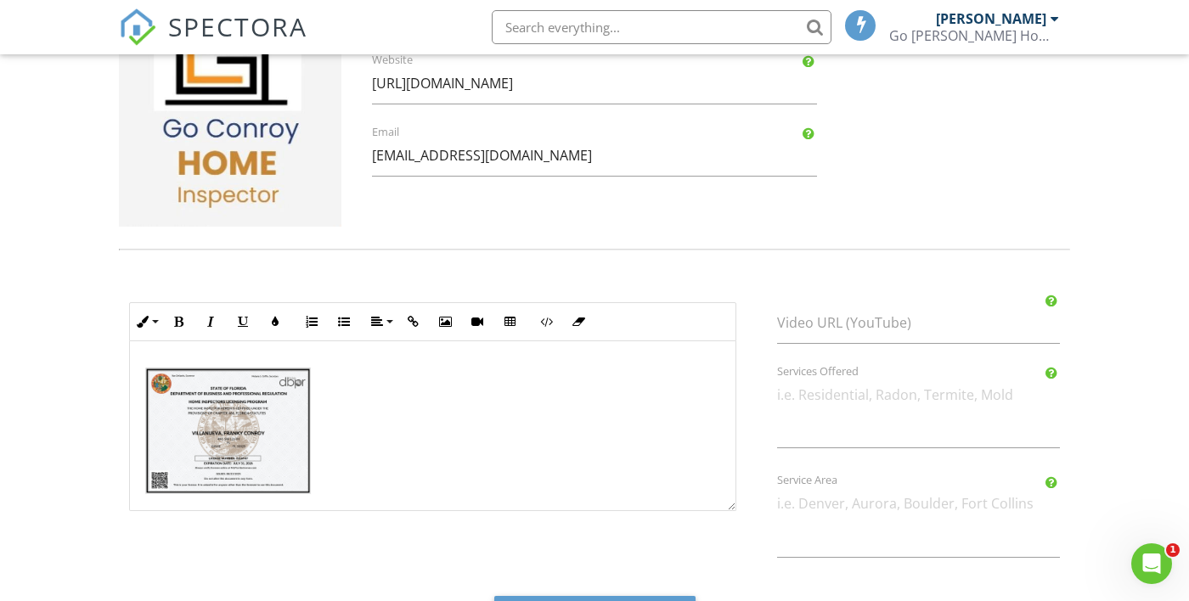
scroll to position [701, 0]
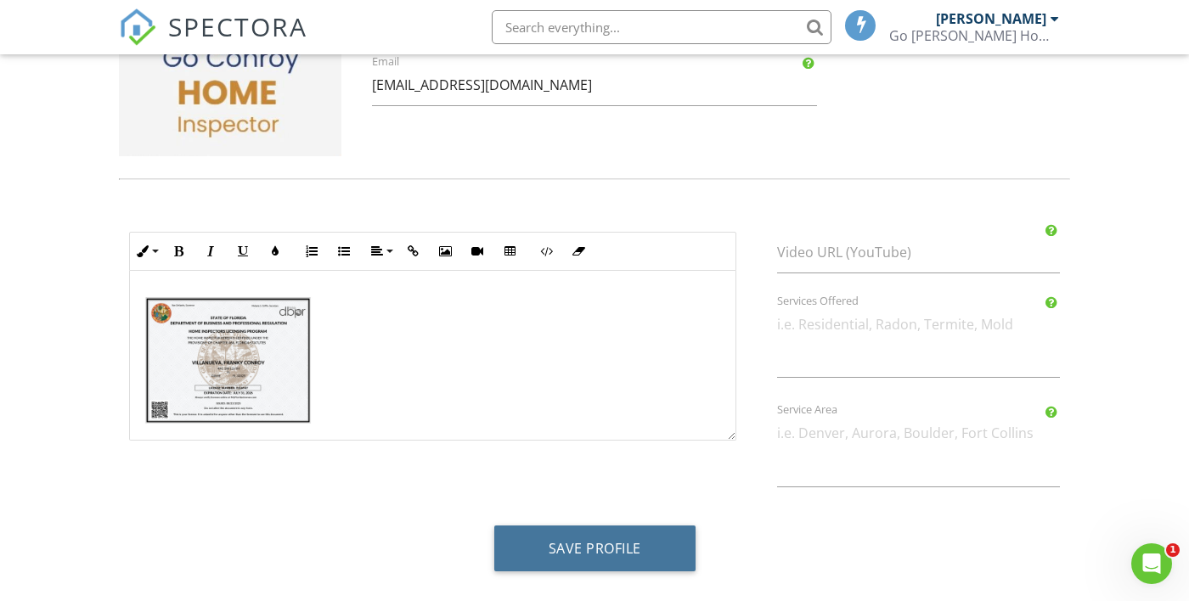
click at [574, 554] on button "Save Profile" at bounding box center [594, 549] width 201 height 46
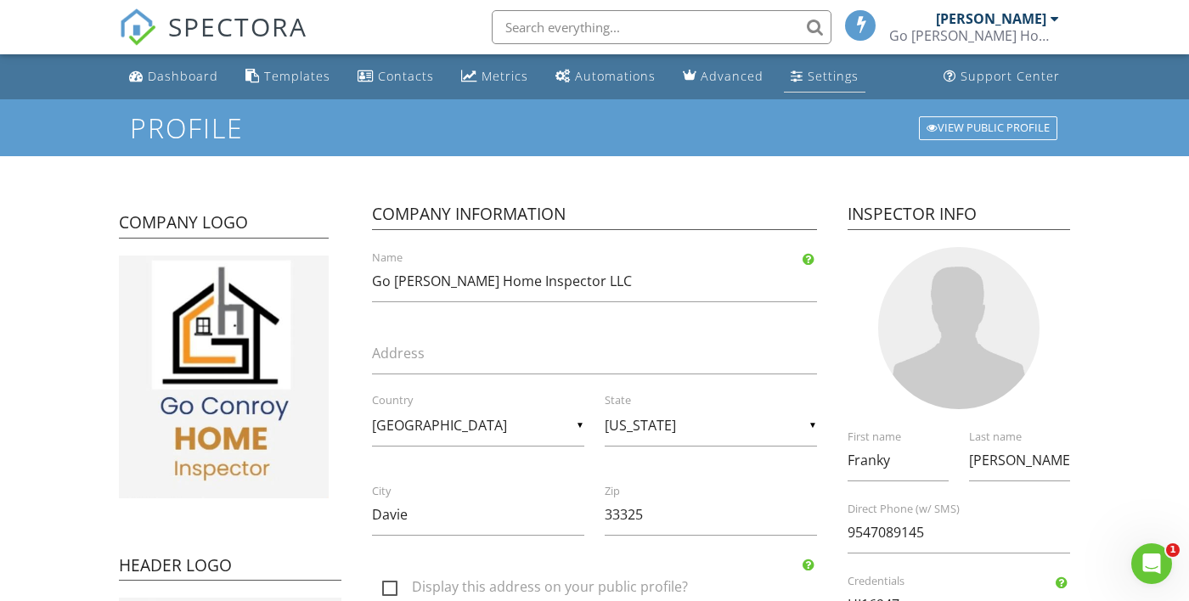
click at [824, 79] on div "Settings" at bounding box center [833, 76] width 51 height 16
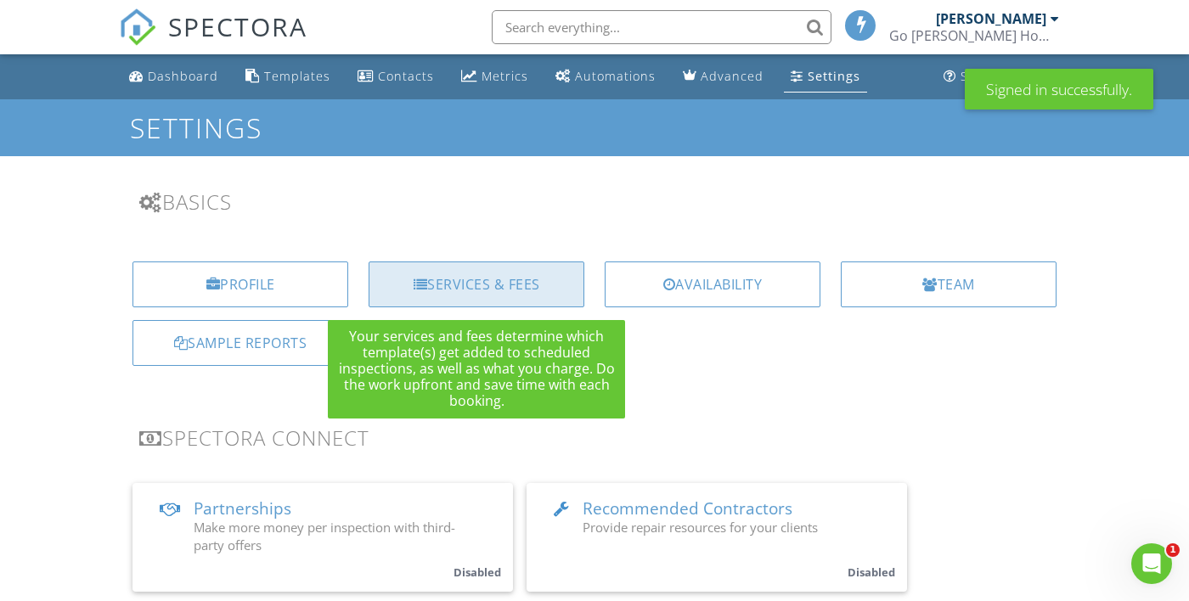
click at [496, 290] on div "Services & Fees" at bounding box center [477, 285] width 216 height 46
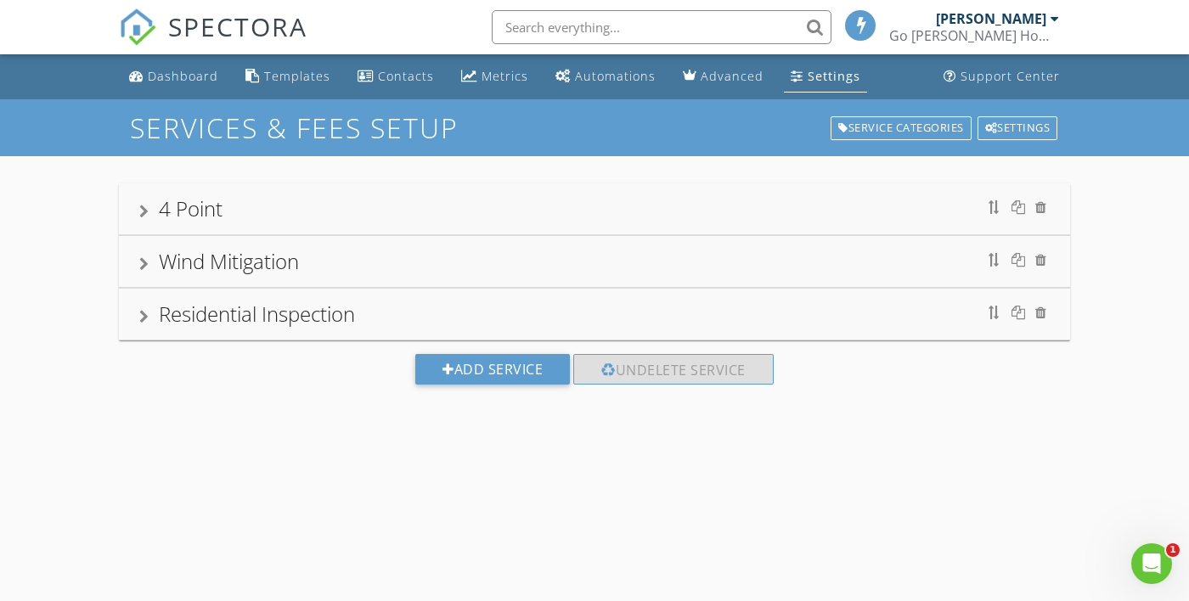
click at [830, 85] on link "Settings" at bounding box center [825, 76] width 83 height 31
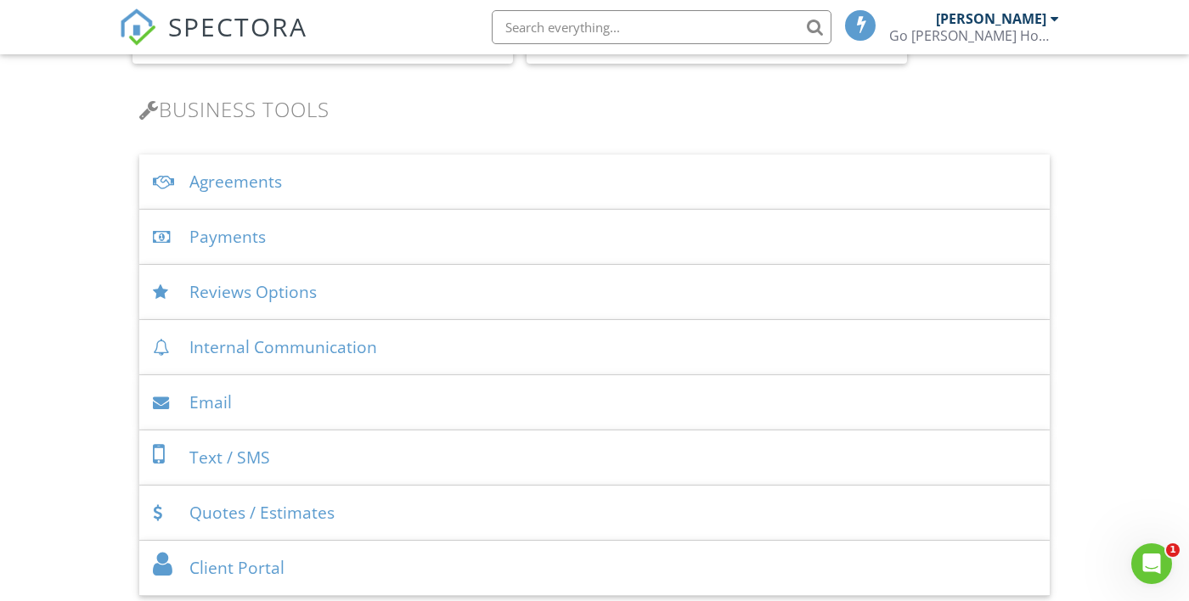
scroll to position [543, 0]
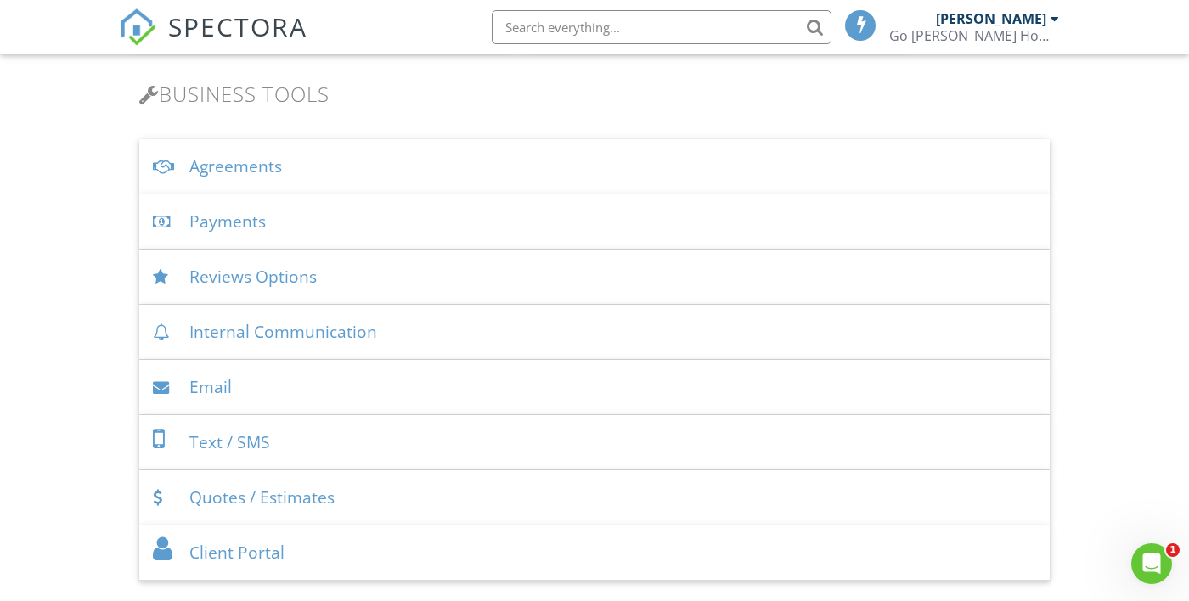
click at [241, 220] on div "Payments" at bounding box center [594, 221] width 910 height 55
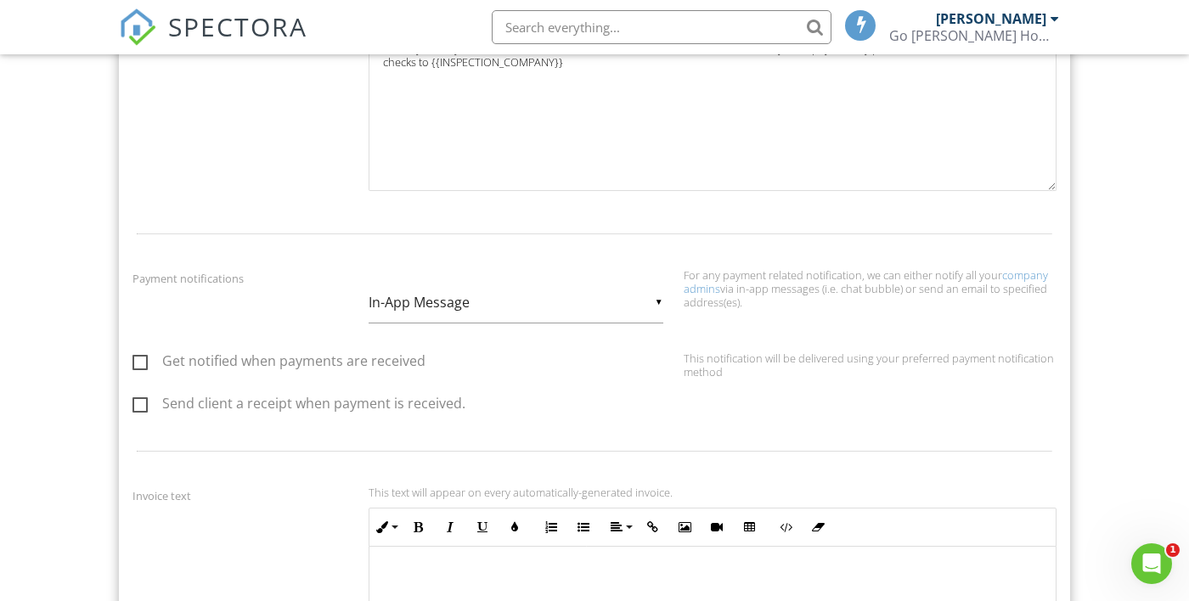
scroll to position [1141, 0]
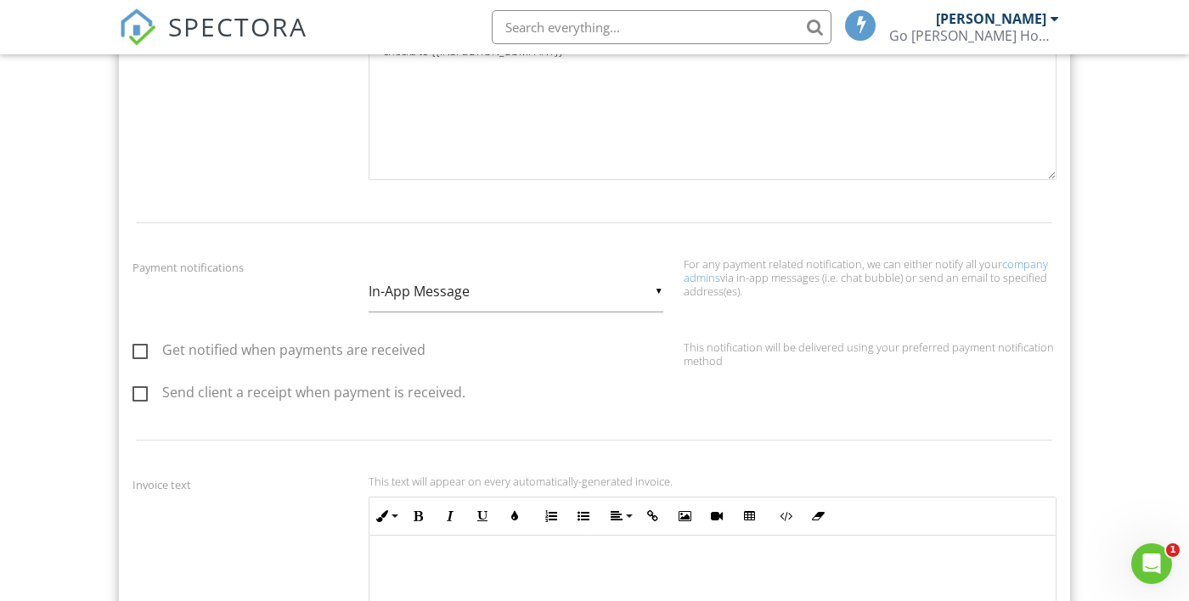
click at [142, 352] on label "Get notified when payments are received" at bounding box center [278, 352] width 293 height 21
click at [142, 352] on input "Get notified when payments are received" at bounding box center [137, 352] width 11 height 11
checkbox input "true"
click at [136, 402] on label "Send client a receipt when payment is received." at bounding box center [298, 395] width 333 height 21
click at [136, 401] on input "Send client a receipt when payment is received." at bounding box center [137, 395] width 11 height 11
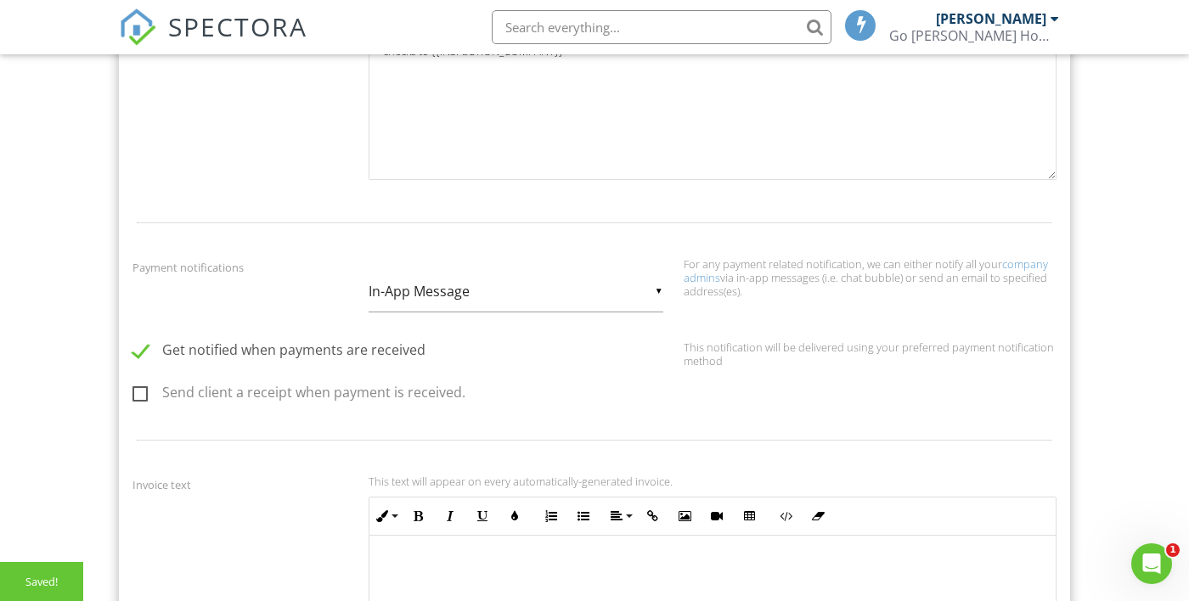
checkbox input "true"
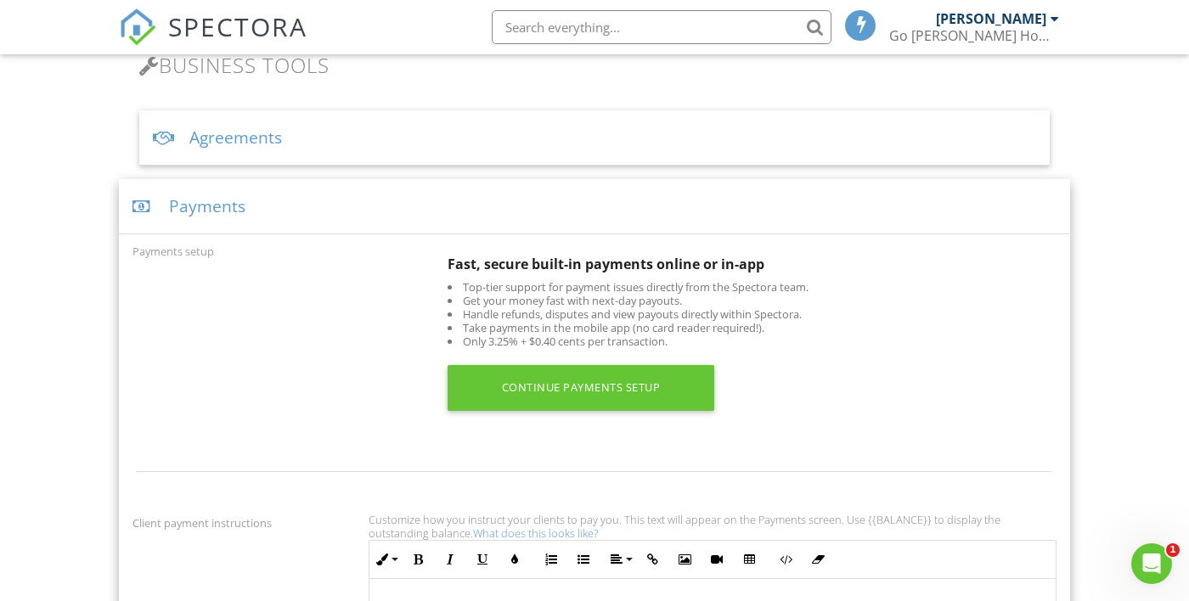
scroll to position [568, 0]
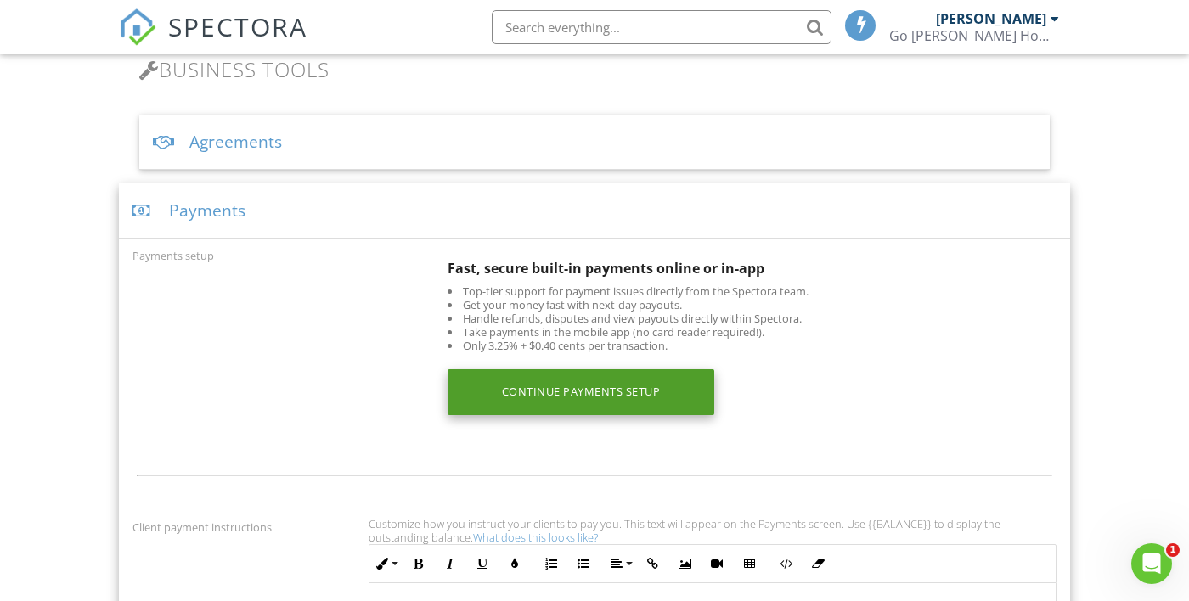
click at [636, 391] on div "Continue Payments Setup" at bounding box center [581, 392] width 267 height 46
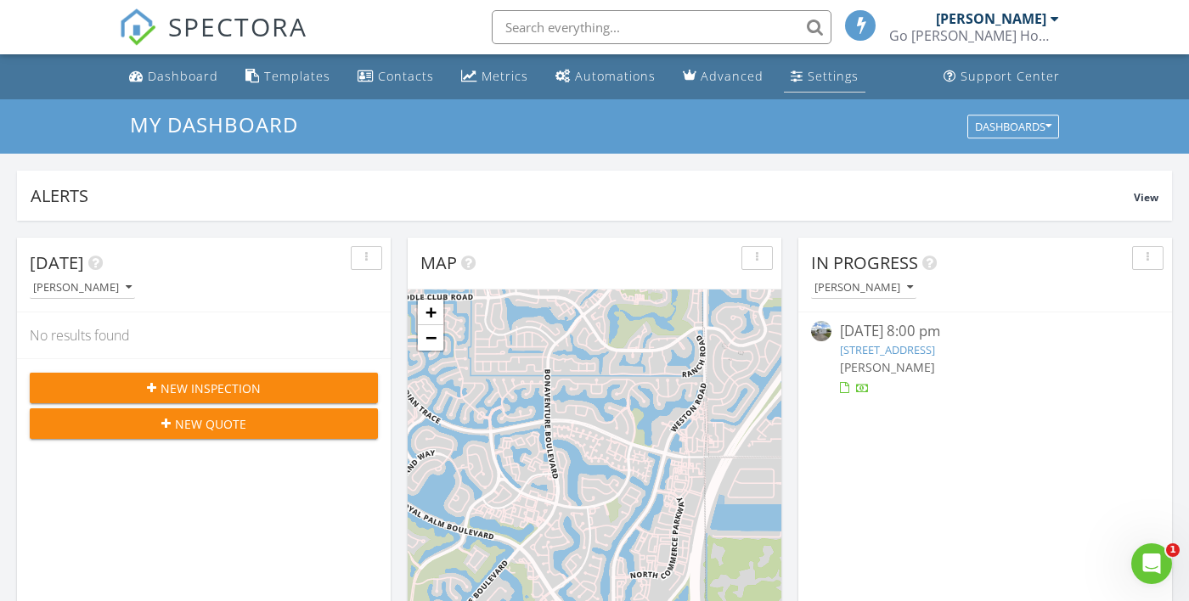
click at [808, 75] on div "Settings" at bounding box center [833, 76] width 51 height 16
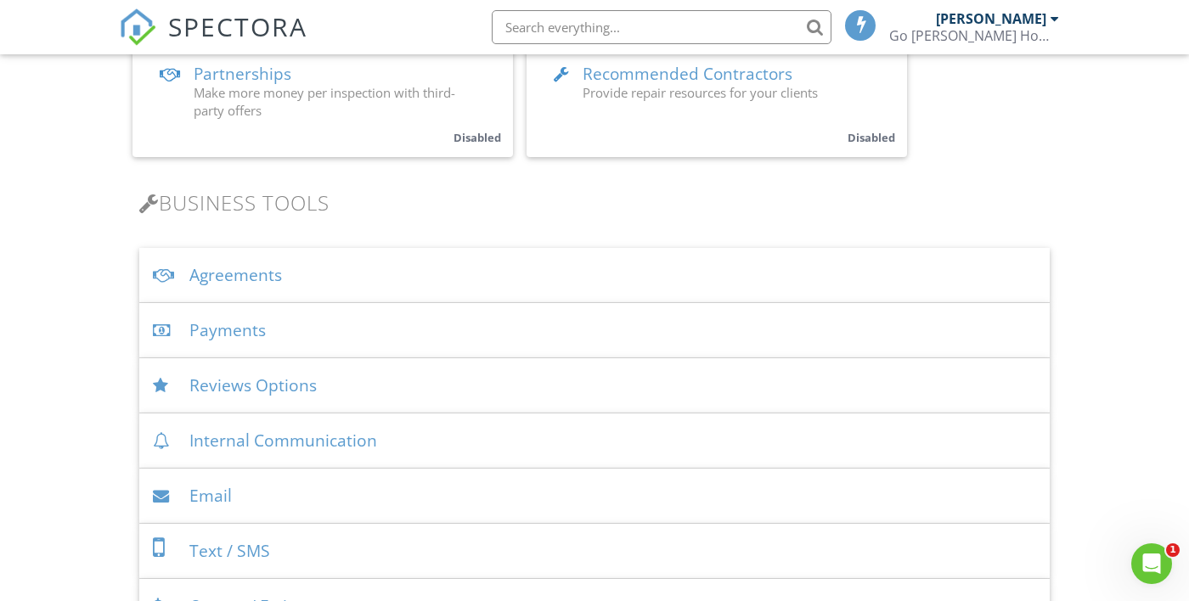
click at [223, 333] on div "Payments" at bounding box center [594, 330] width 910 height 55
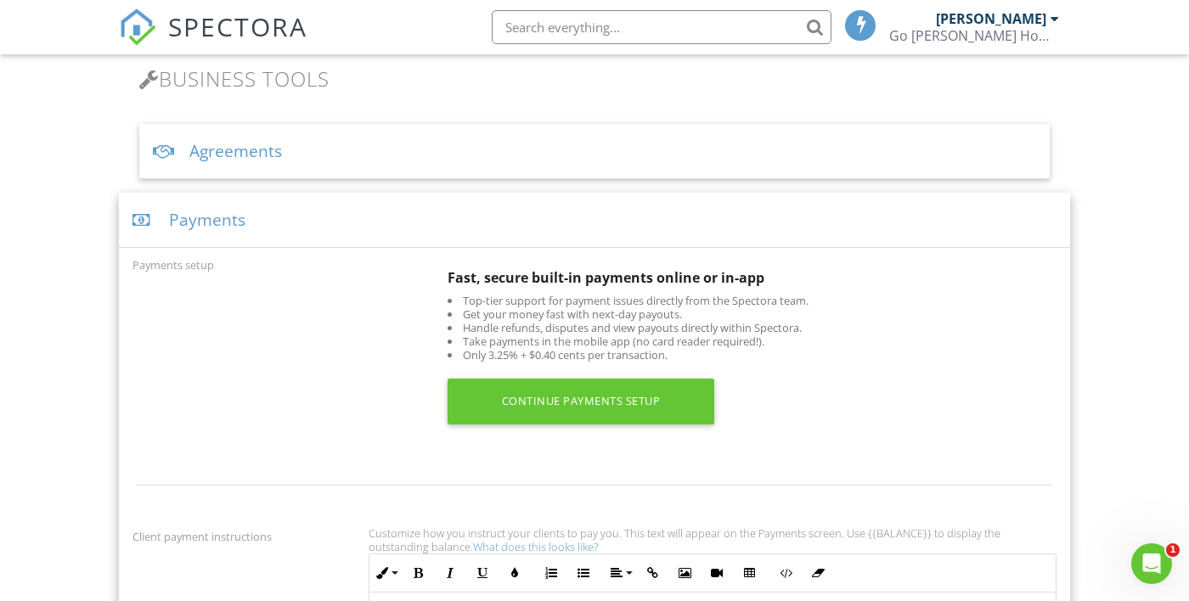
scroll to position [772, 0]
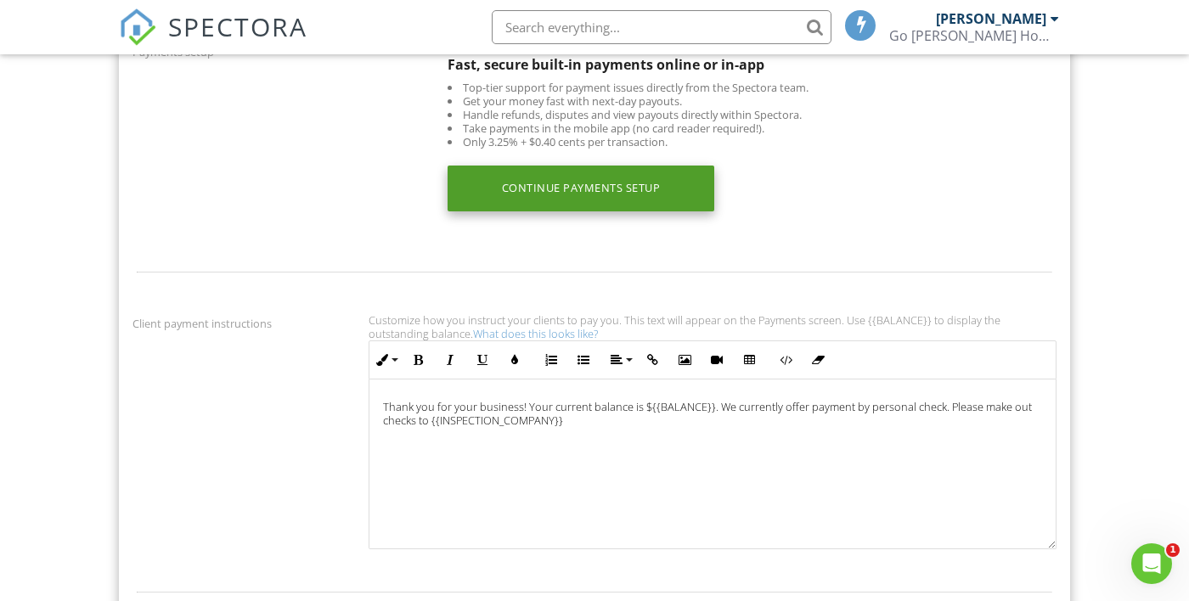
click at [597, 177] on div "Continue Payments Setup" at bounding box center [581, 189] width 267 height 46
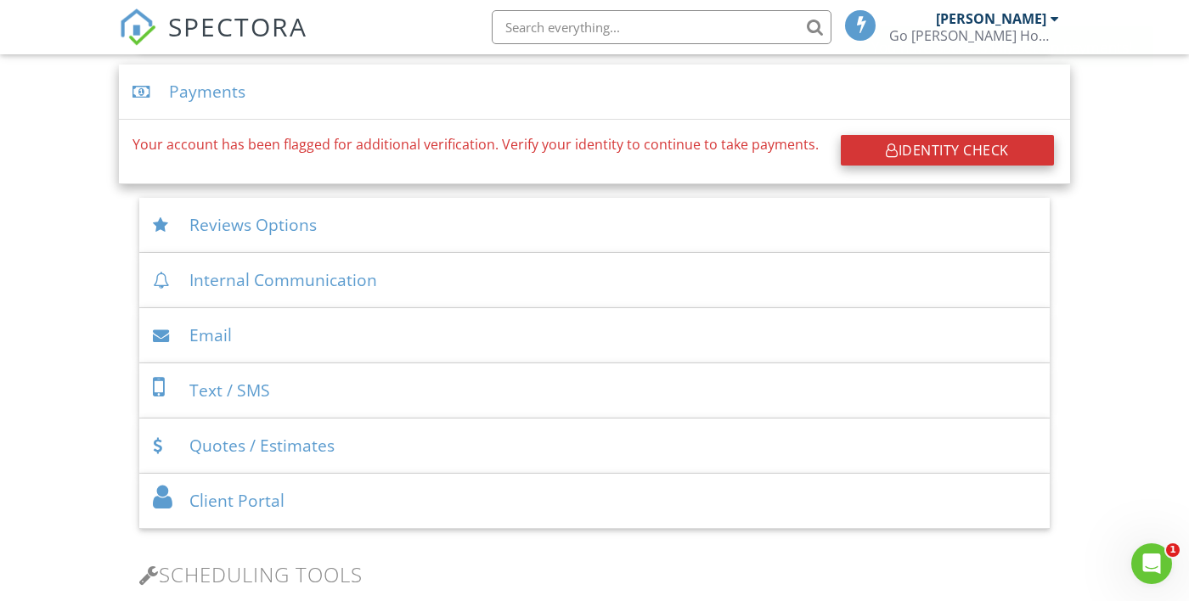
click at [940, 149] on div "Identity Check" at bounding box center [947, 150] width 213 height 31
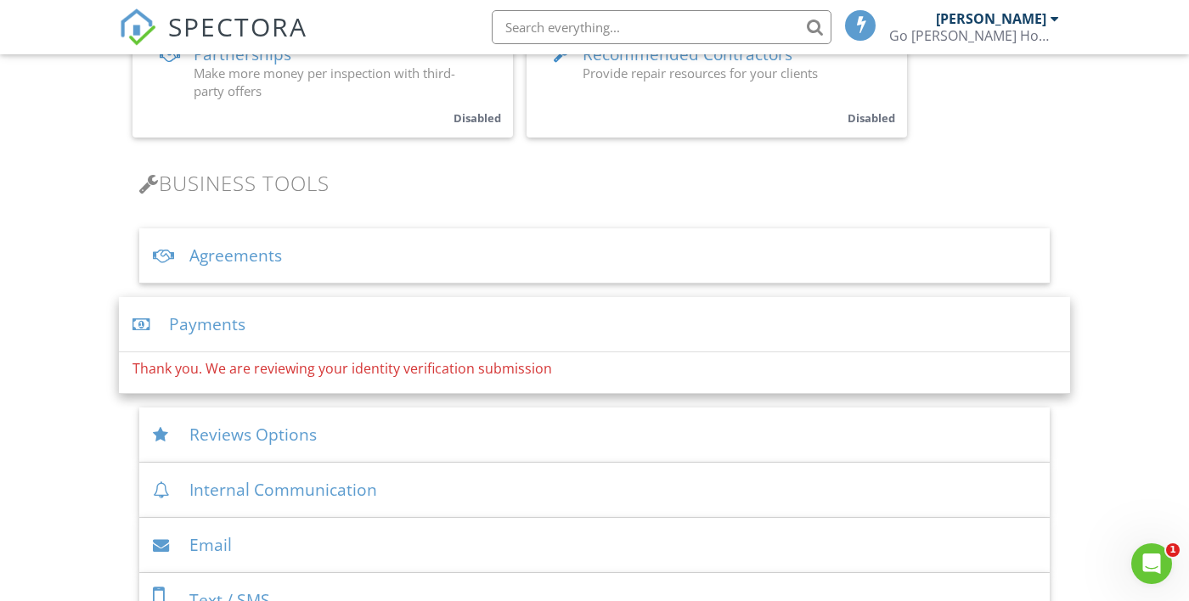
scroll to position [443, 0]
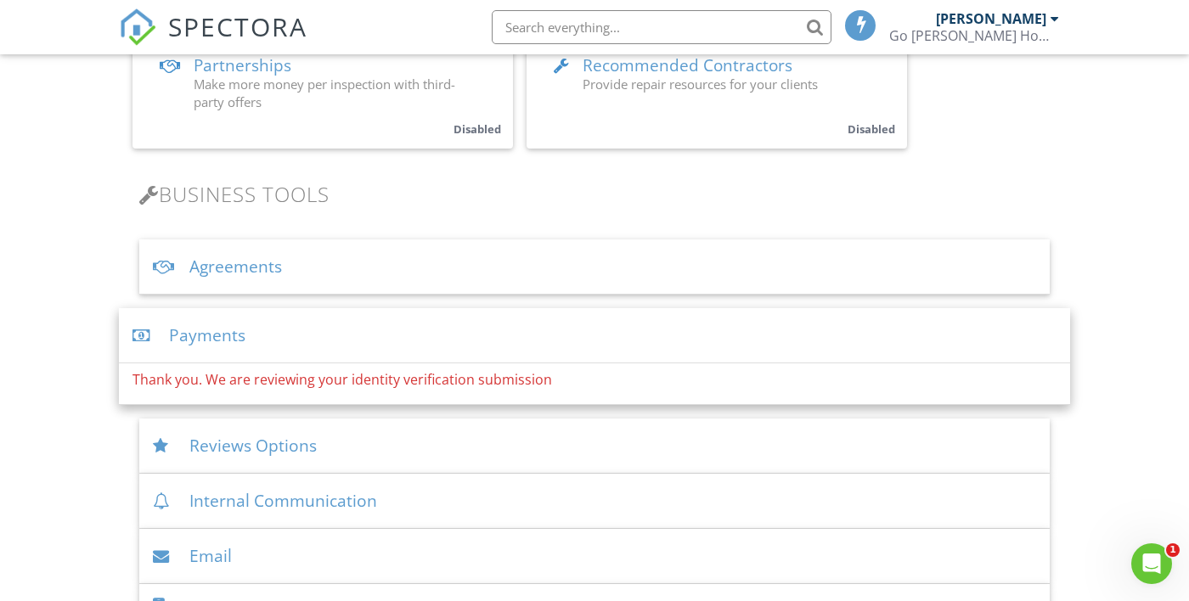
click at [320, 380] on p "Thank you. We are reviewing your identity verification submission" at bounding box center [594, 379] width 924 height 19
click at [320, 333] on div "Payments" at bounding box center [594, 335] width 951 height 55
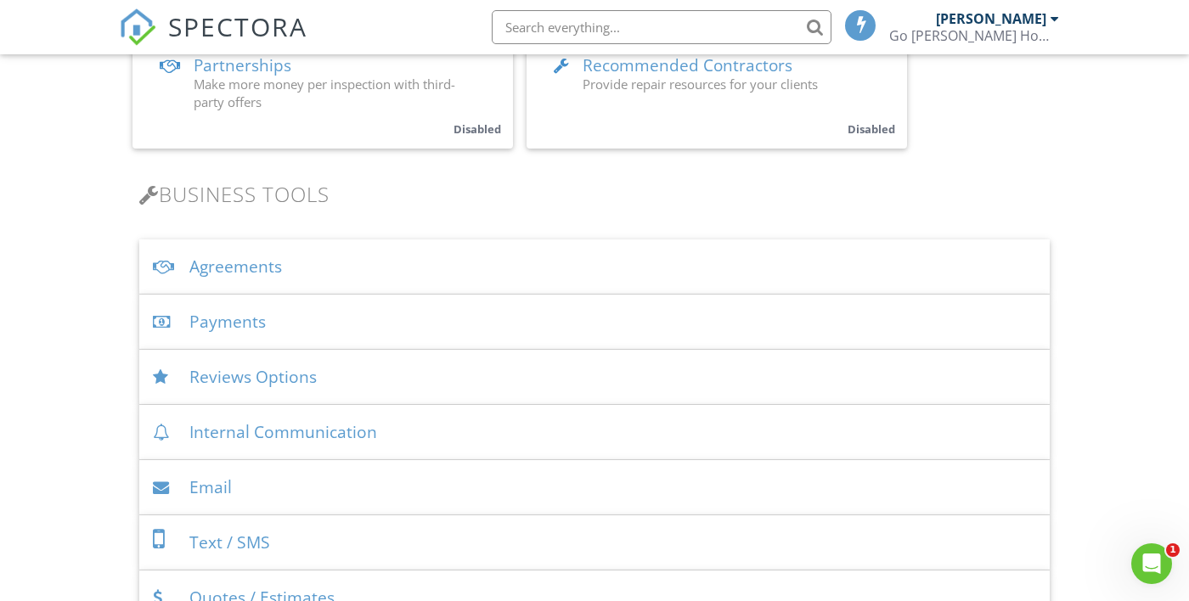
click at [322, 331] on div "Payments" at bounding box center [594, 322] width 910 height 55
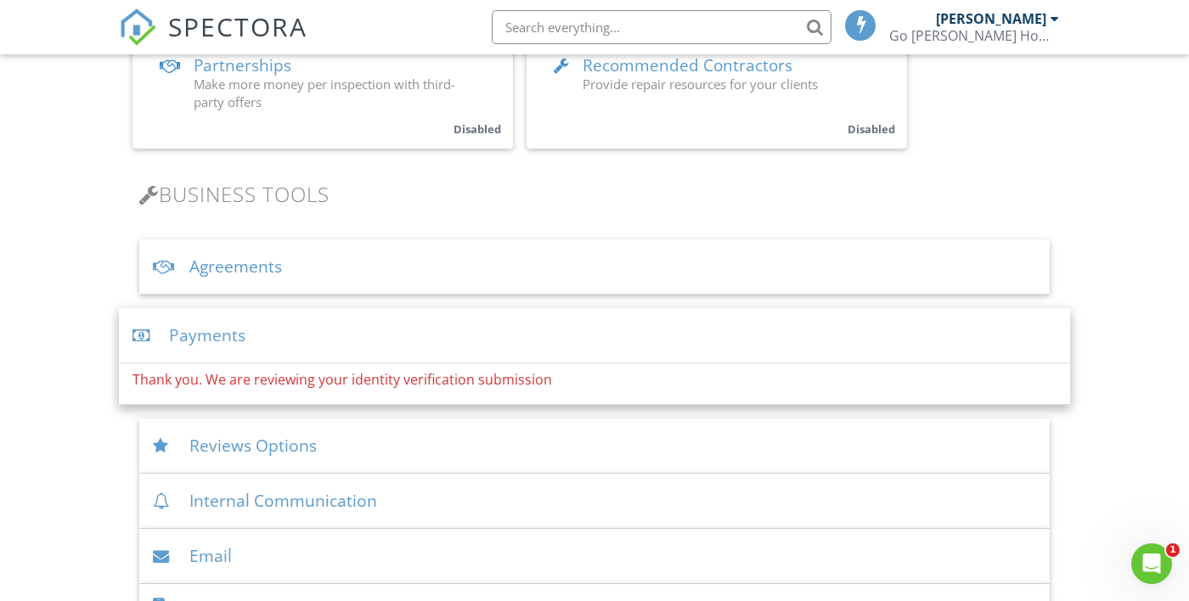
click at [313, 340] on div "Payments" at bounding box center [594, 335] width 951 height 55
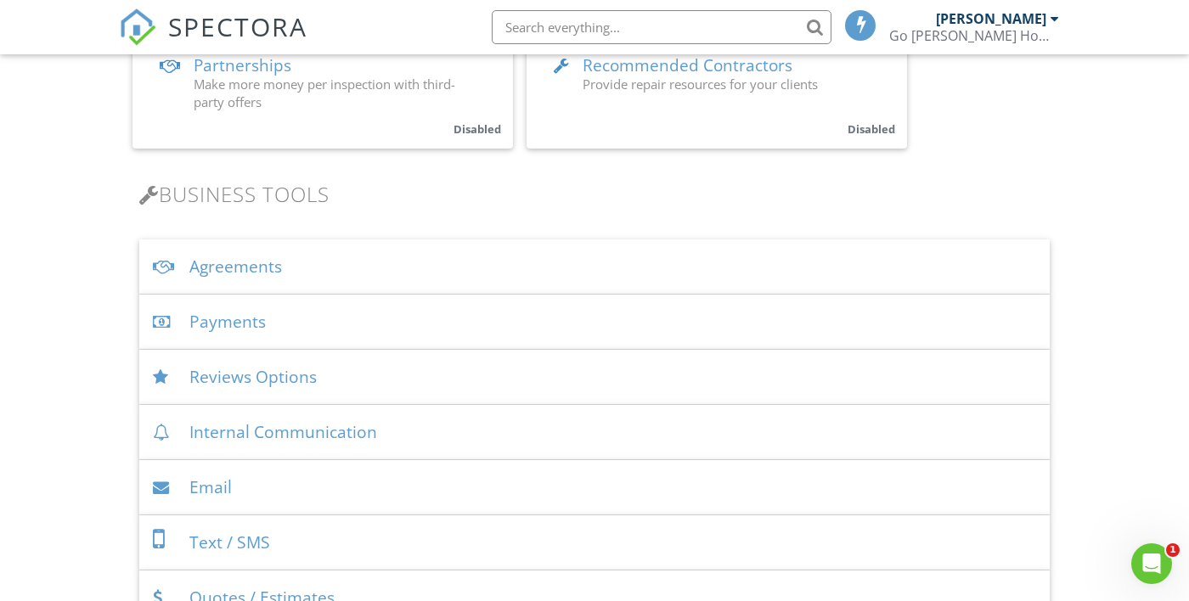
click at [236, 303] on div "Payments" at bounding box center [594, 322] width 910 height 55
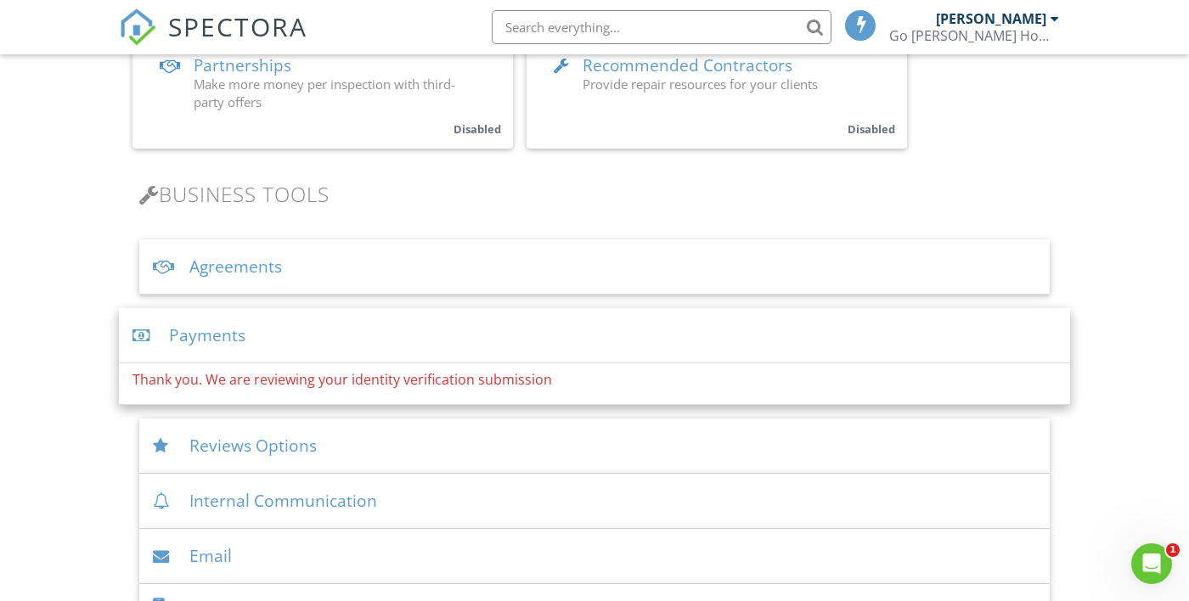
click at [321, 349] on div "Payments" at bounding box center [594, 335] width 951 height 55
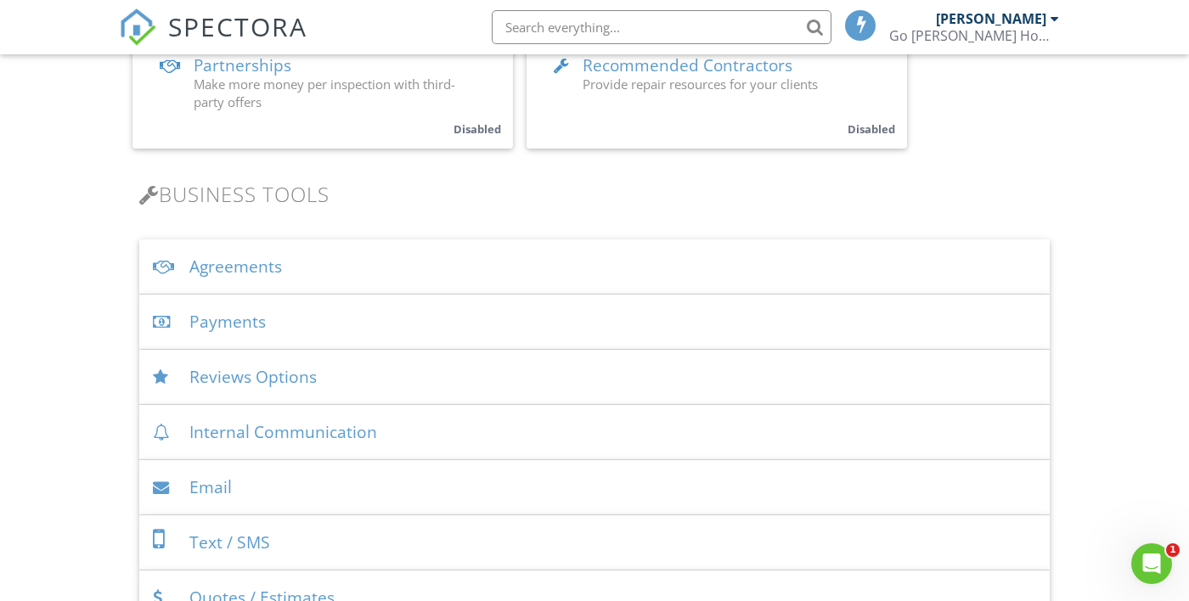
click at [320, 318] on div "Payments" at bounding box center [594, 322] width 910 height 55
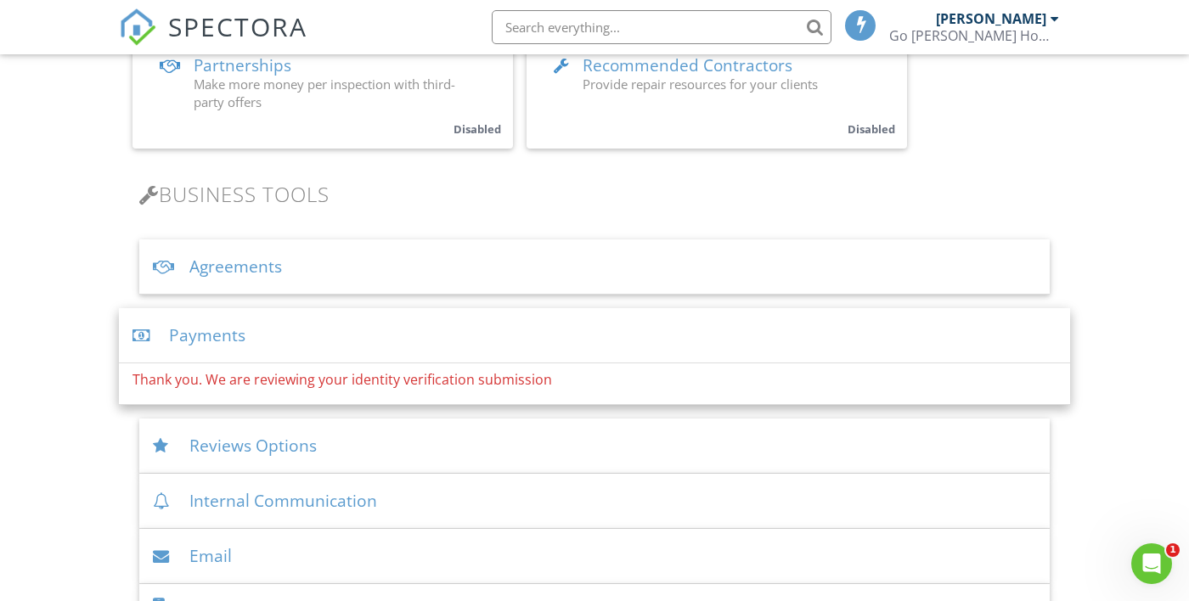
click at [318, 318] on div "Payments" at bounding box center [594, 335] width 951 height 55
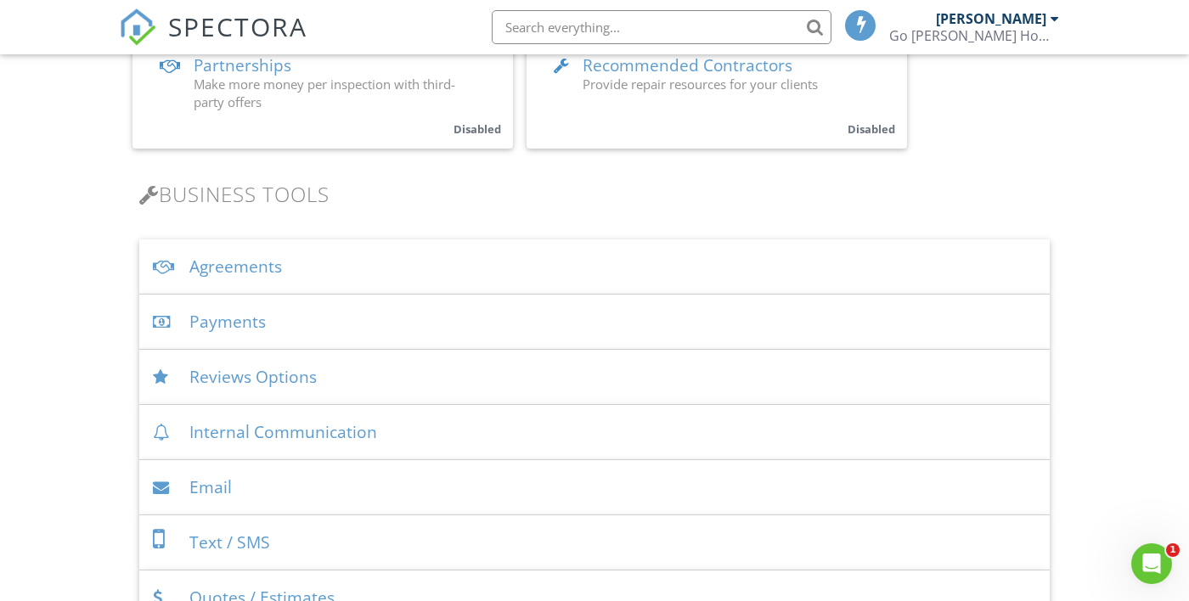
click at [251, 279] on div "Agreements" at bounding box center [594, 266] width 910 height 55
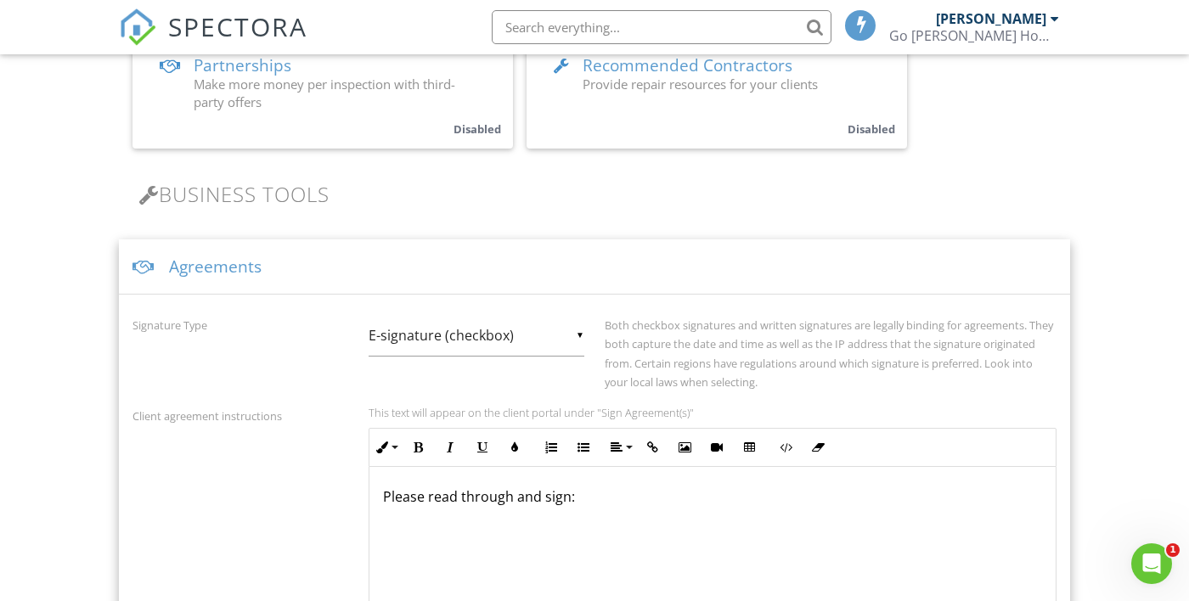
click at [239, 262] on div "Agreements" at bounding box center [594, 266] width 951 height 55
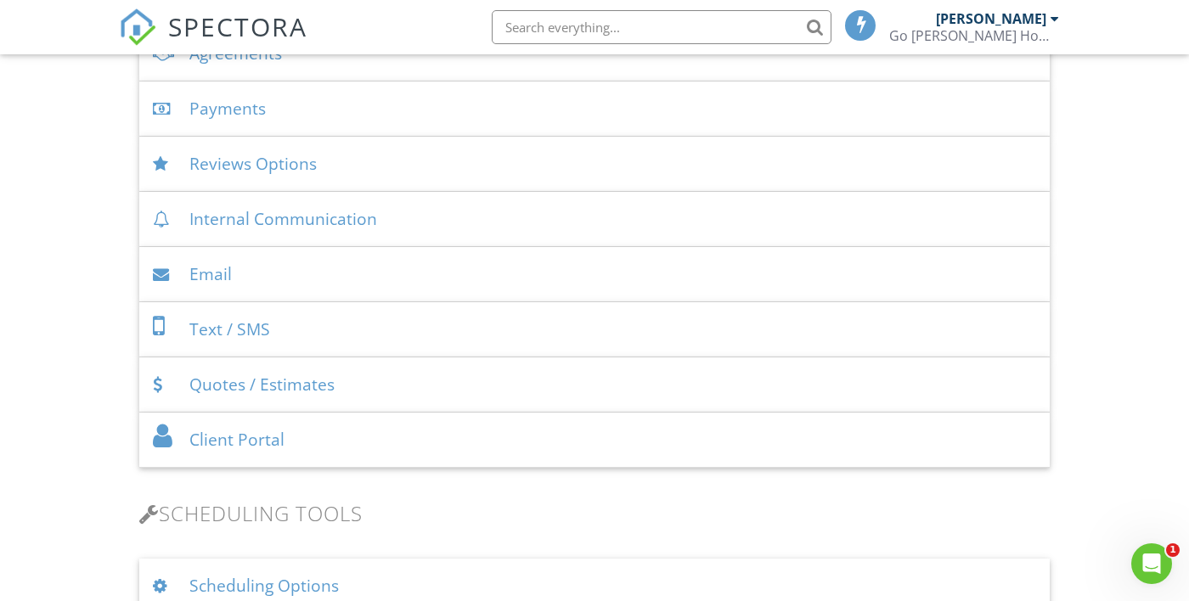
scroll to position [661, 0]
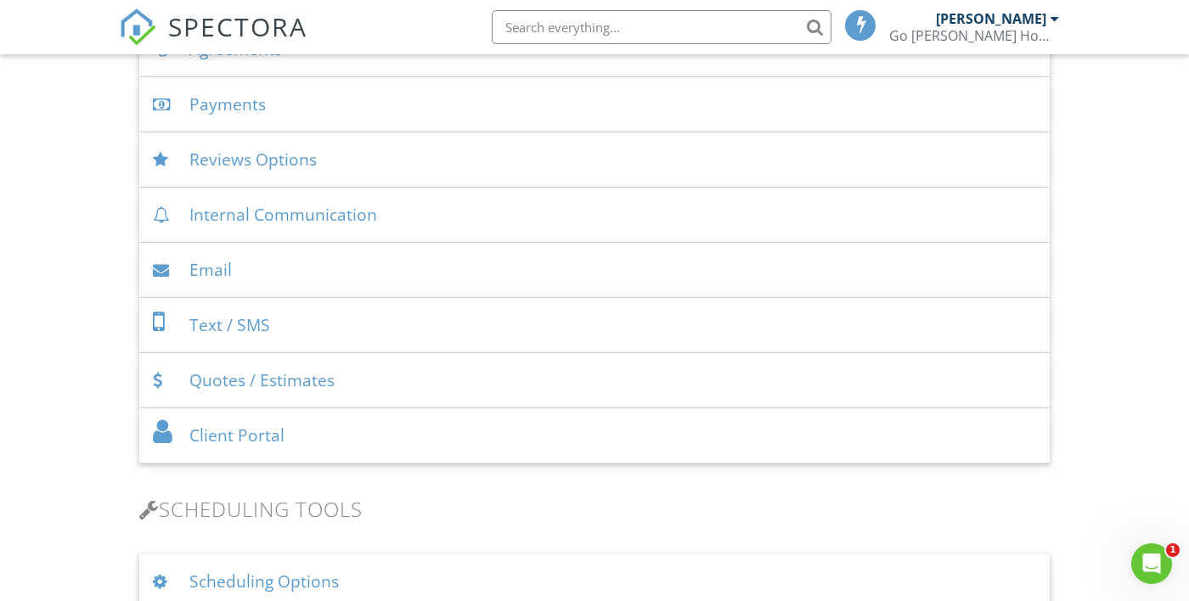
click at [241, 108] on div "Payments" at bounding box center [594, 104] width 910 height 55
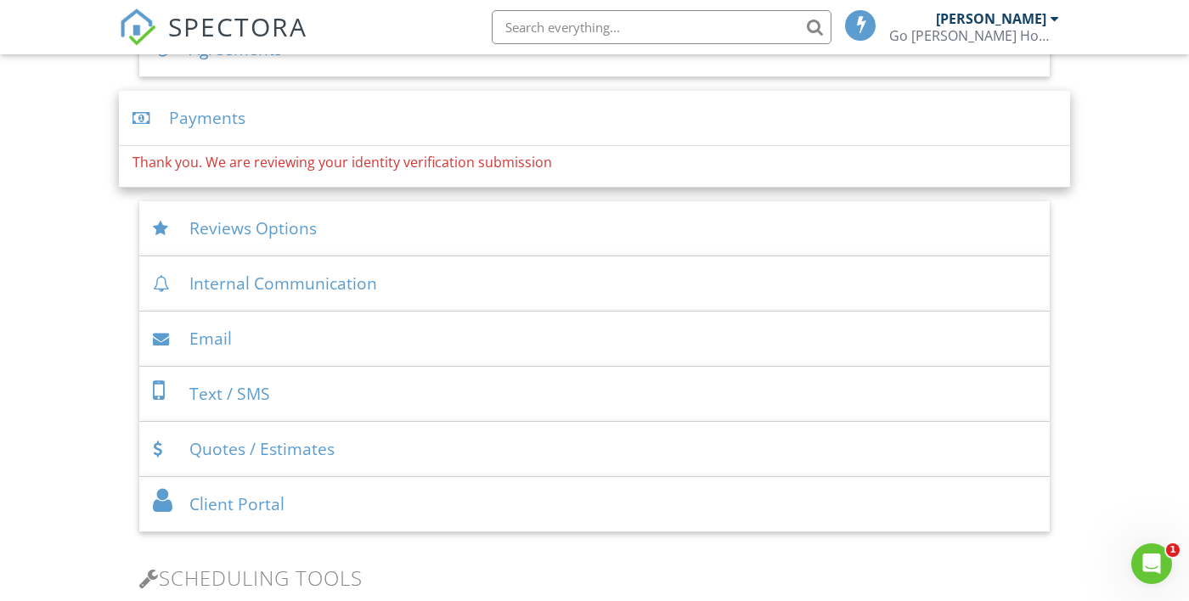
click at [224, 113] on div "Payments" at bounding box center [594, 118] width 951 height 55
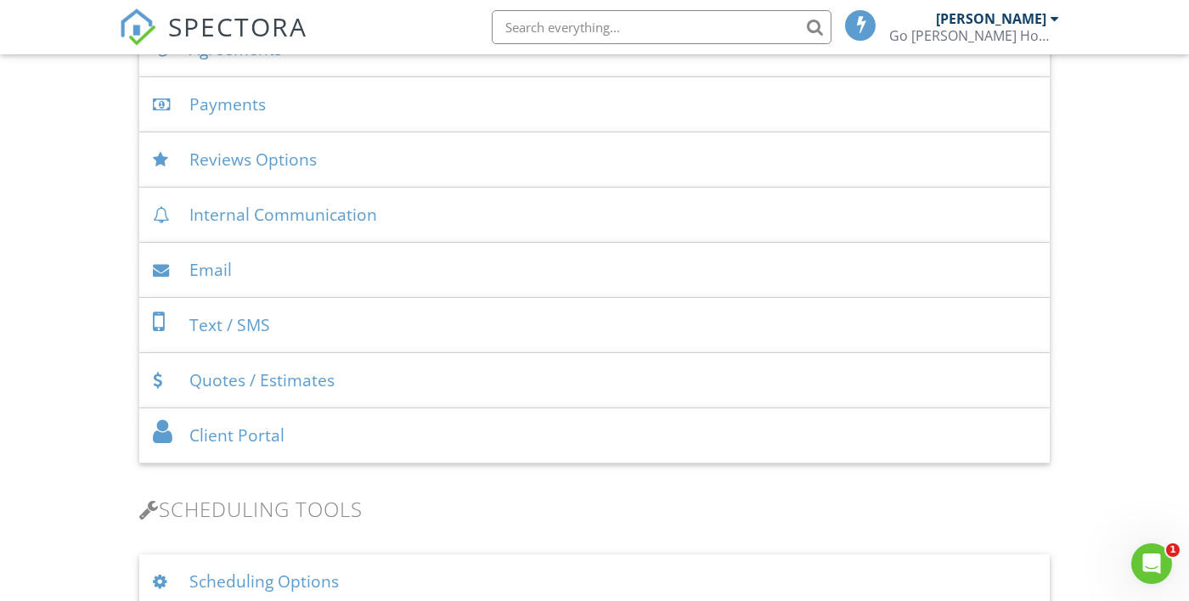
click at [1039, 20] on div "[PERSON_NAME]" at bounding box center [991, 18] width 110 height 17
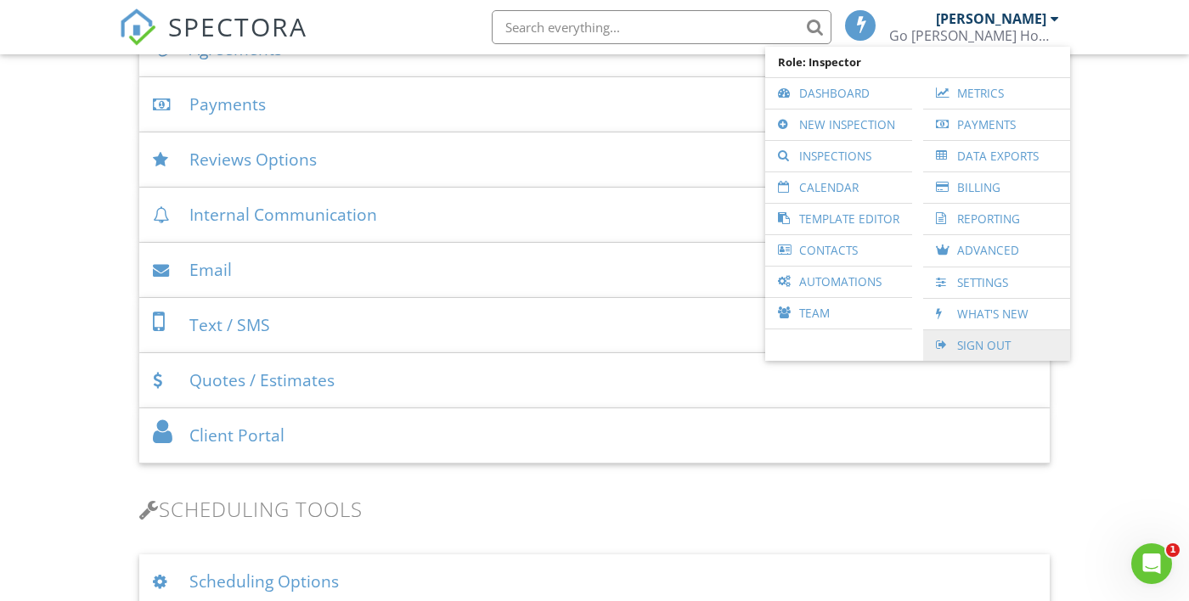
click at [992, 349] on link "Sign Out" at bounding box center [997, 345] width 130 height 31
